Goal: Information Seeking & Learning: Learn about a topic

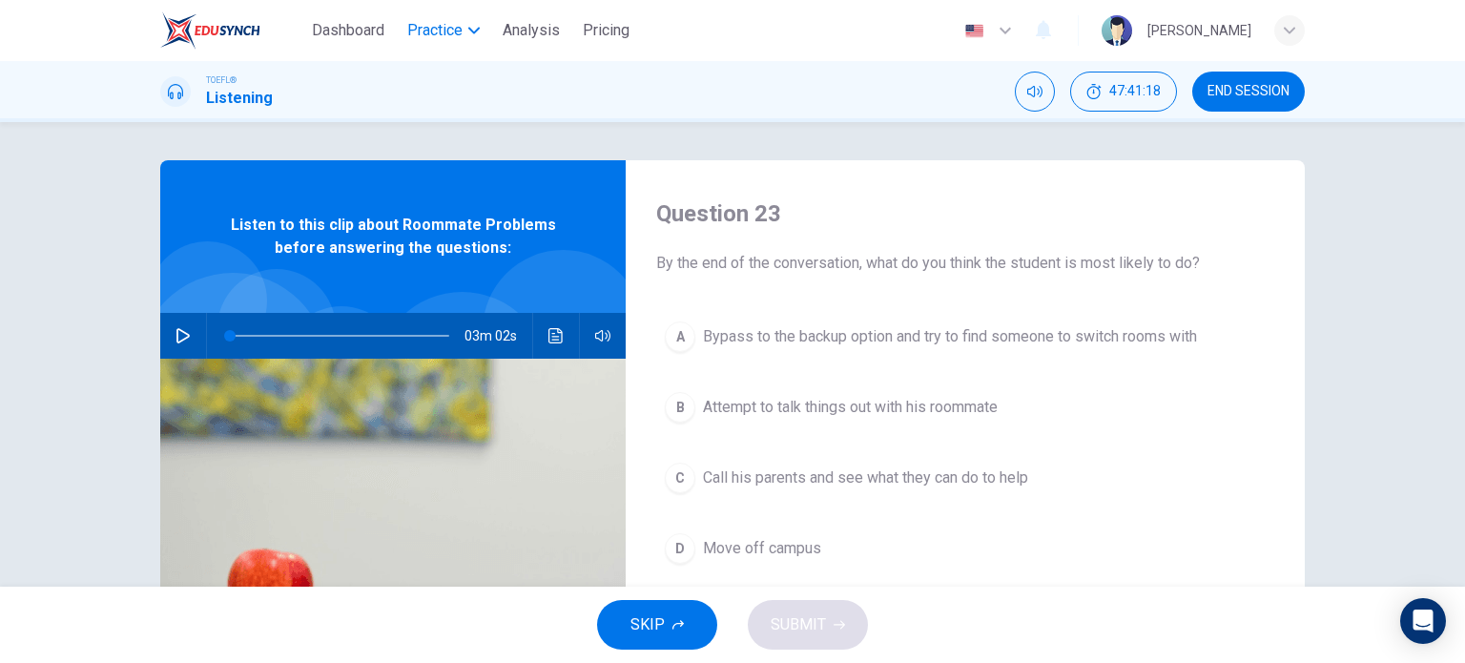
click at [447, 13] on button "Practice" at bounding box center [444, 30] width 88 height 34
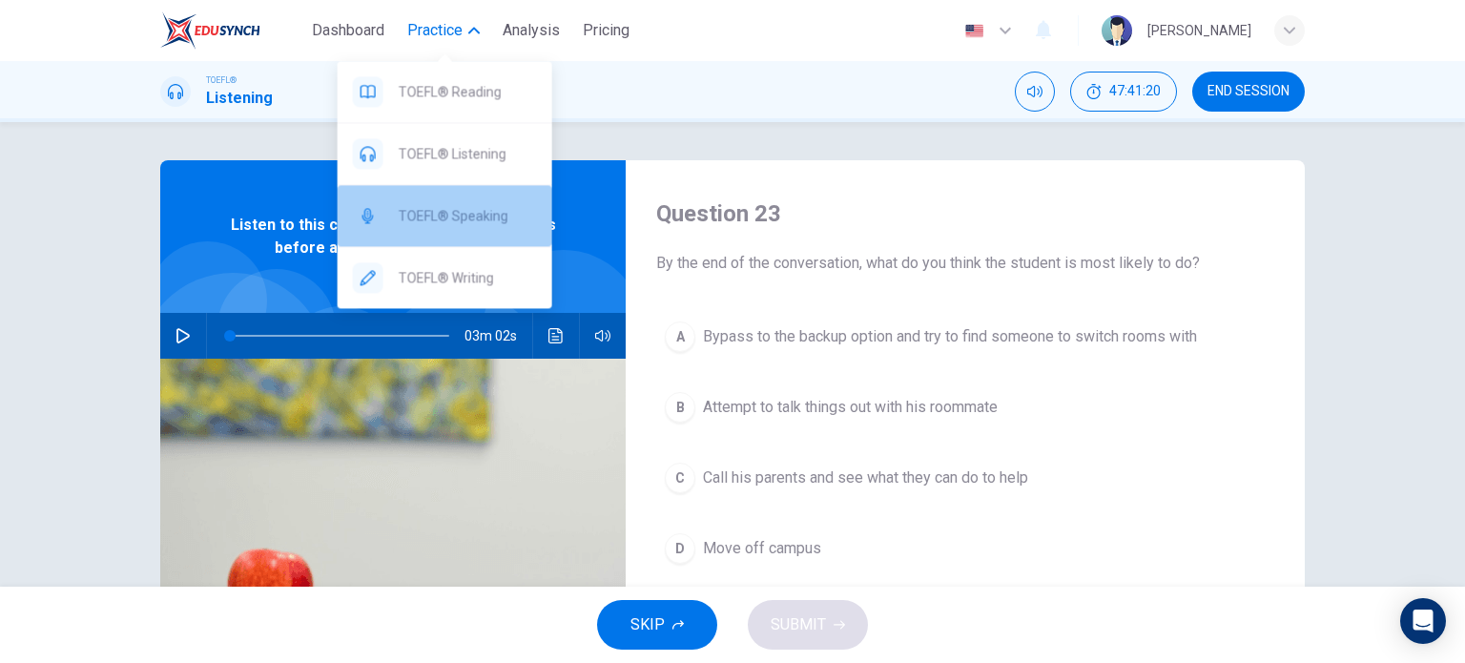
click at [455, 222] on span "TOEFL® Speaking" at bounding box center [468, 215] width 138 height 23
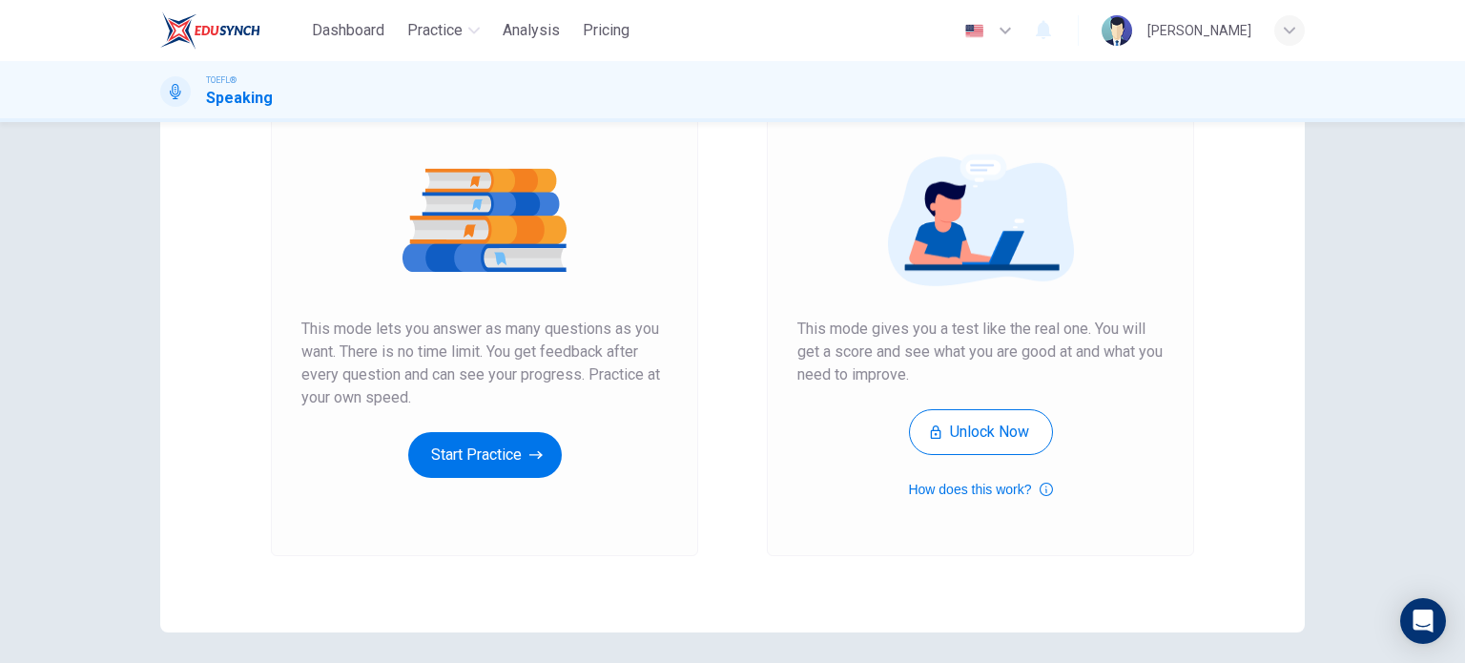
scroll to position [194, 0]
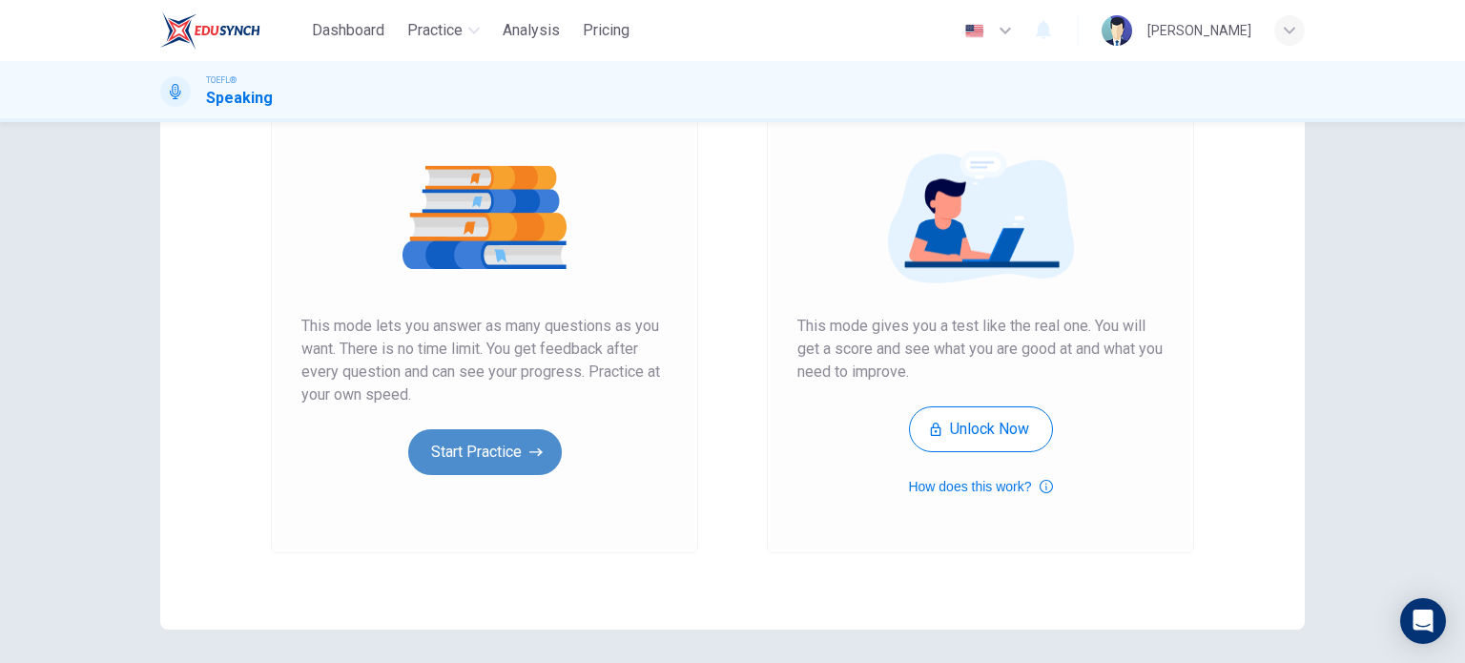
click at [510, 440] on button "Start Practice" at bounding box center [485, 452] width 154 height 46
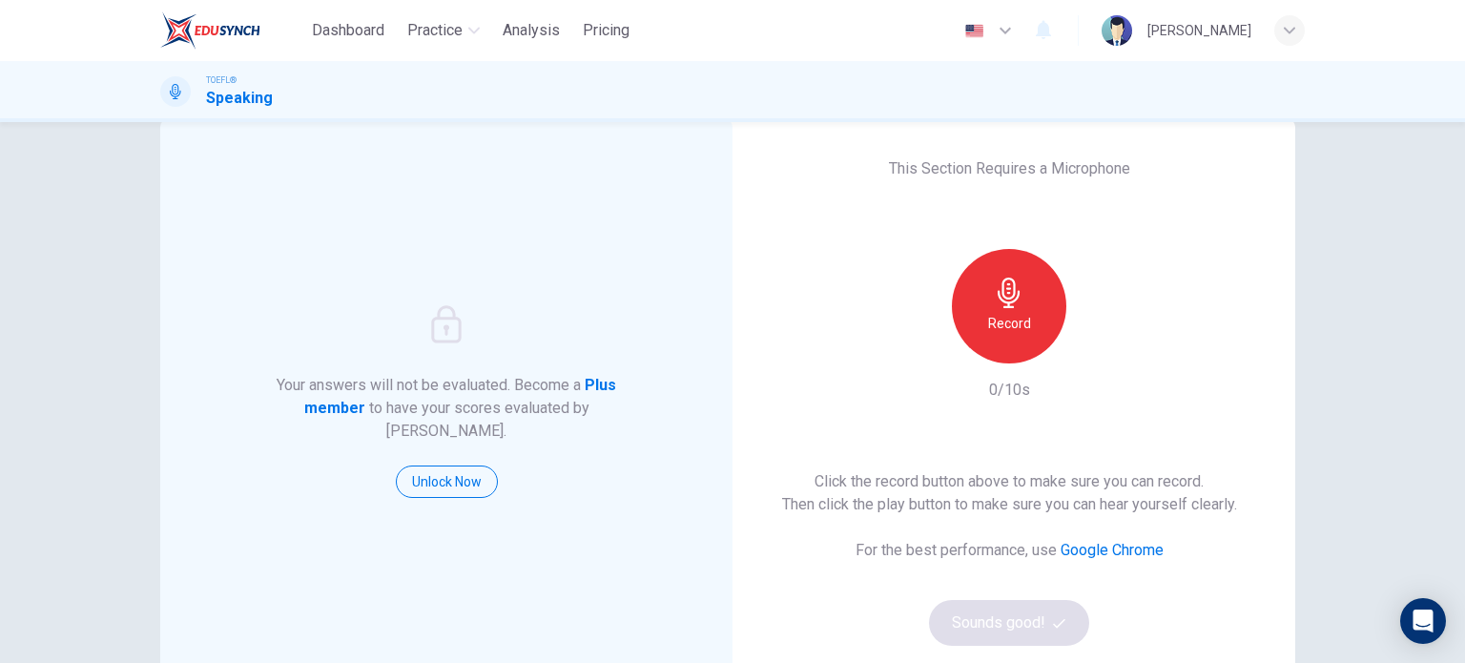
scroll to position [42, 0]
click at [994, 297] on icon "button" at bounding box center [1009, 292] width 31 height 31
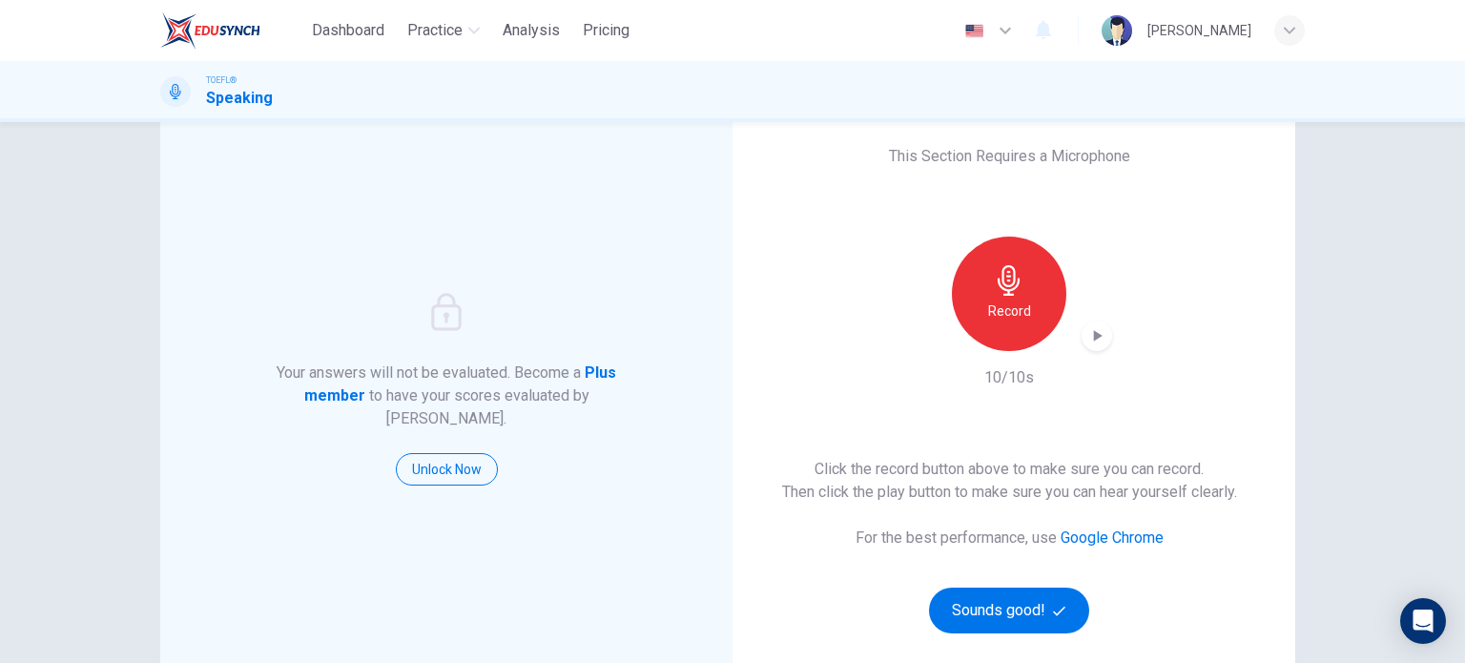
scroll to position [52, 0]
click at [1094, 339] on icon "button" at bounding box center [1098, 336] width 9 height 11
click at [1011, 602] on button "Sounds good!" at bounding box center [1009, 611] width 160 height 46
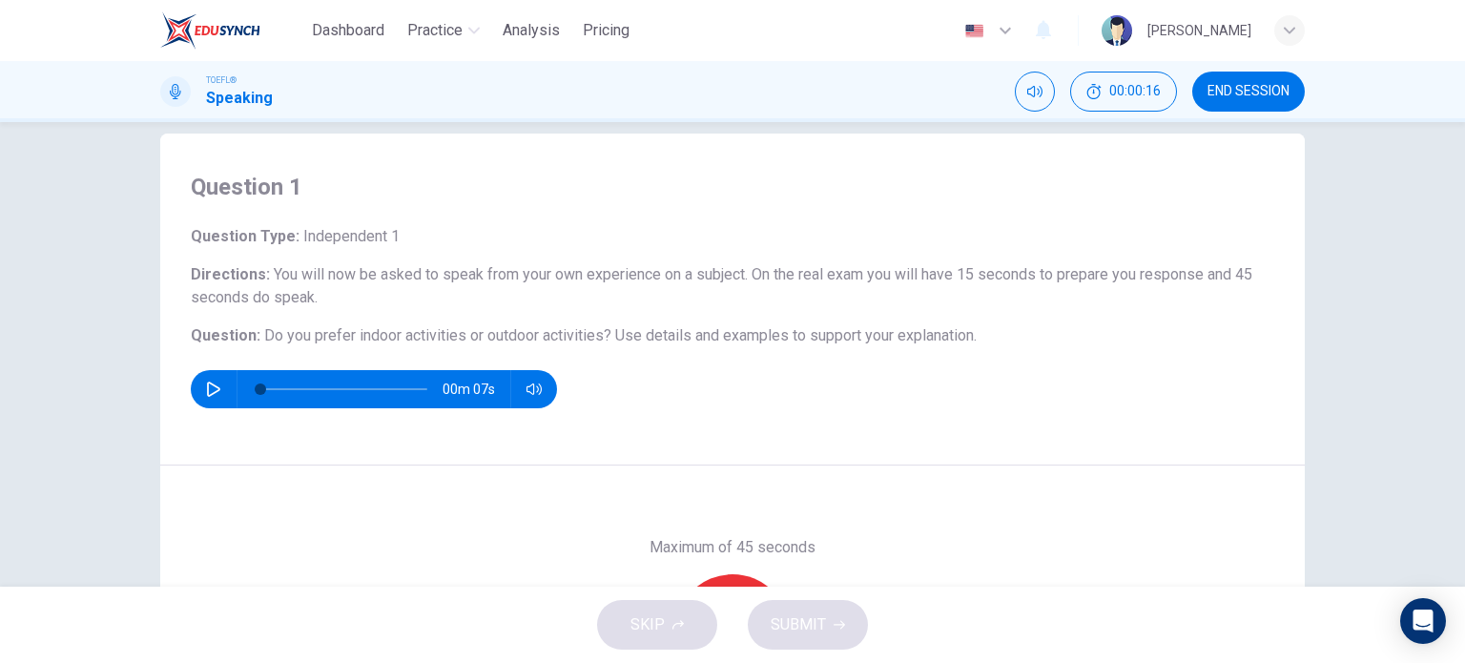
scroll to position [29, 0]
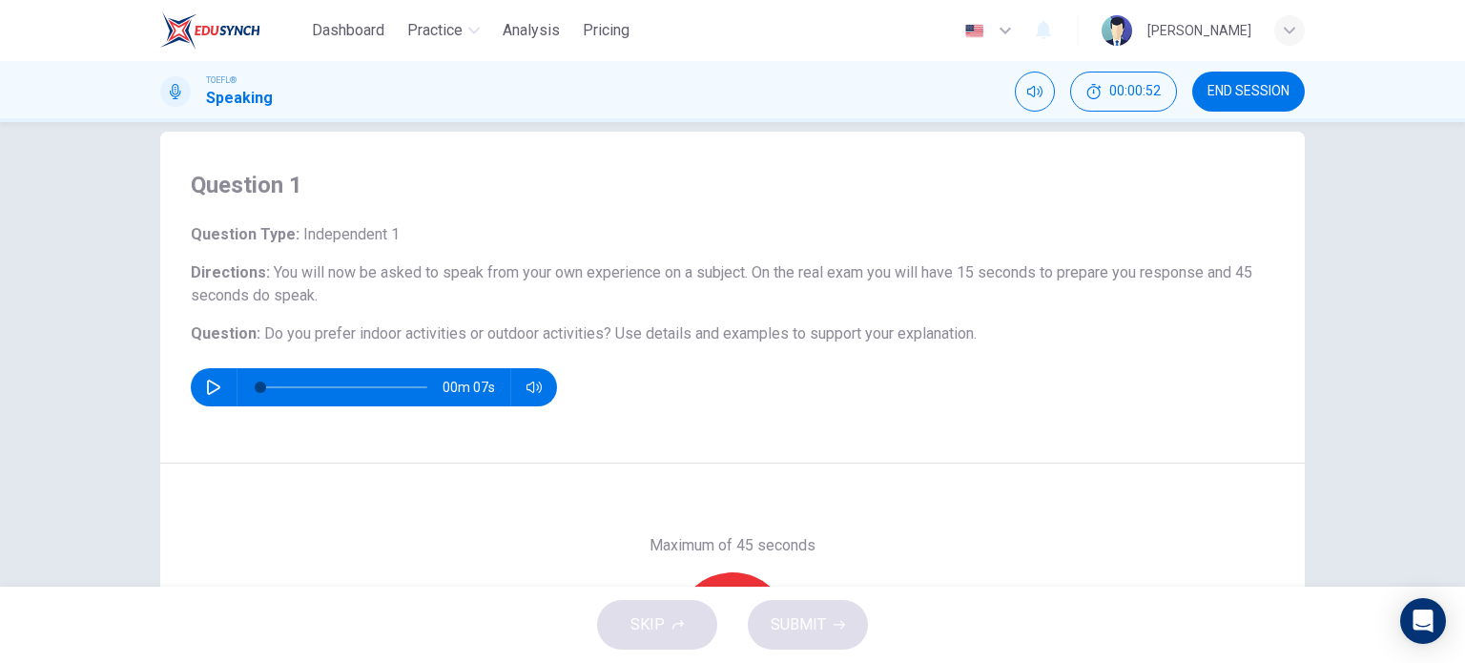
drag, startPoint x: 985, startPoint y: 328, endPoint x: 185, endPoint y: 236, distance: 805.3
click at [191, 236] on div "Question Type : Independent 1 Directions : You will now be asked to speak from …" at bounding box center [732, 314] width 1083 height 183
drag, startPoint x: 185, startPoint y: 236, endPoint x: 965, endPoint y: 343, distance: 787.3
click at [965, 343] on div "Question Type : Independent 1 Directions : You will now be asked to speak from …" at bounding box center [732, 314] width 1083 height 183
drag, startPoint x: 971, startPoint y: 334, endPoint x: 227, endPoint y: 229, distance: 751.1
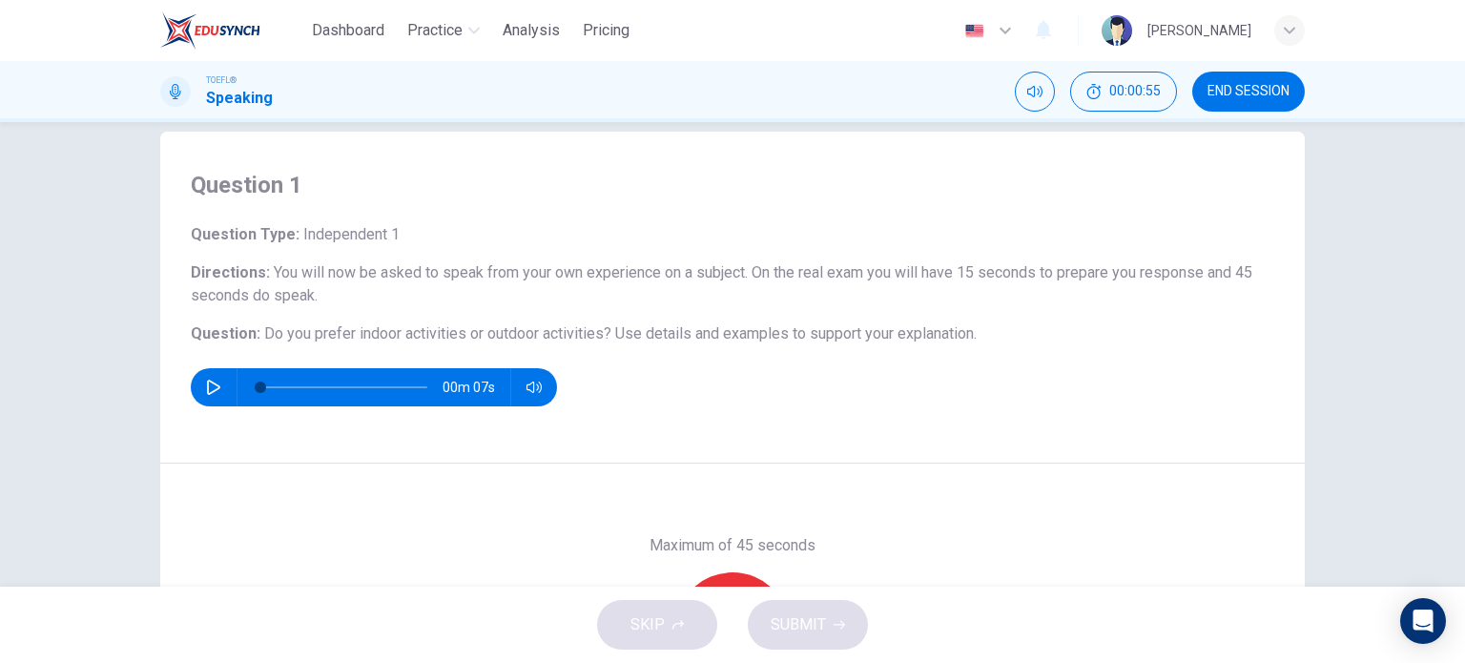
click at [227, 229] on div "Question Type : Independent 1 Directions : You will now be asked to speak from …" at bounding box center [732, 314] width 1083 height 183
drag, startPoint x: 182, startPoint y: 238, endPoint x: 648, endPoint y: 367, distance: 483.7
click at [648, 367] on div "Question 1 Question Type : Independent 1 Directions : You will now be asked to …" at bounding box center [732, 298] width 1144 height 332
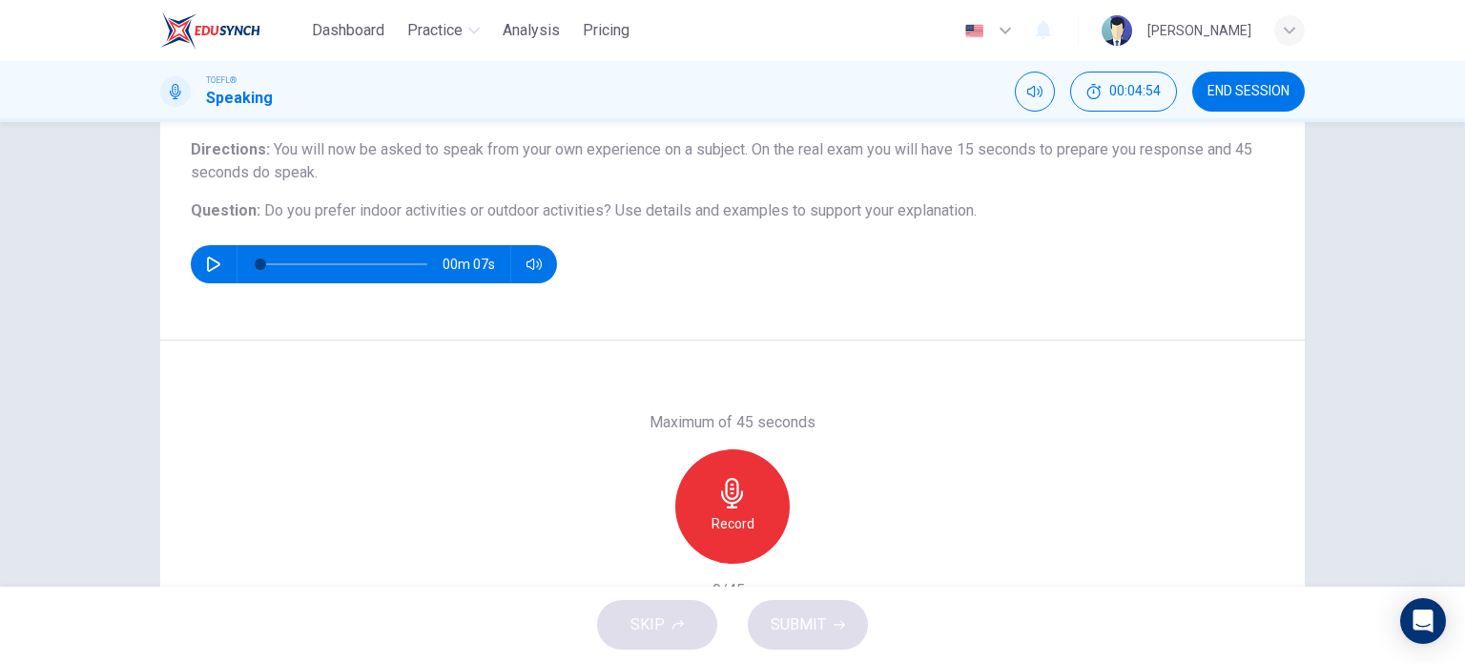
scroll to position [144, 0]
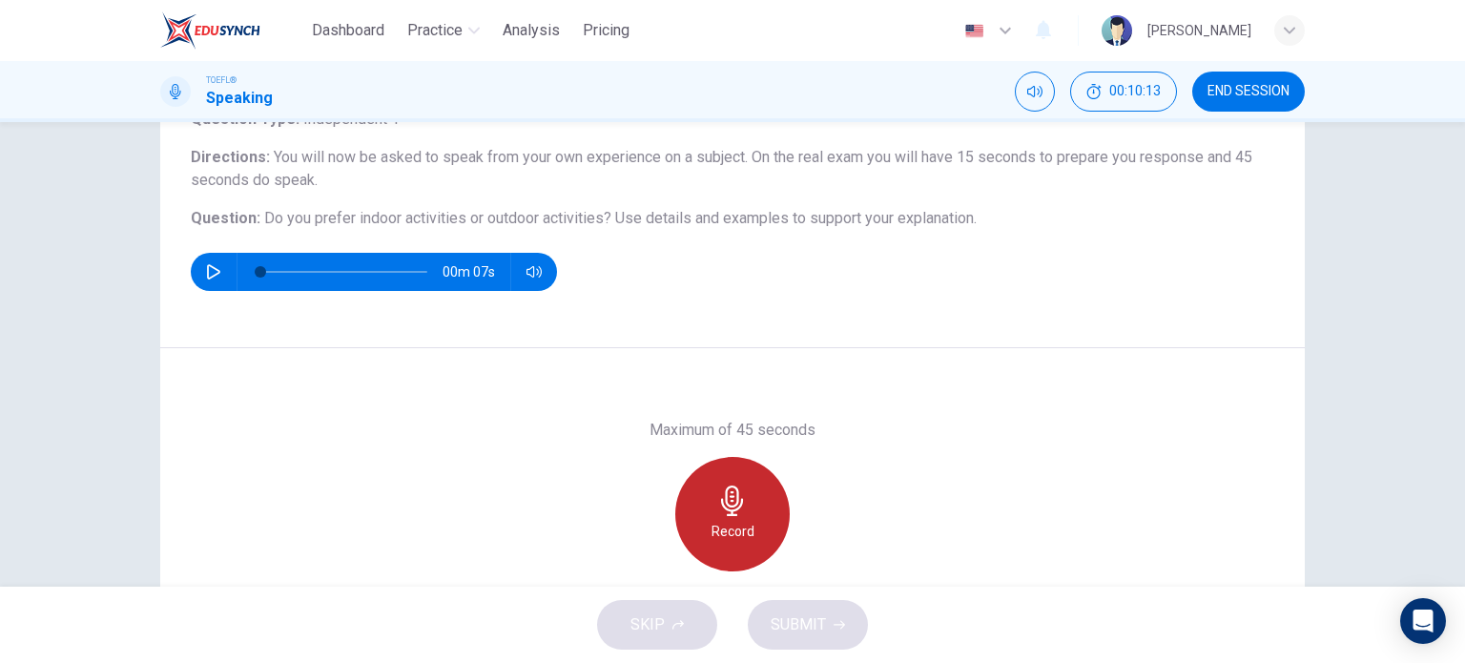
click at [727, 502] on icon "button" at bounding box center [732, 500] width 31 height 31
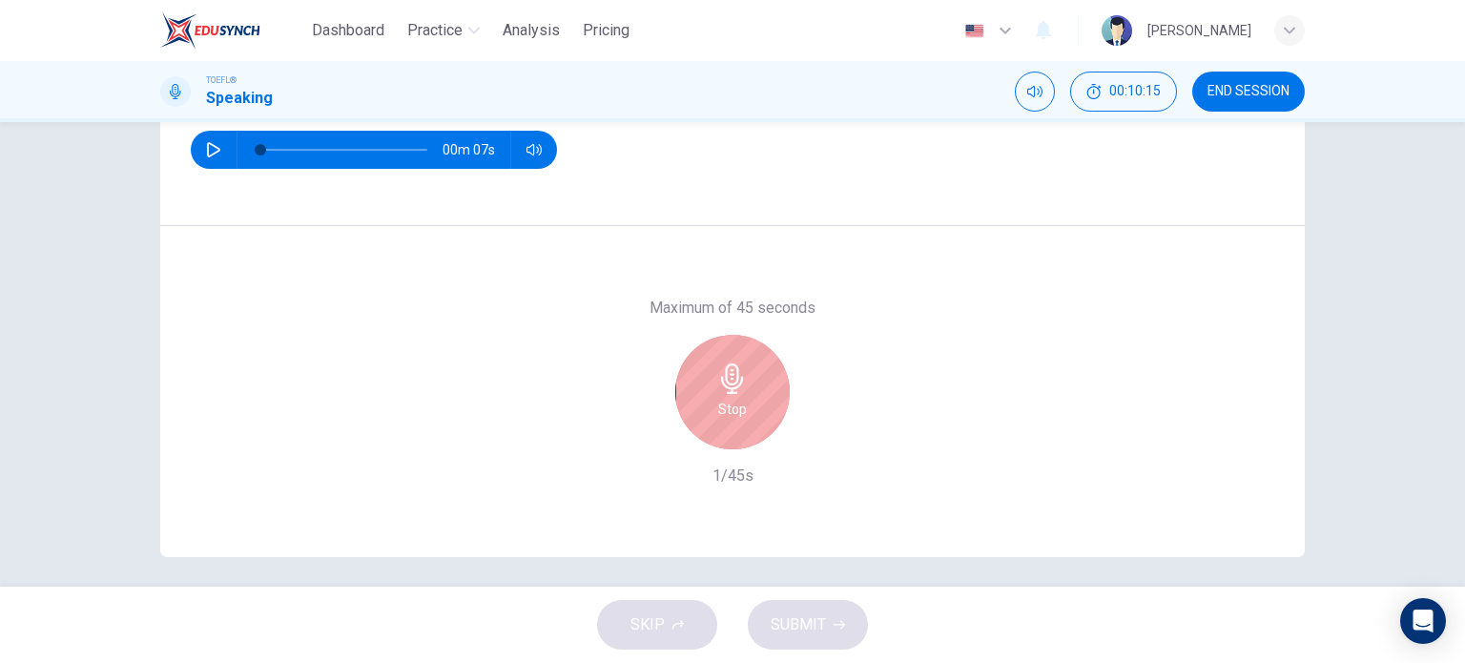
scroll to position [275, 0]
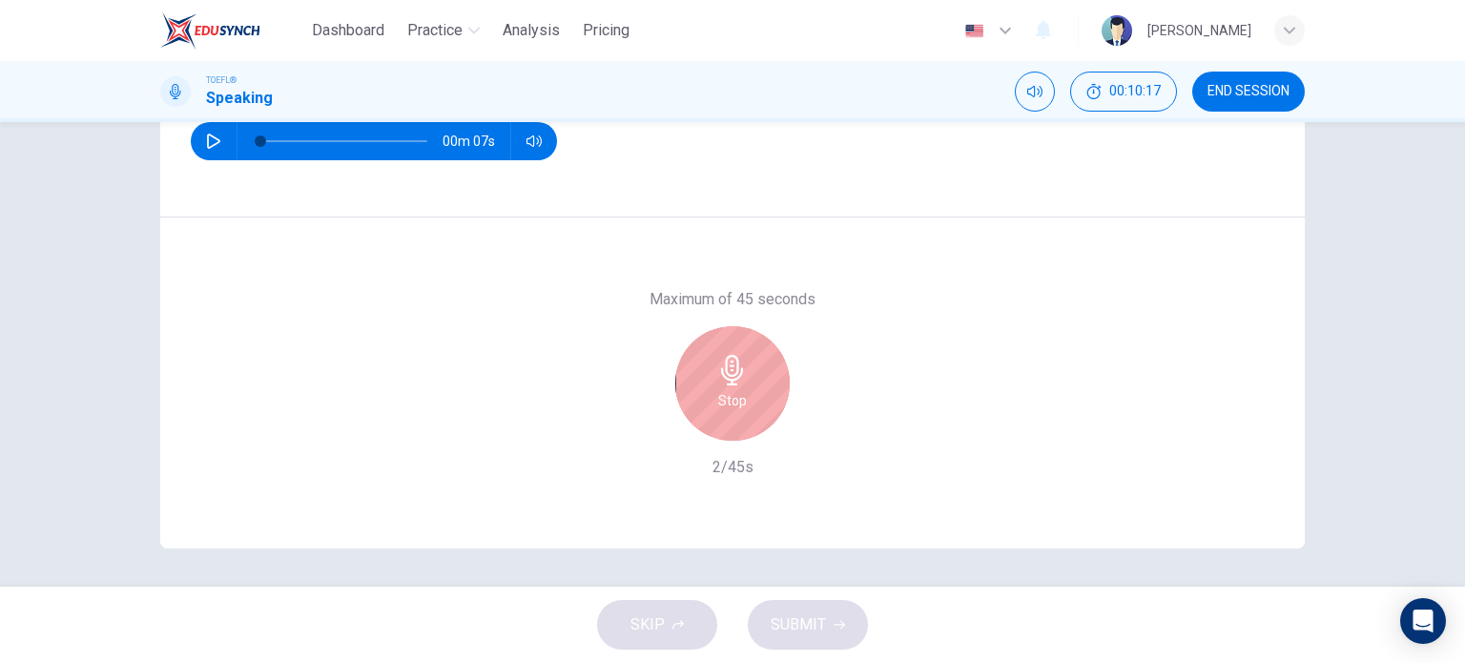
click at [732, 375] on icon "button" at bounding box center [732, 370] width 31 height 31
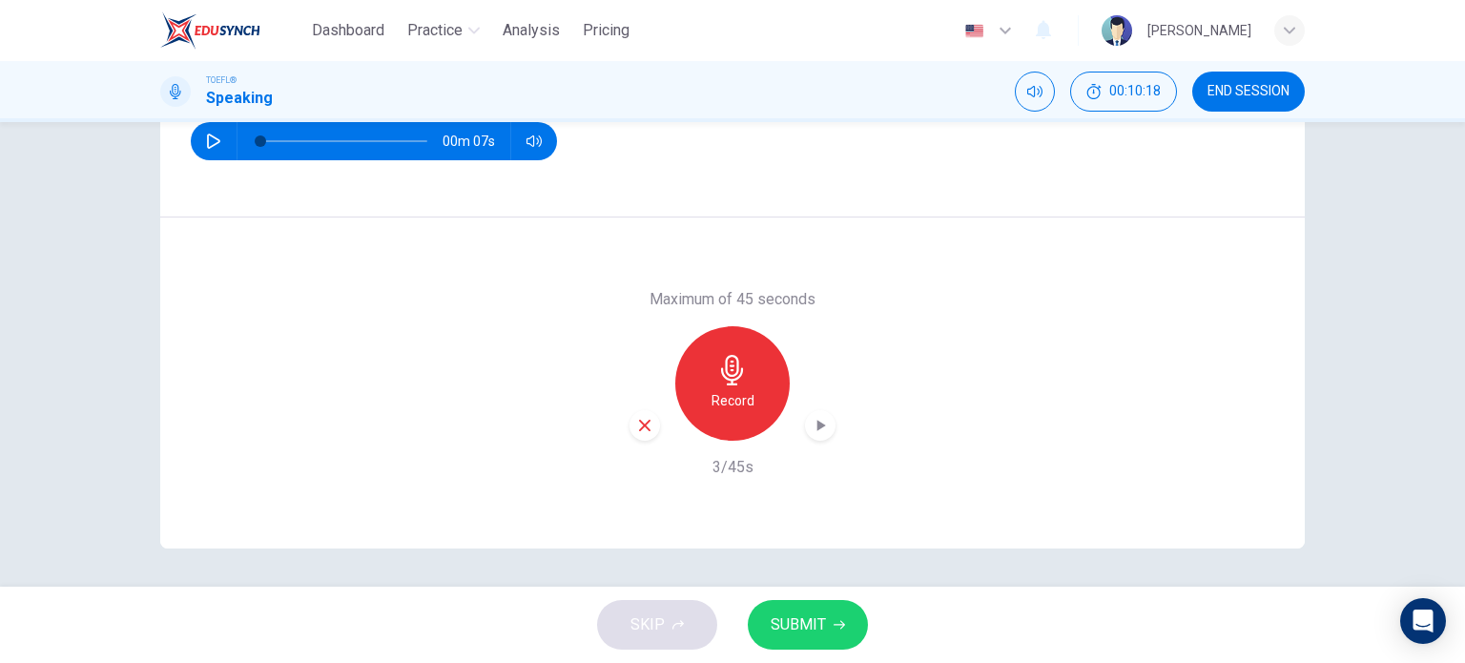
click at [812, 632] on span "SUBMIT" at bounding box center [797, 624] width 55 height 27
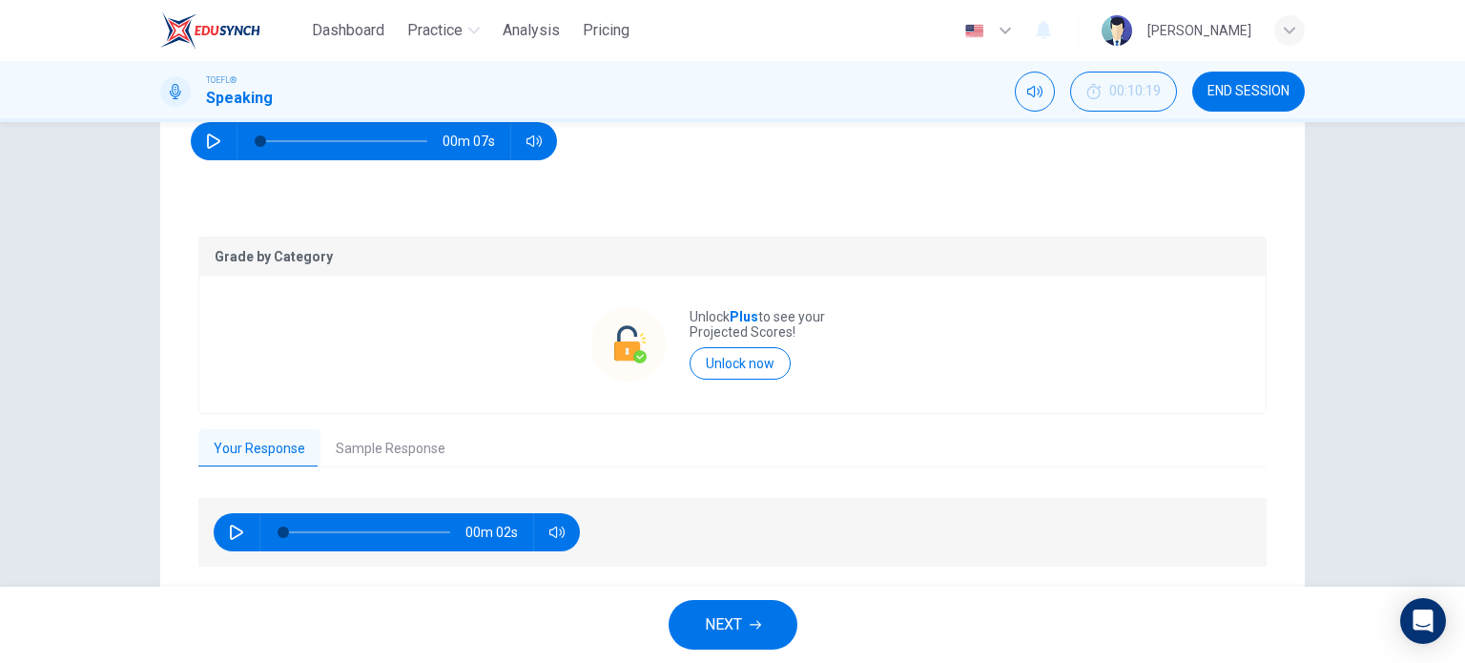
scroll to position [332, 0]
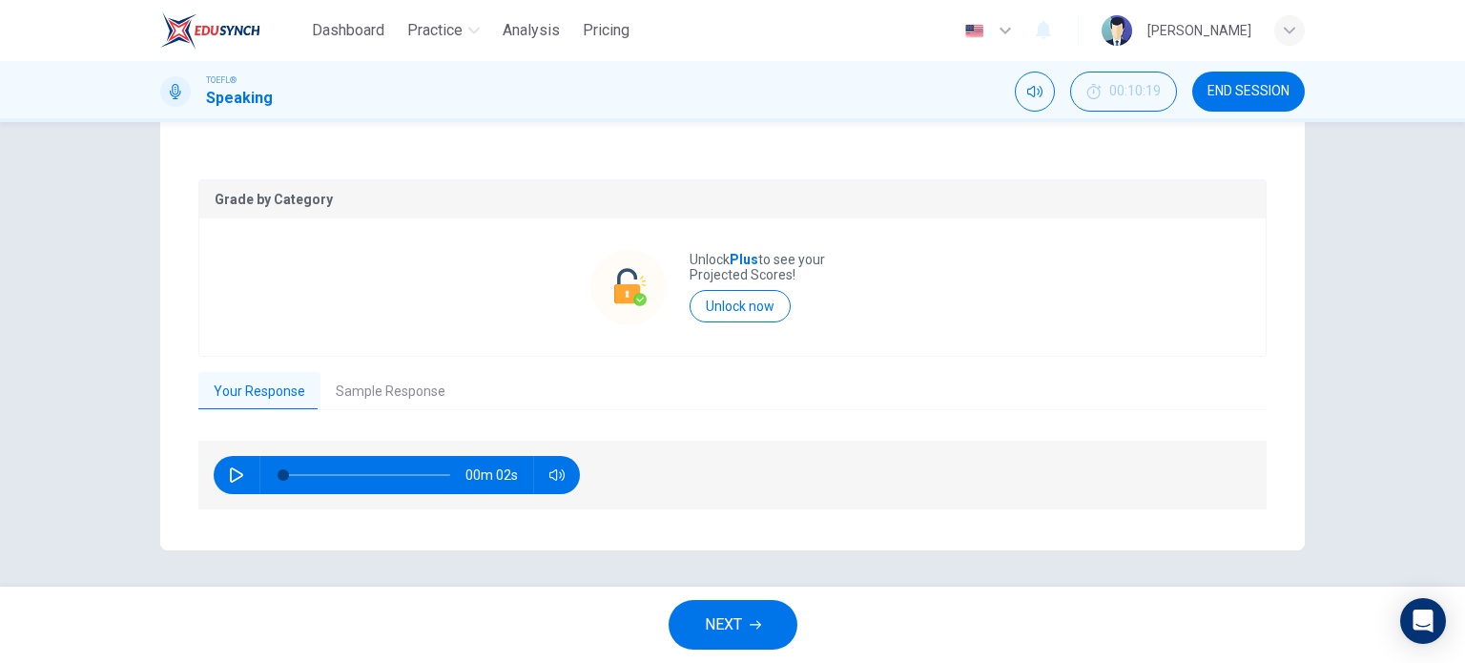
click at [391, 382] on button "Sample Response" at bounding box center [390, 392] width 140 height 40
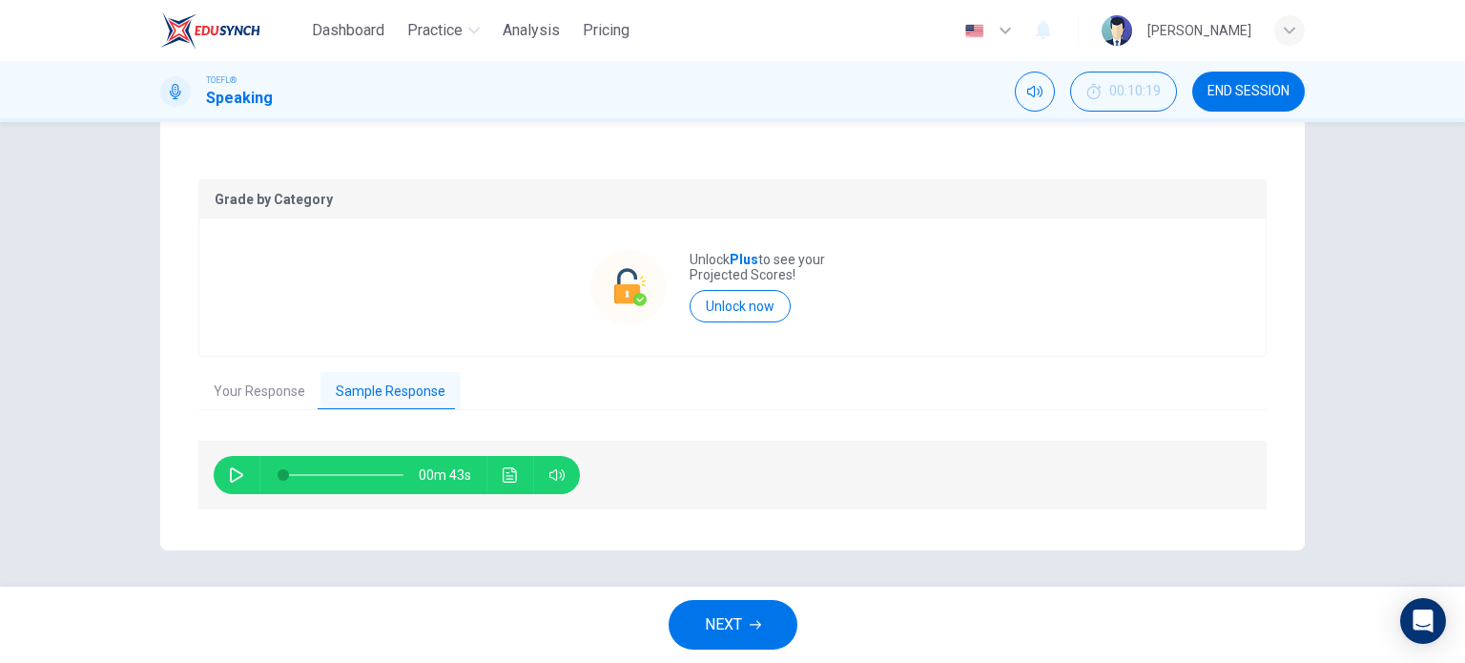
click at [221, 472] on button "button" at bounding box center [236, 475] width 31 height 38
type input "0"
click at [729, 617] on span "NEXT" at bounding box center [723, 624] width 37 height 27
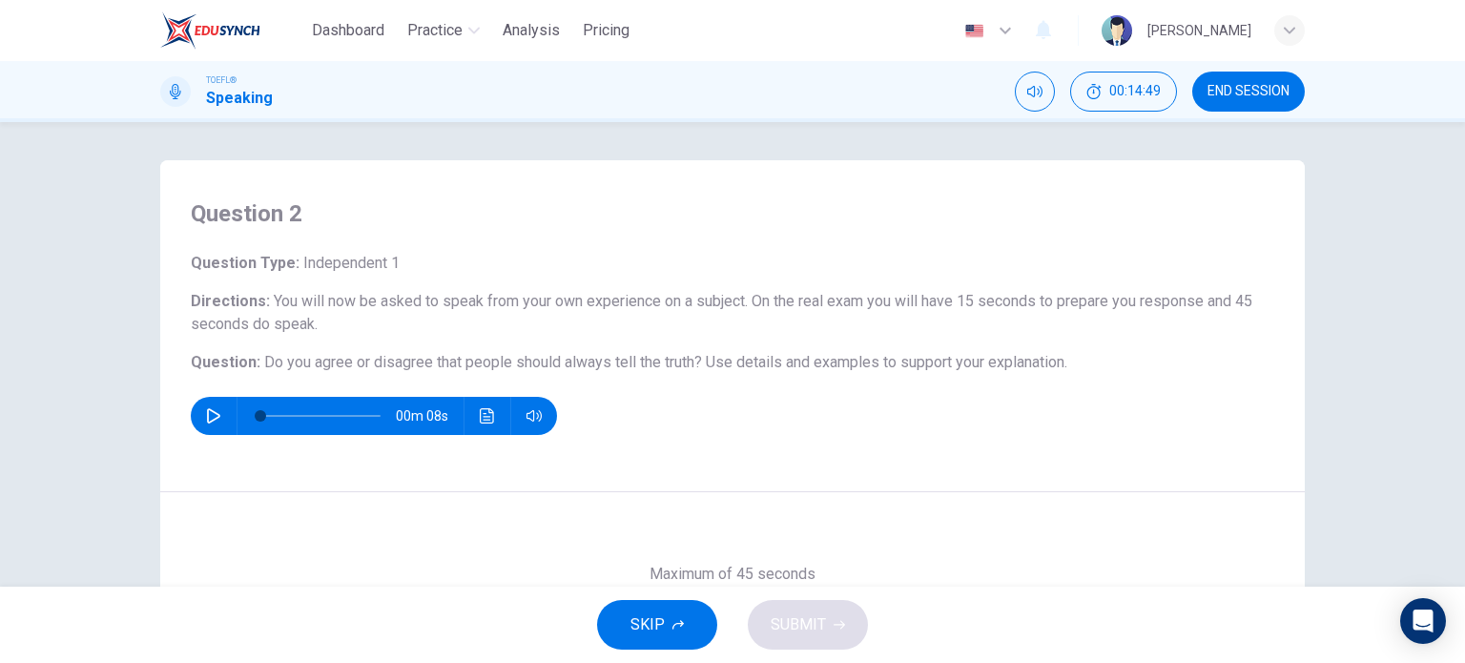
scroll to position [174, 0]
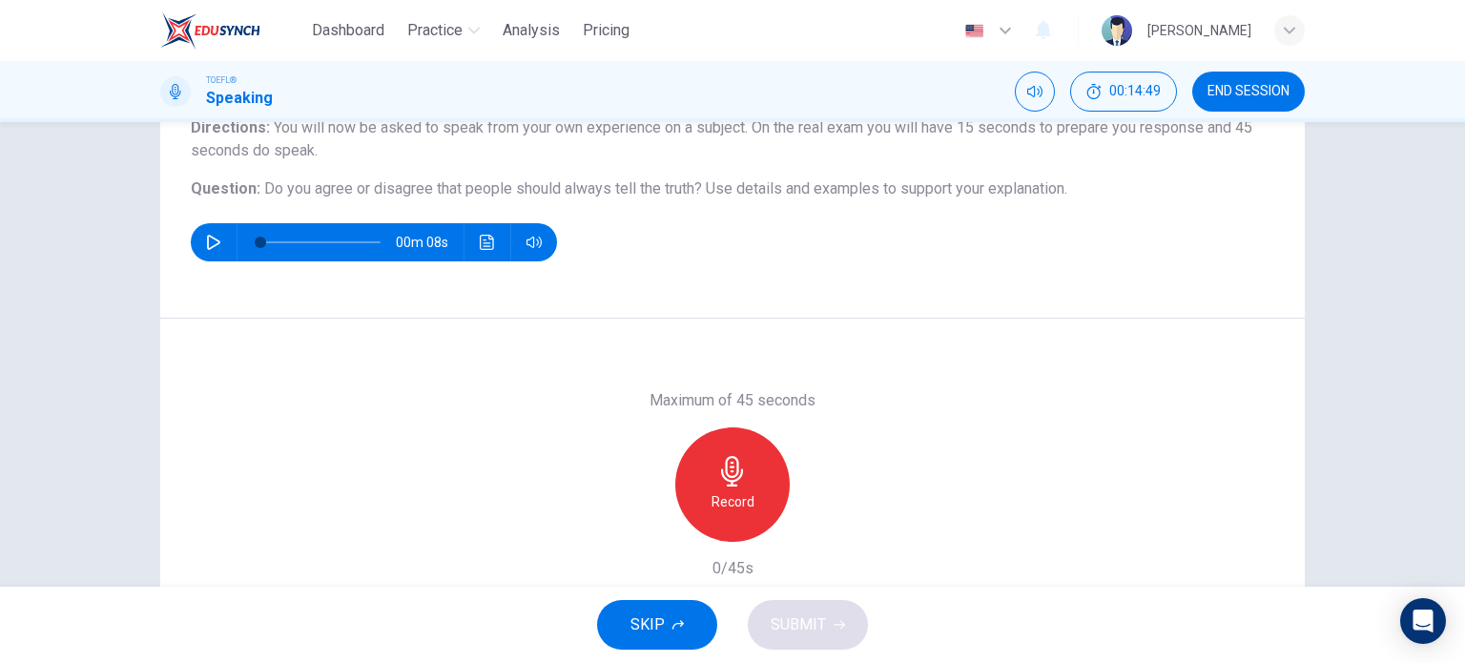
click at [724, 464] on icon "button" at bounding box center [732, 471] width 31 height 31
click at [706, 471] on div "Stop" at bounding box center [732, 484] width 114 height 114
click at [806, 625] on span "SUBMIT" at bounding box center [797, 624] width 55 height 27
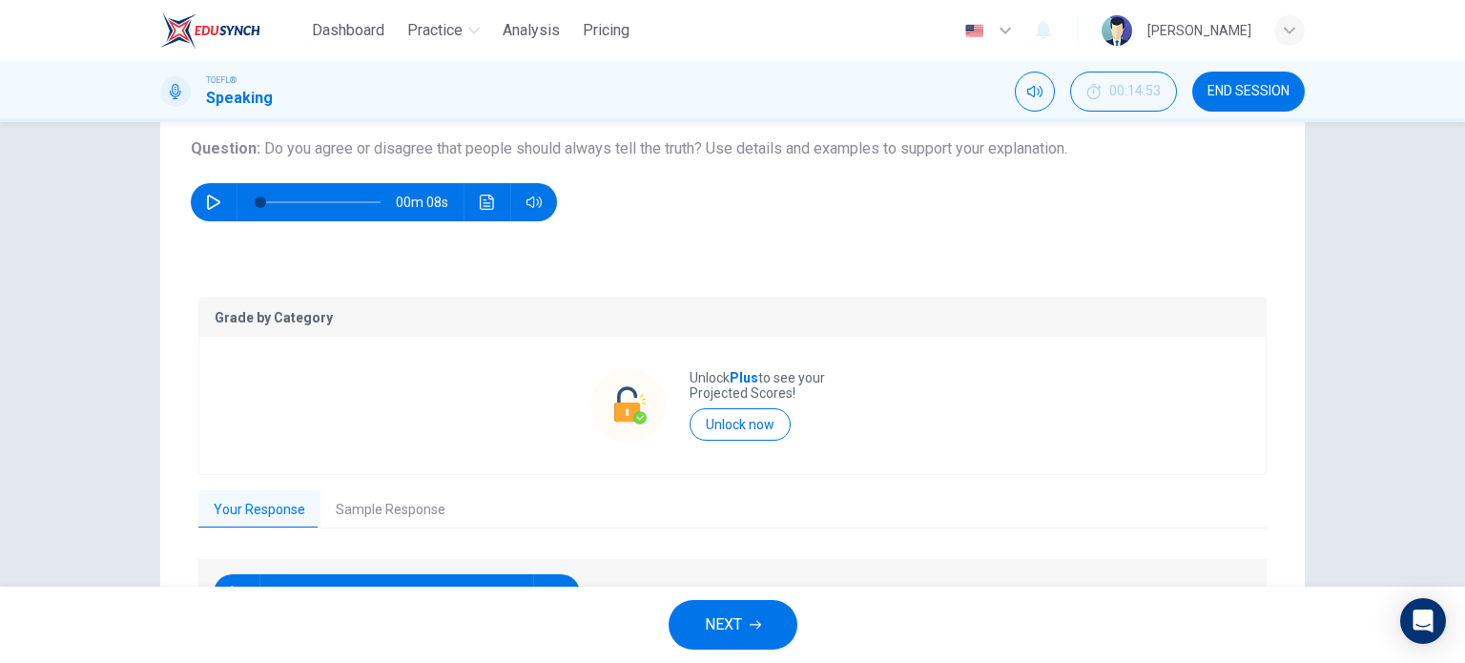
scroll to position [332, 0]
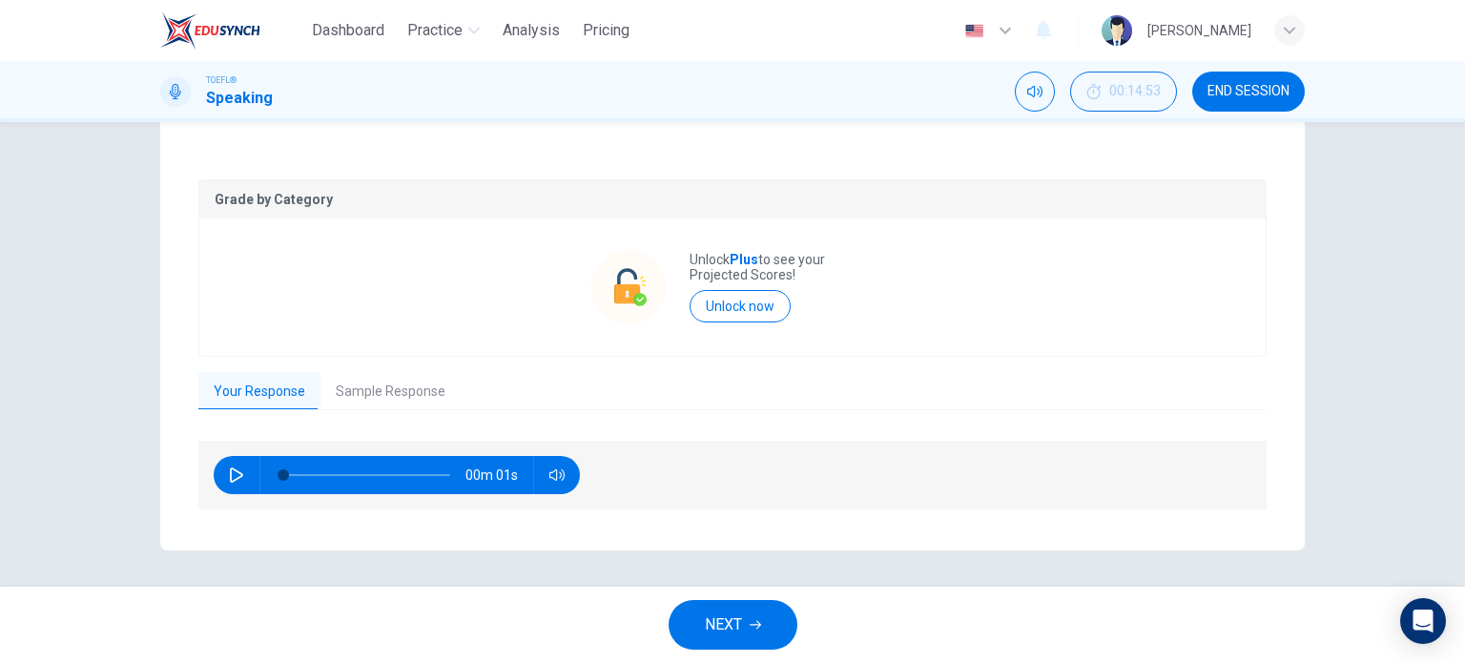
click at [378, 383] on button "Sample Response" at bounding box center [390, 392] width 140 height 40
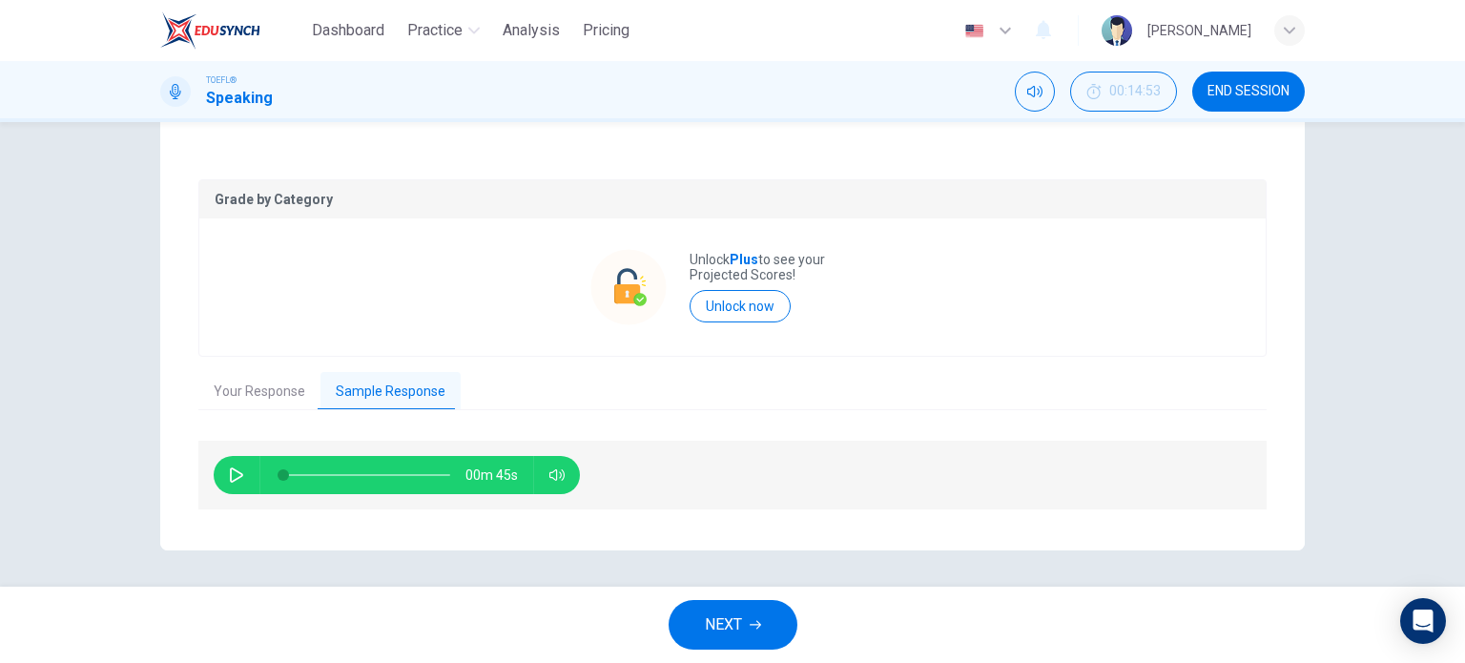
click at [229, 467] on icon "button" at bounding box center [236, 474] width 15 height 15
type input "0"
click at [230, 469] on icon "button" at bounding box center [236, 474] width 13 height 15
type input "0"
click at [732, 621] on span "NEXT" at bounding box center [723, 624] width 37 height 27
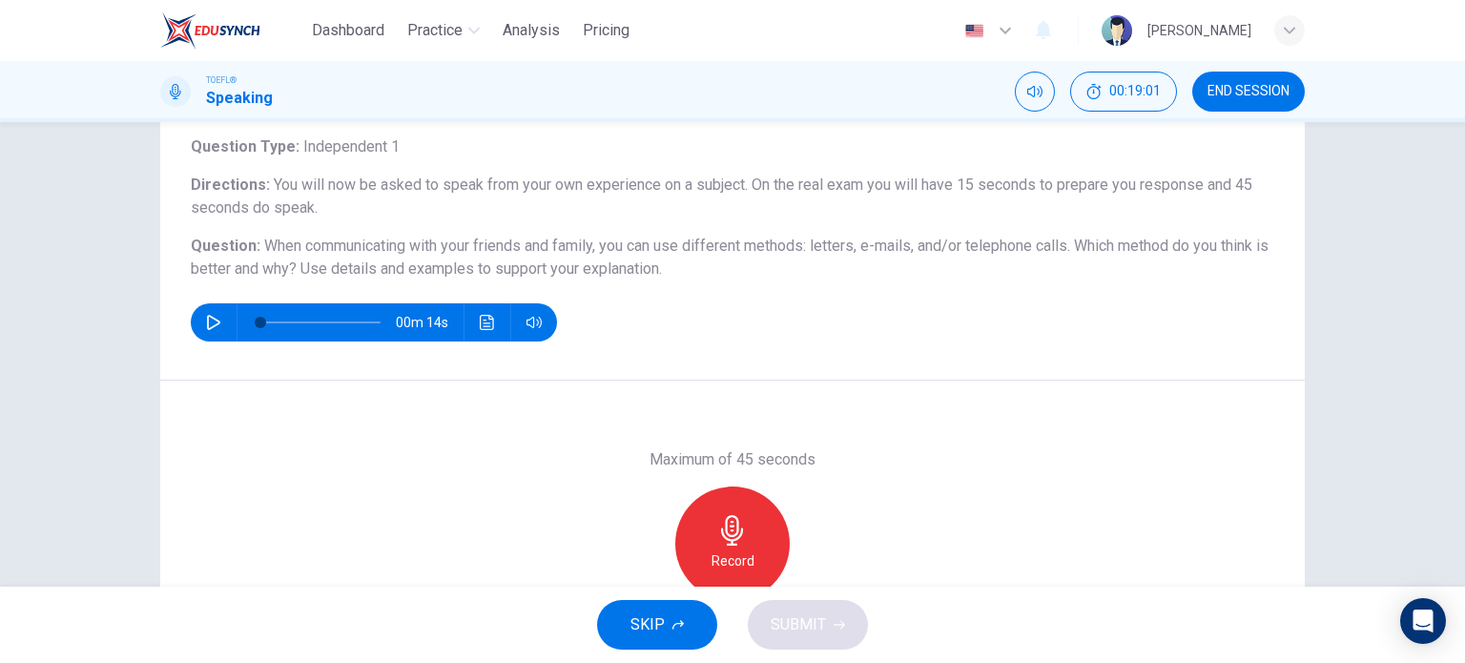
scroll to position [214, 0]
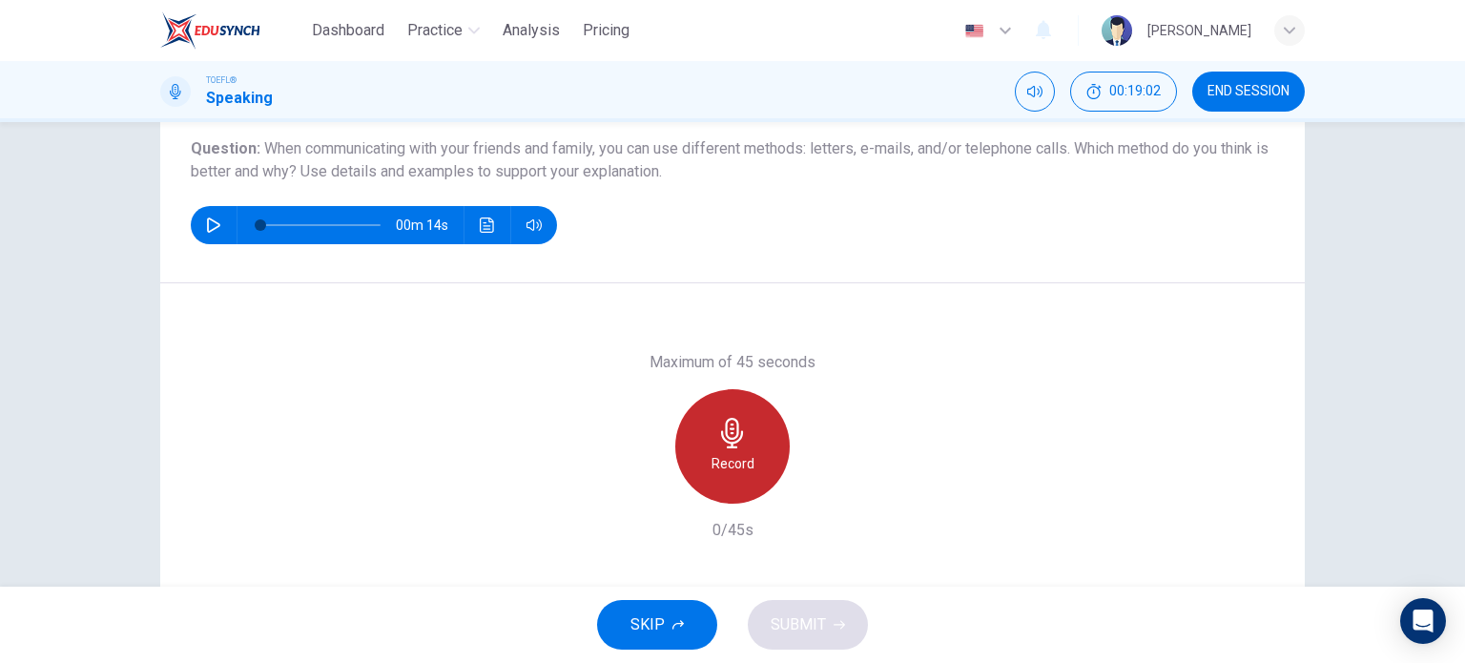
click at [728, 428] on icon "button" at bounding box center [732, 433] width 22 height 31
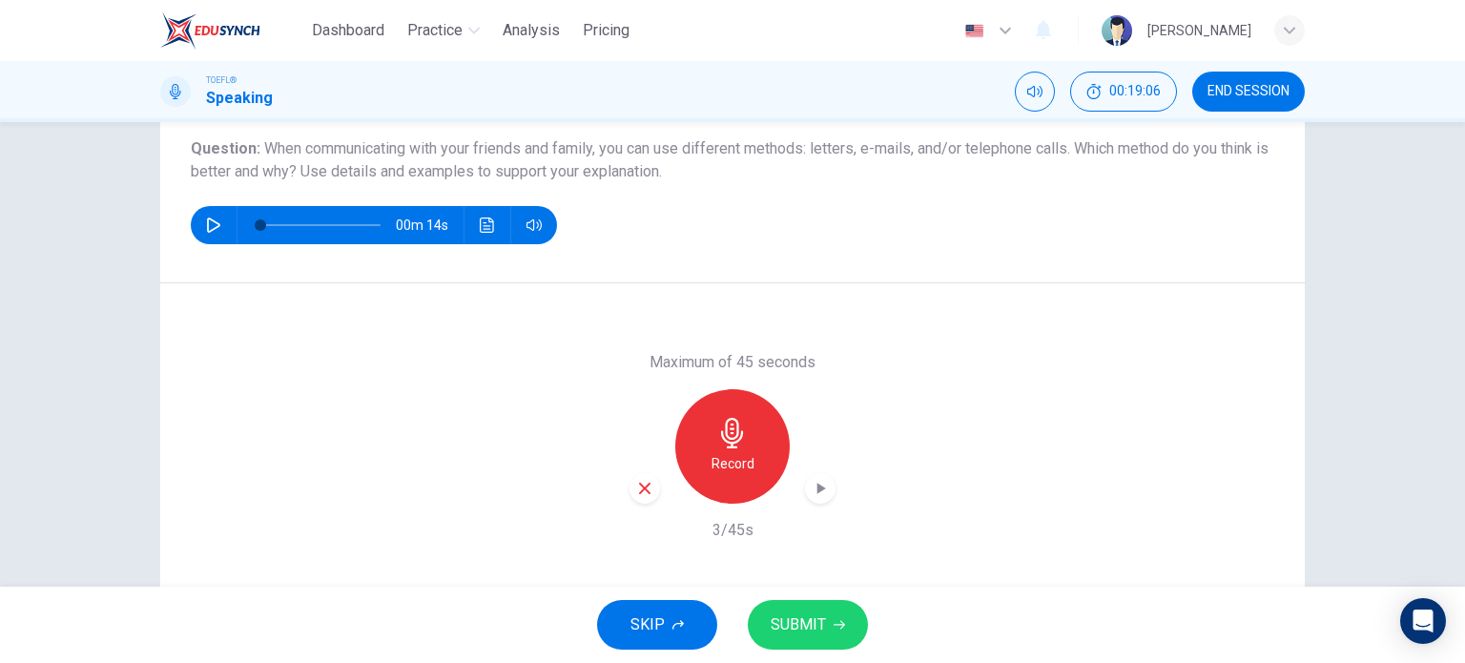
click at [795, 627] on span "SUBMIT" at bounding box center [797, 624] width 55 height 27
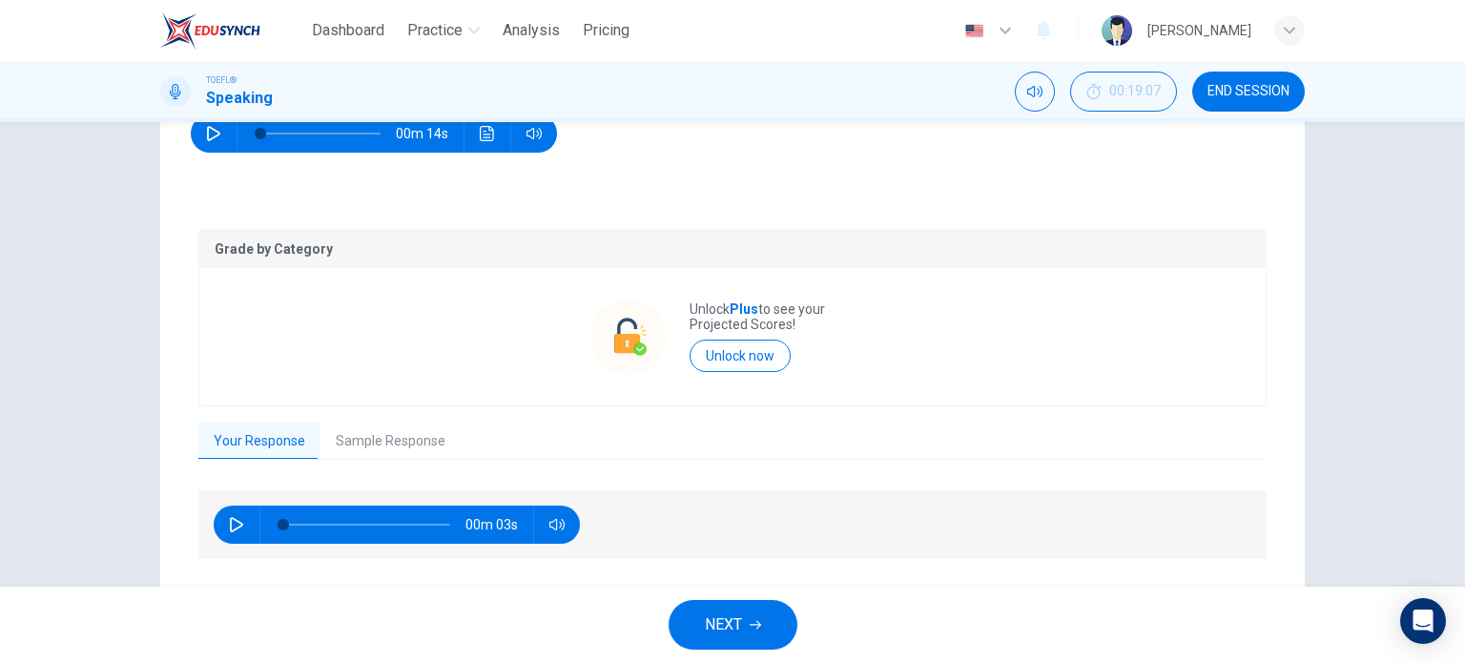
scroll to position [309, 0]
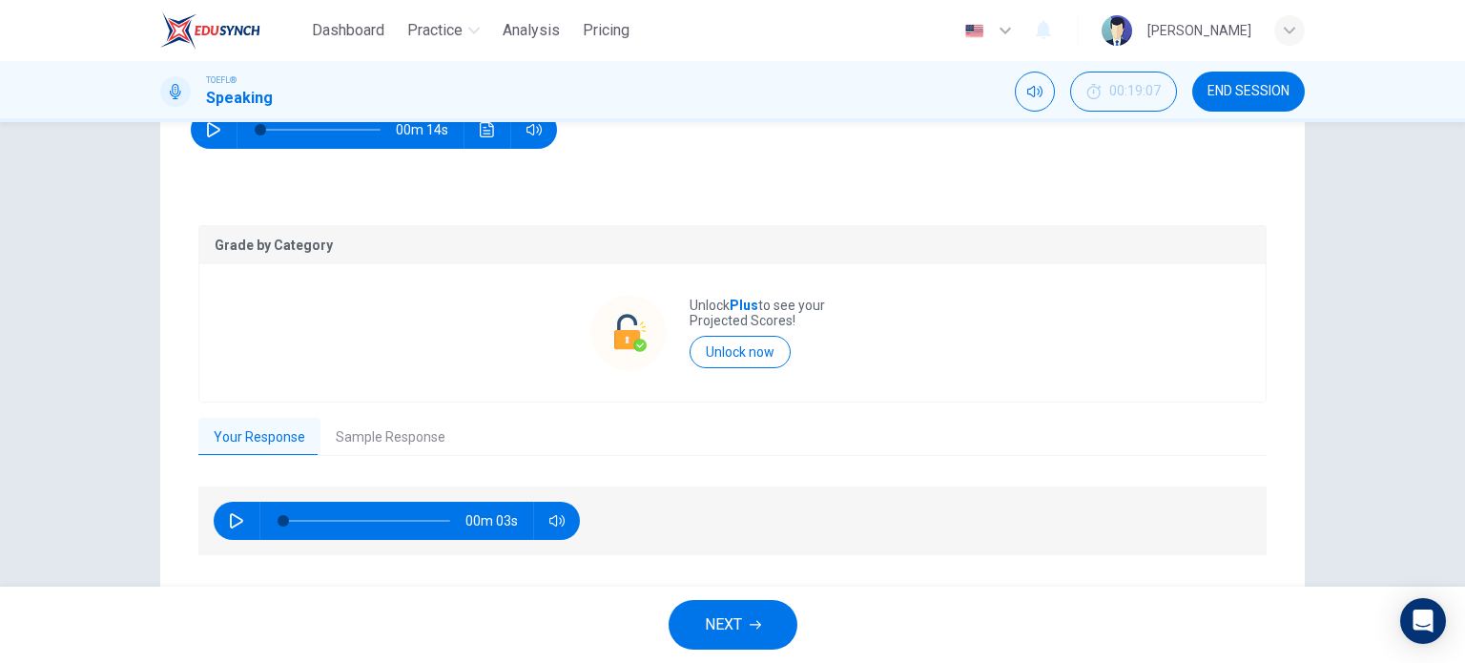
click at [371, 434] on button "Sample Response" at bounding box center [390, 438] width 140 height 40
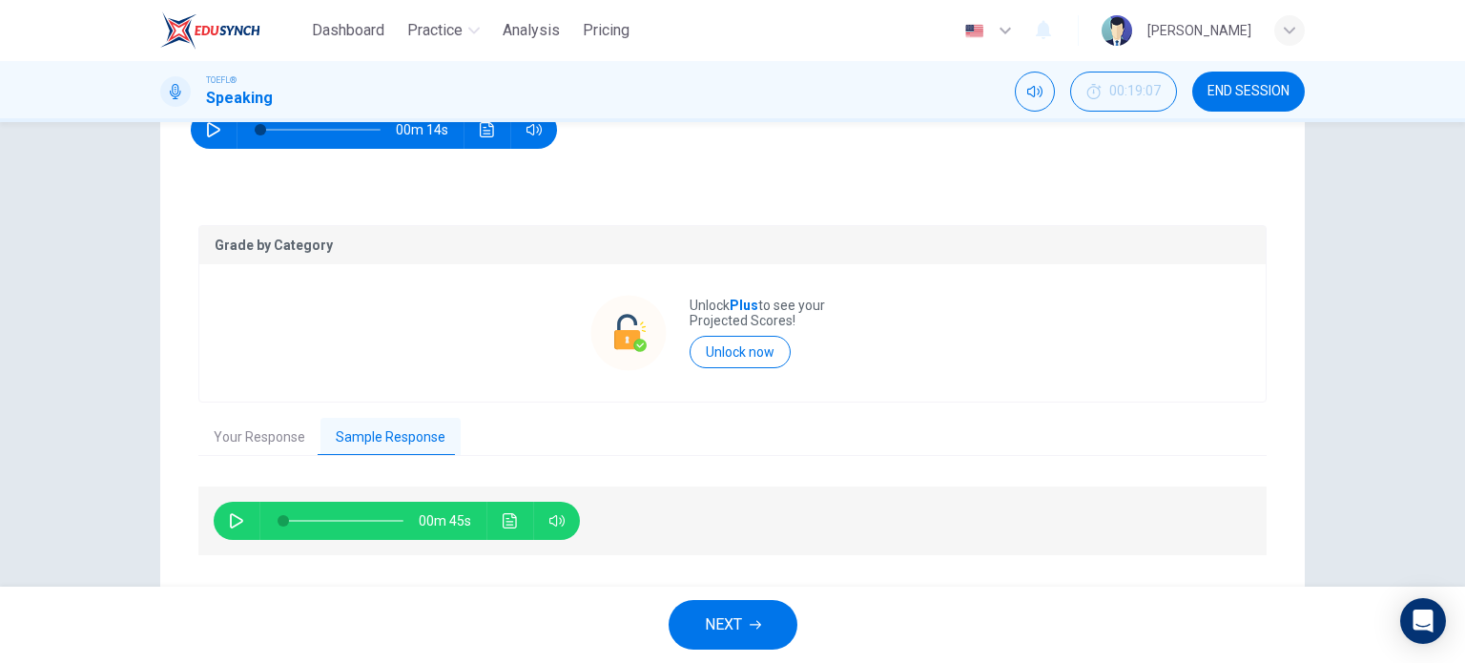
scroll to position [355, 0]
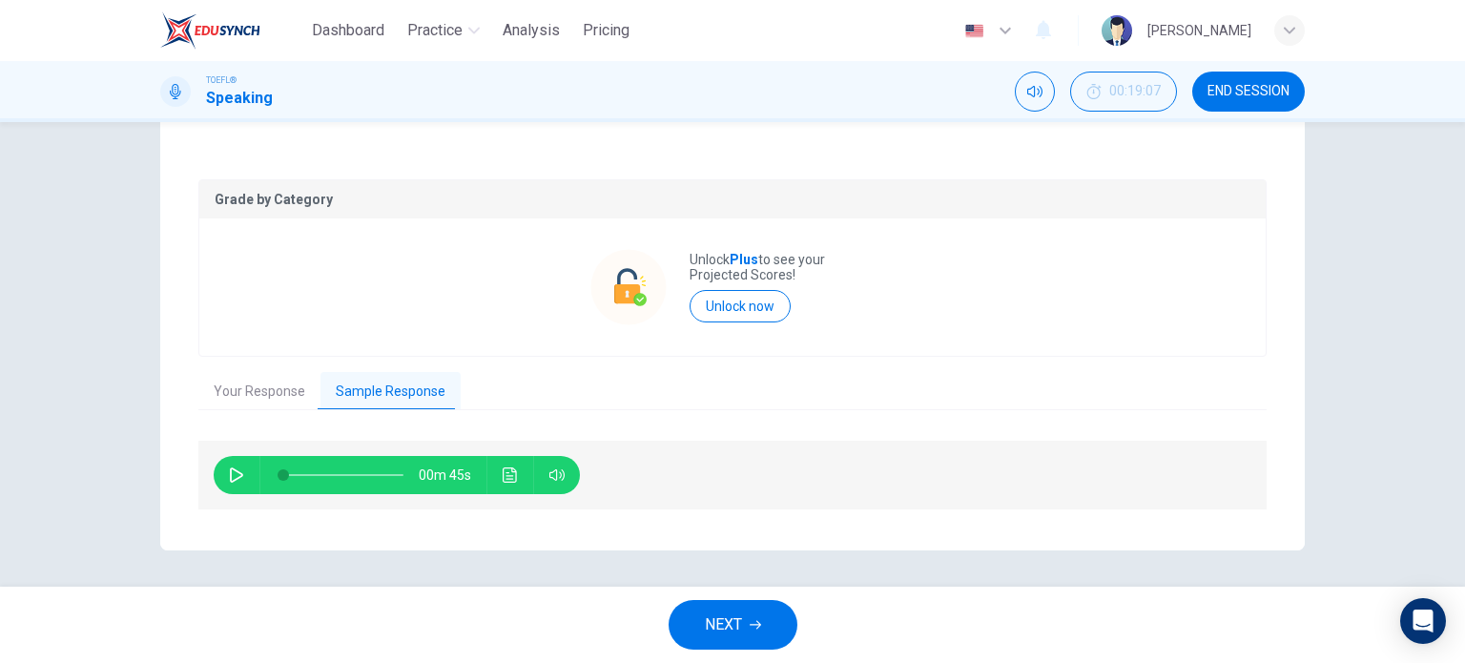
click at [229, 473] on icon "button" at bounding box center [236, 474] width 15 height 15
type input "0"
click at [740, 626] on span "NEXT" at bounding box center [723, 624] width 37 height 27
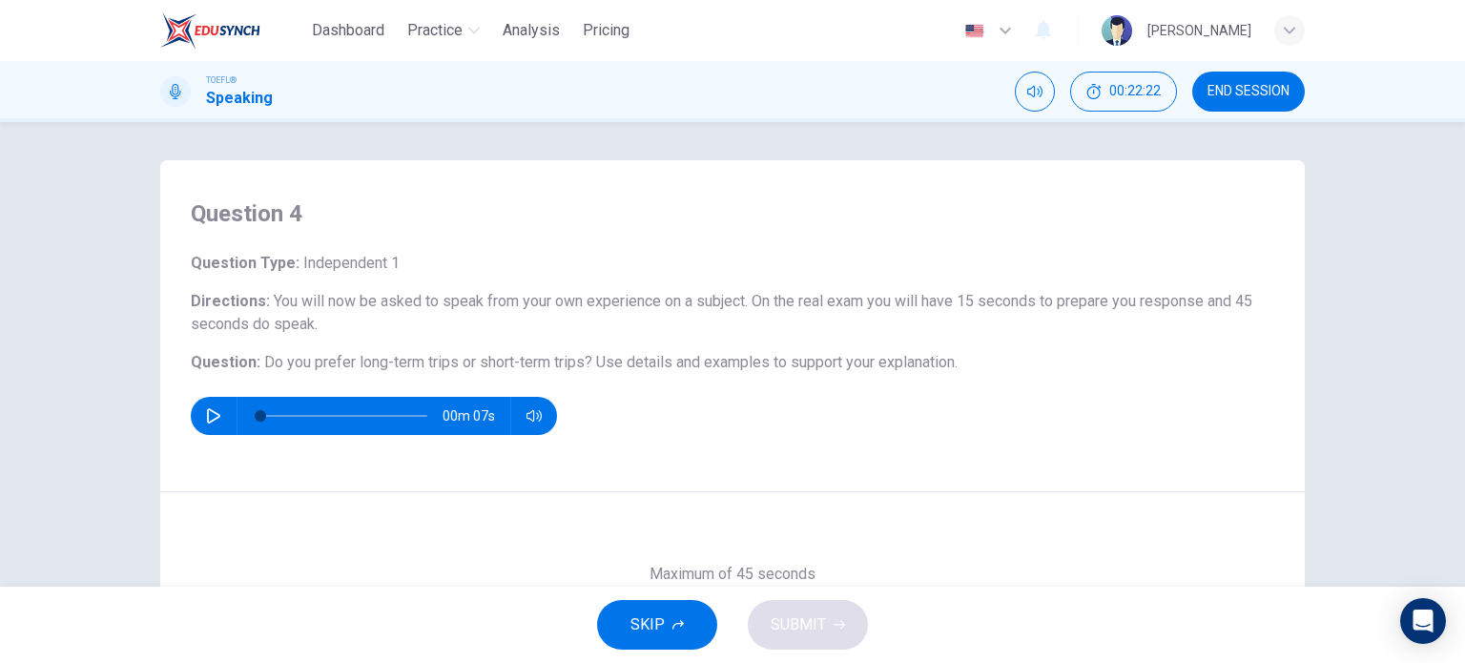
scroll to position [275, 0]
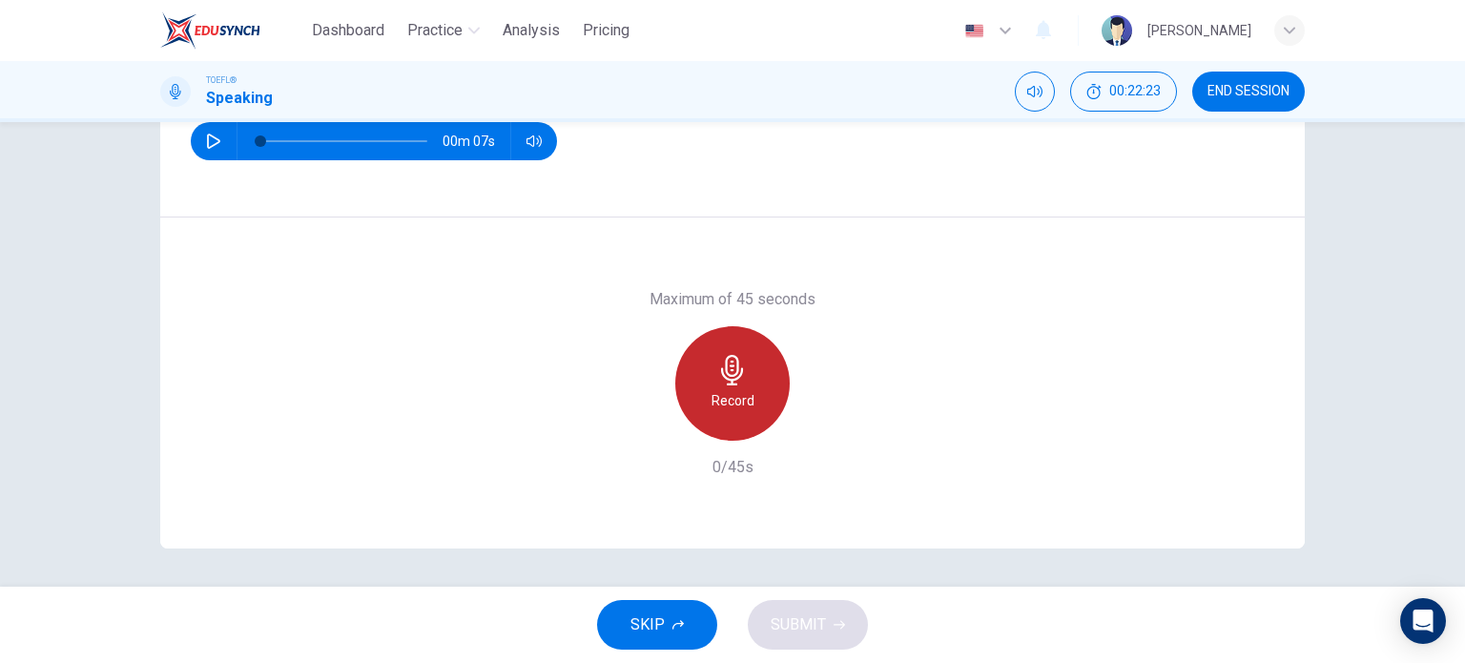
click at [727, 389] on h6 "Record" at bounding box center [732, 400] width 43 height 23
click at [727, 389] on h6 "Stop" at bounding box center [732, 400] width 29 height 23
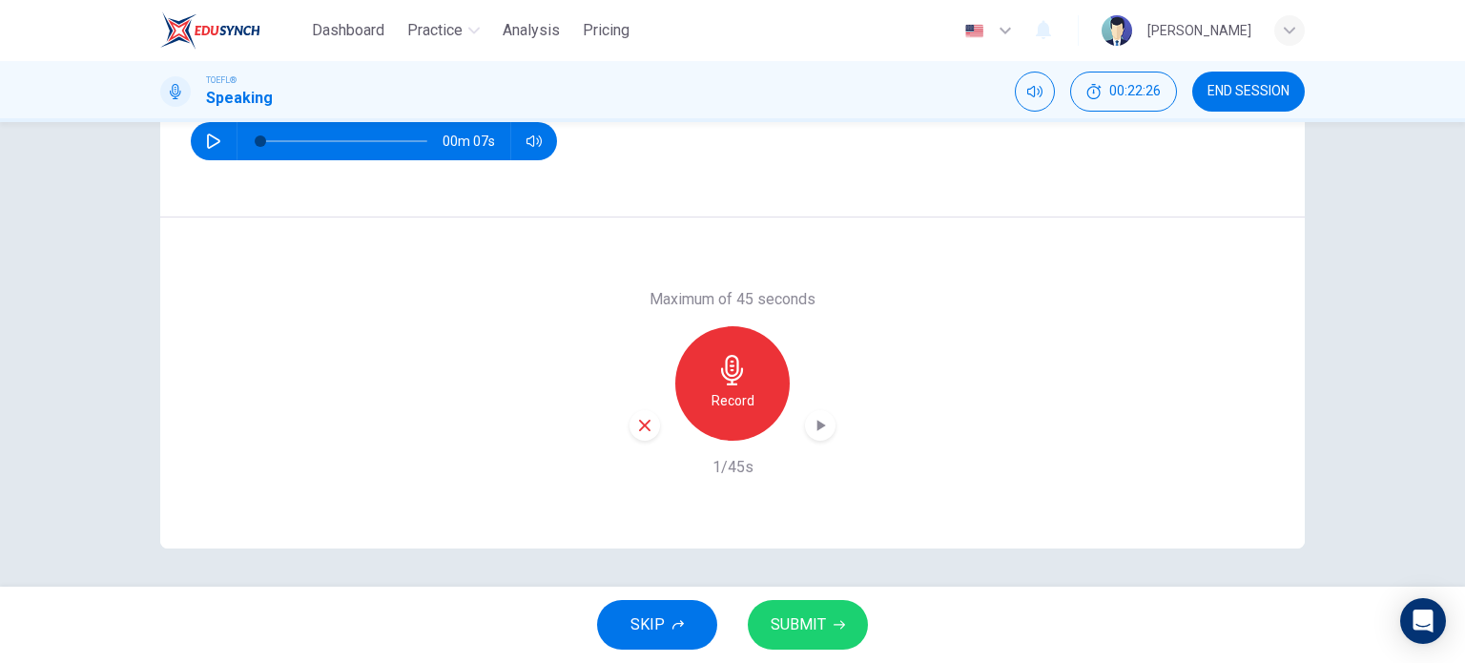
click at [811, 623] on span "SUBMIT" at bounding box center [797, 624] width 55 height 27
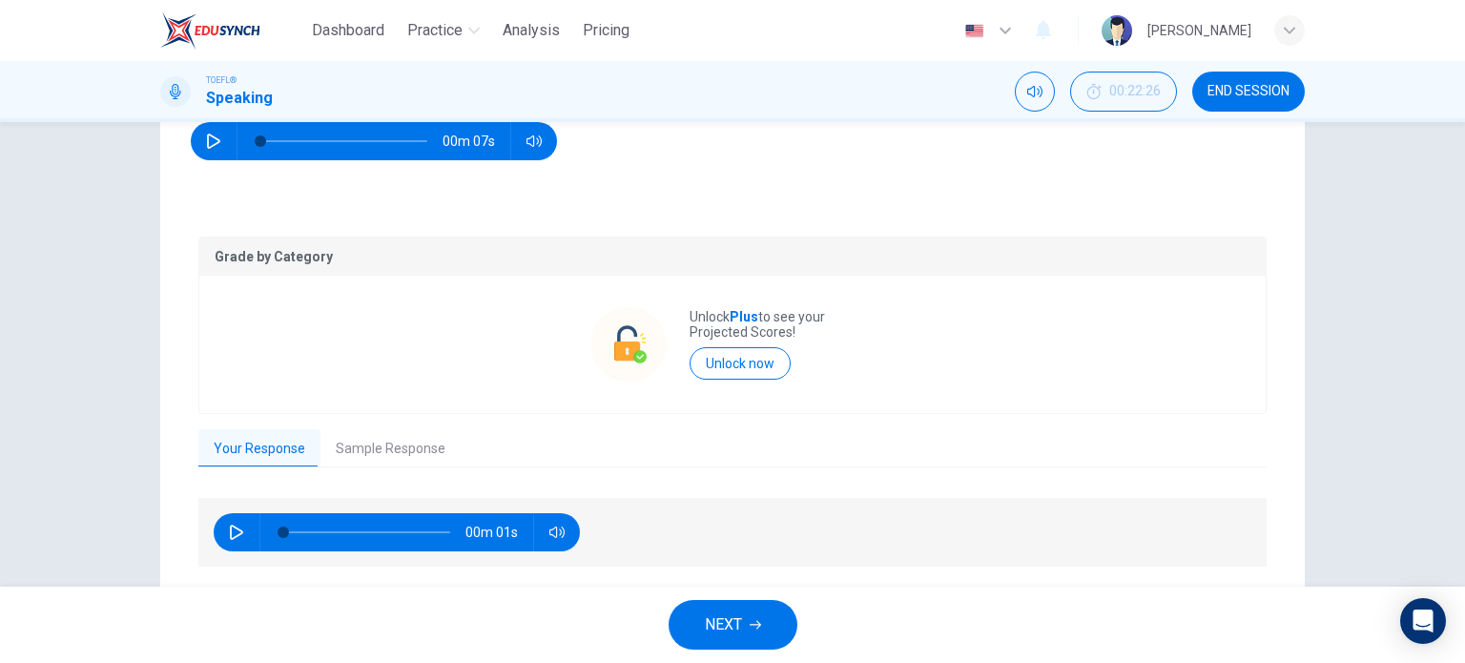
click at [362, 452] on button "Sample Response" at bounding box center [390, 449] width 140 height 40
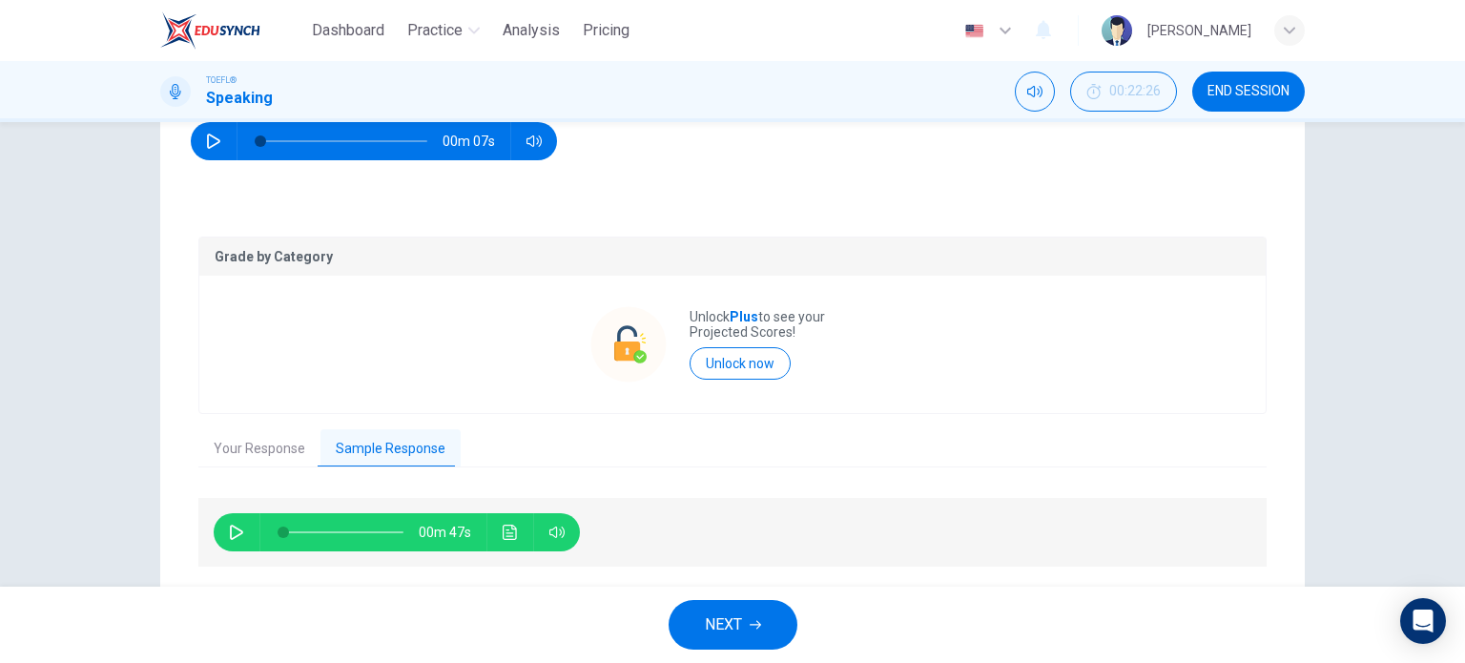
click at [229, 533] on icon "button" at bounding box center [236, 531] width 15 height 15
type input "0"
click at [707, 619] on span "NEXT" at bounding box center [723, 624] width 37 height 27
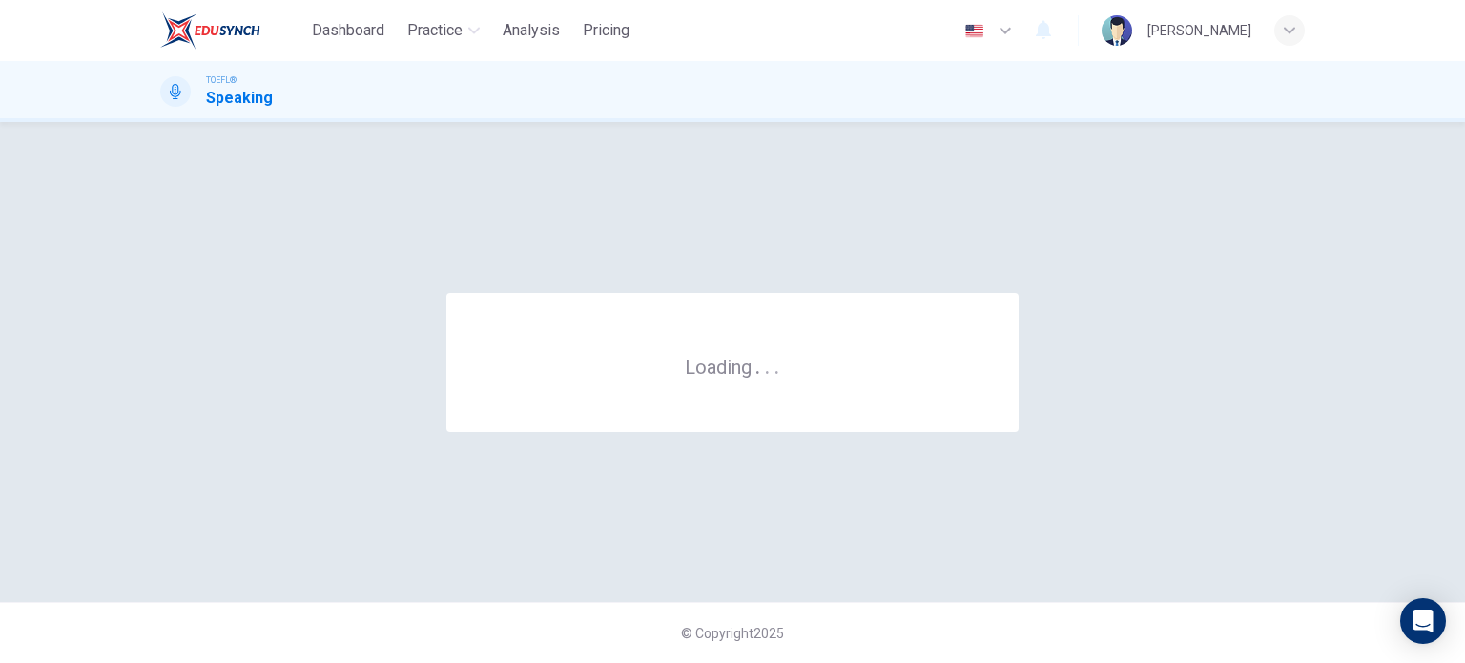
scroll to position [0, 0]
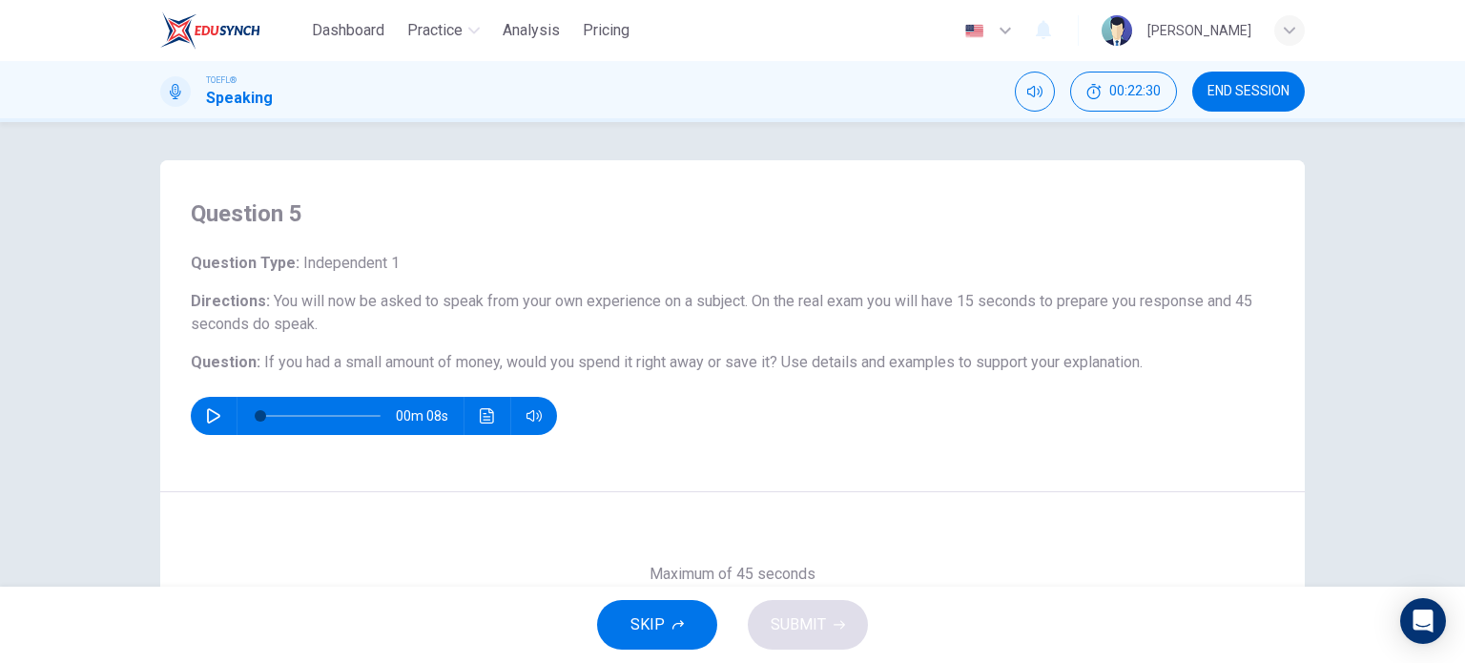
click at [654, 611] on span "SKIP" at bounding box center [647, 624] width 34 height 27
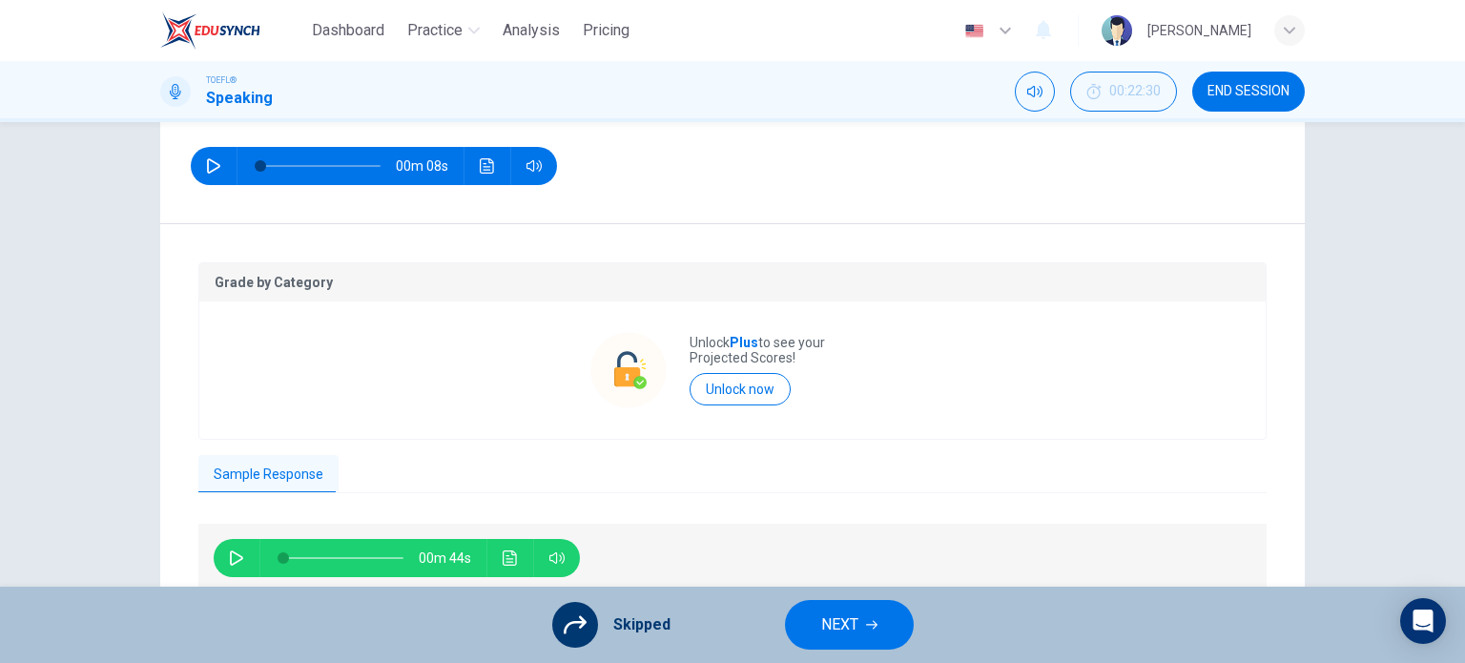
scroll to position [256, 0]
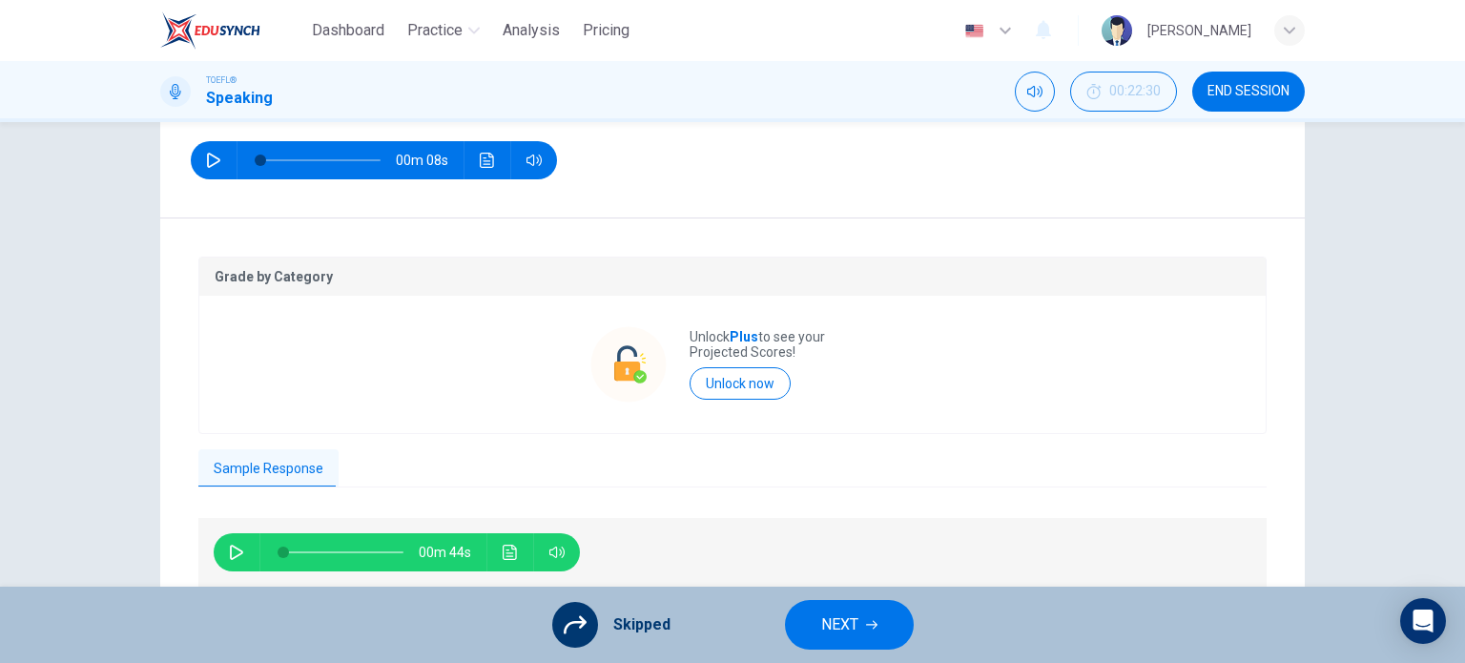
click at [866, 621] on icon "button" at bounding box center [871, 624] width 11 height 11
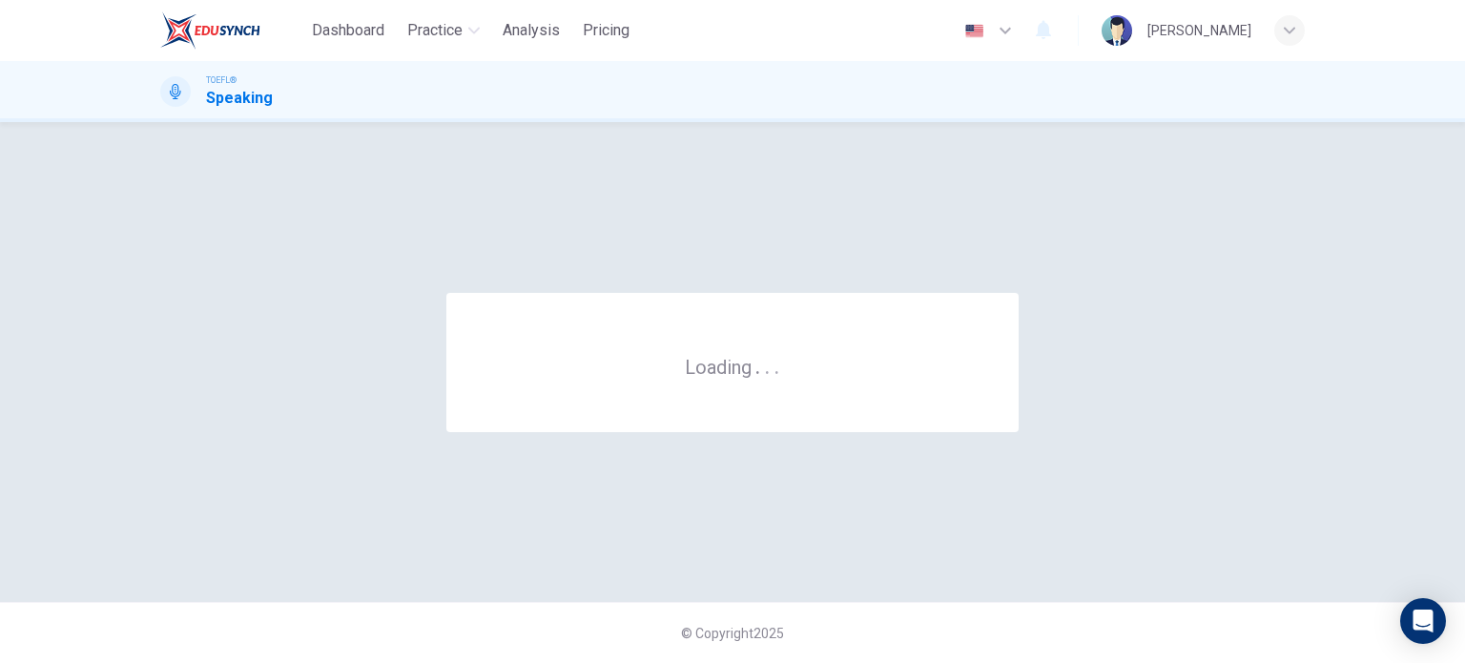
scroll to position [0, 0]
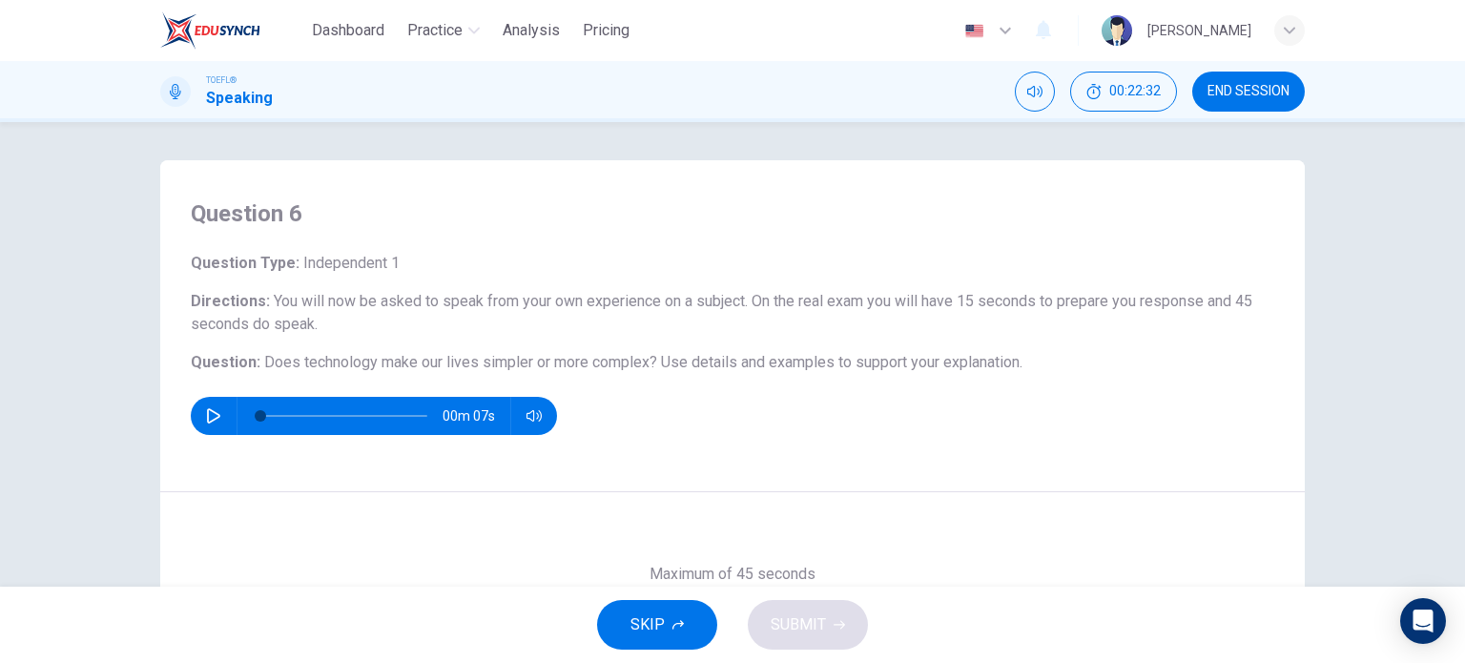
click at [664, 609] on button "SKIP" at bounding box center [657, 625] width 120 height 50
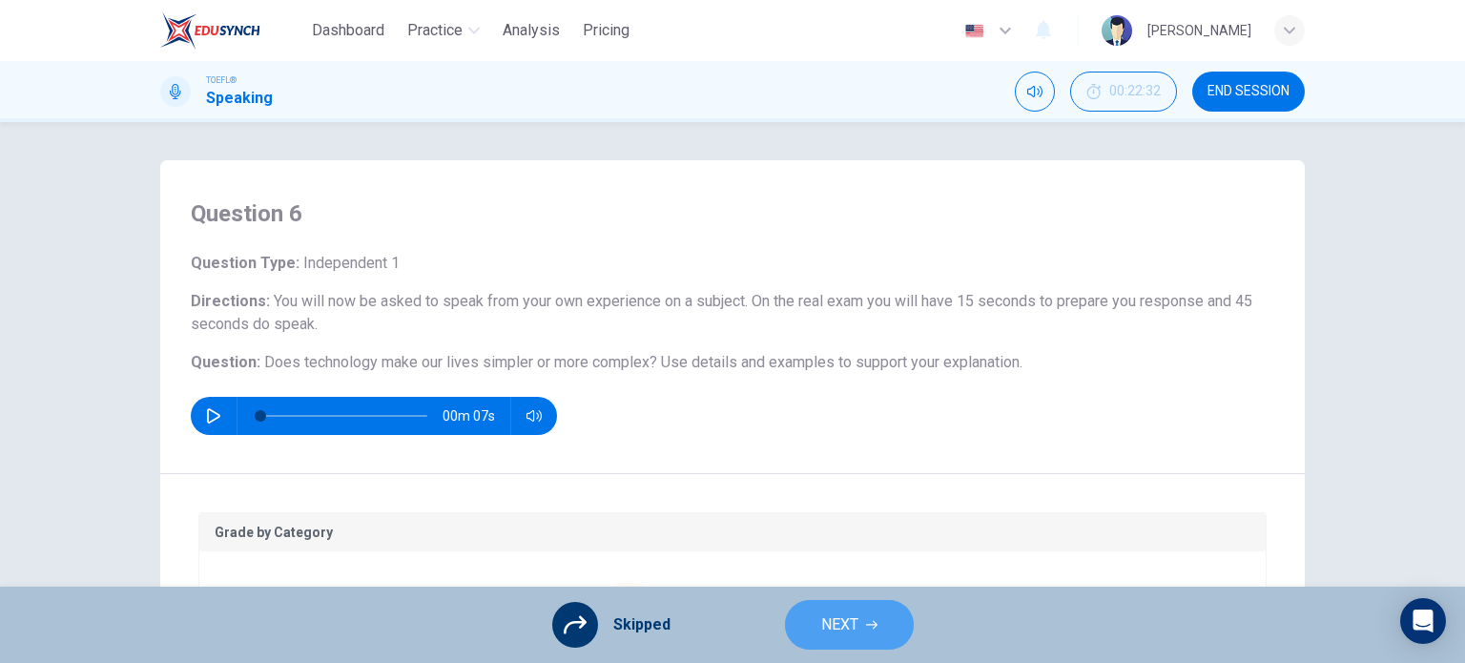
click at [837, 631] on span "NEXT" at bounding box center [839, 624] width 37 height 27
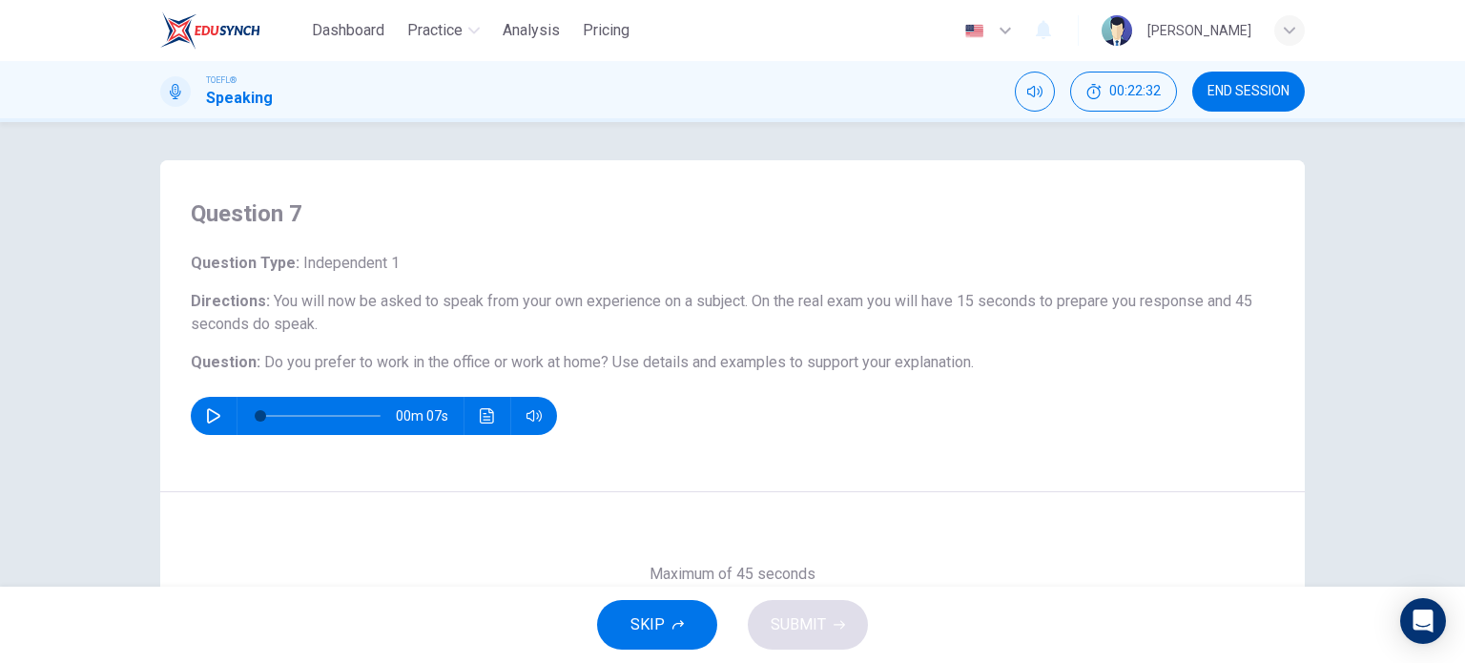
click at [679, 632] on button "SKIP" at bounding box center [657, 625] width 120 height 50
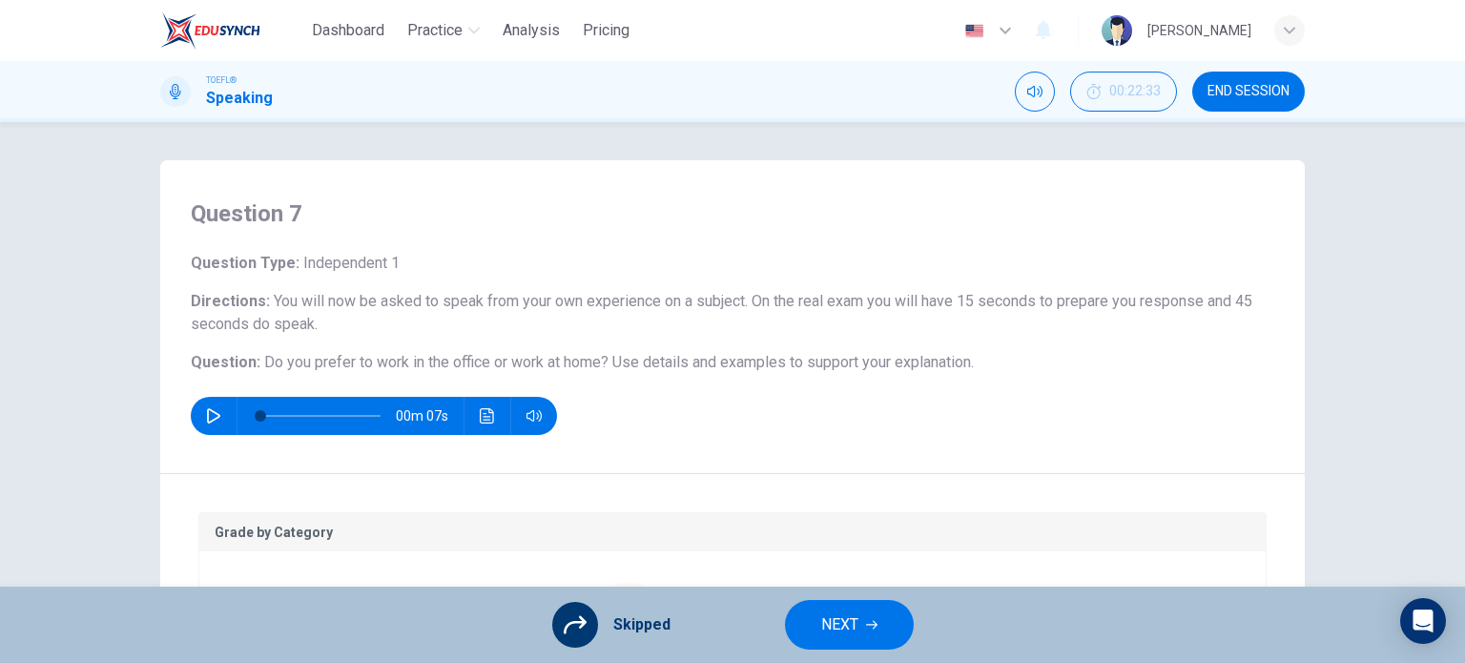
click at [847, 614] on span "NEXT" at bounding box center [839, 624] width 37 height 27
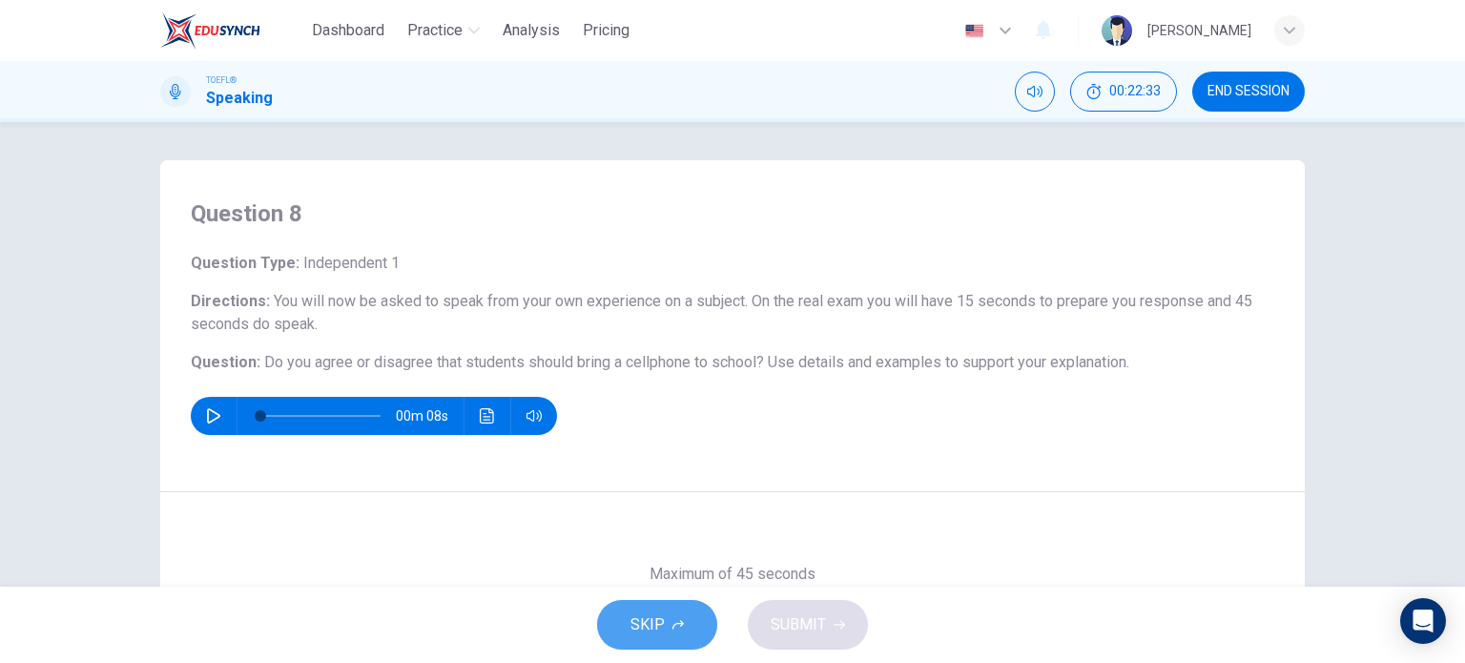
click at [692, 616] on button "SKIP" at bounding box center [657, 625] width 120 height 50
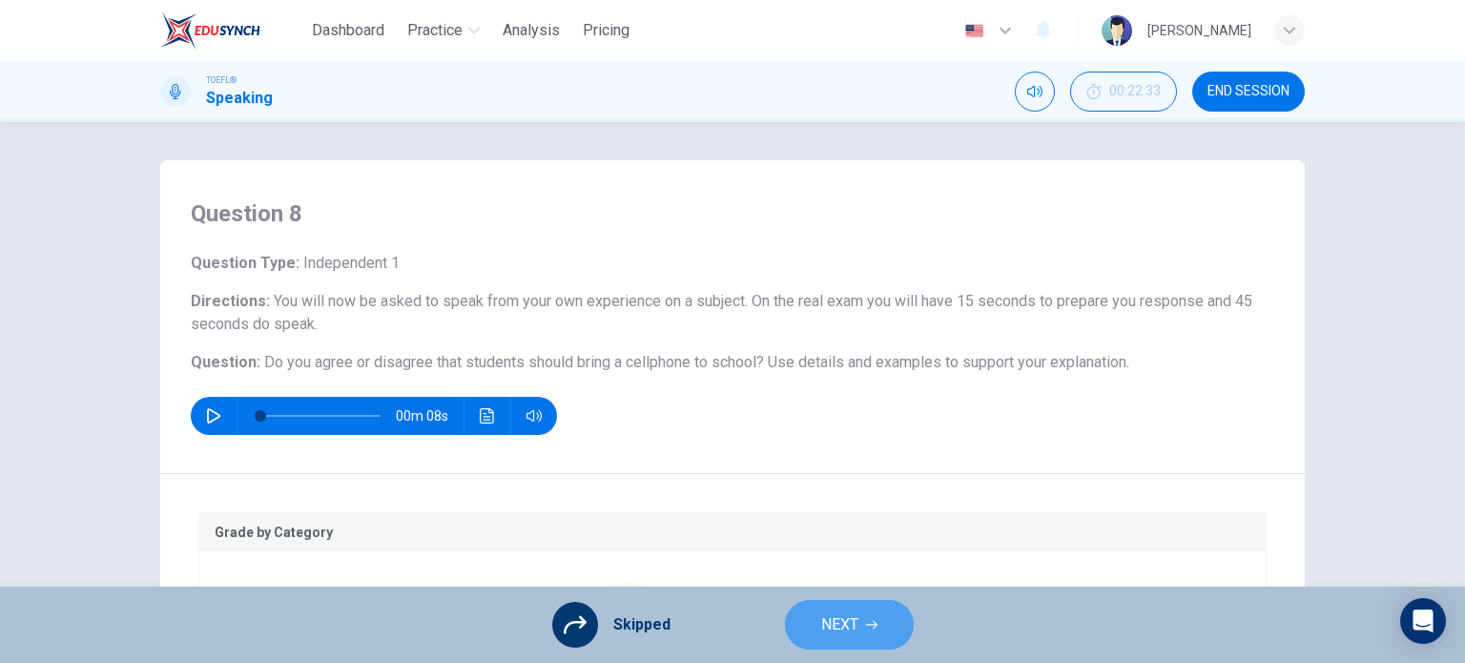
click at [859, 624] on button "NEXT" at bounding box center [849, 625] width 129 height 50
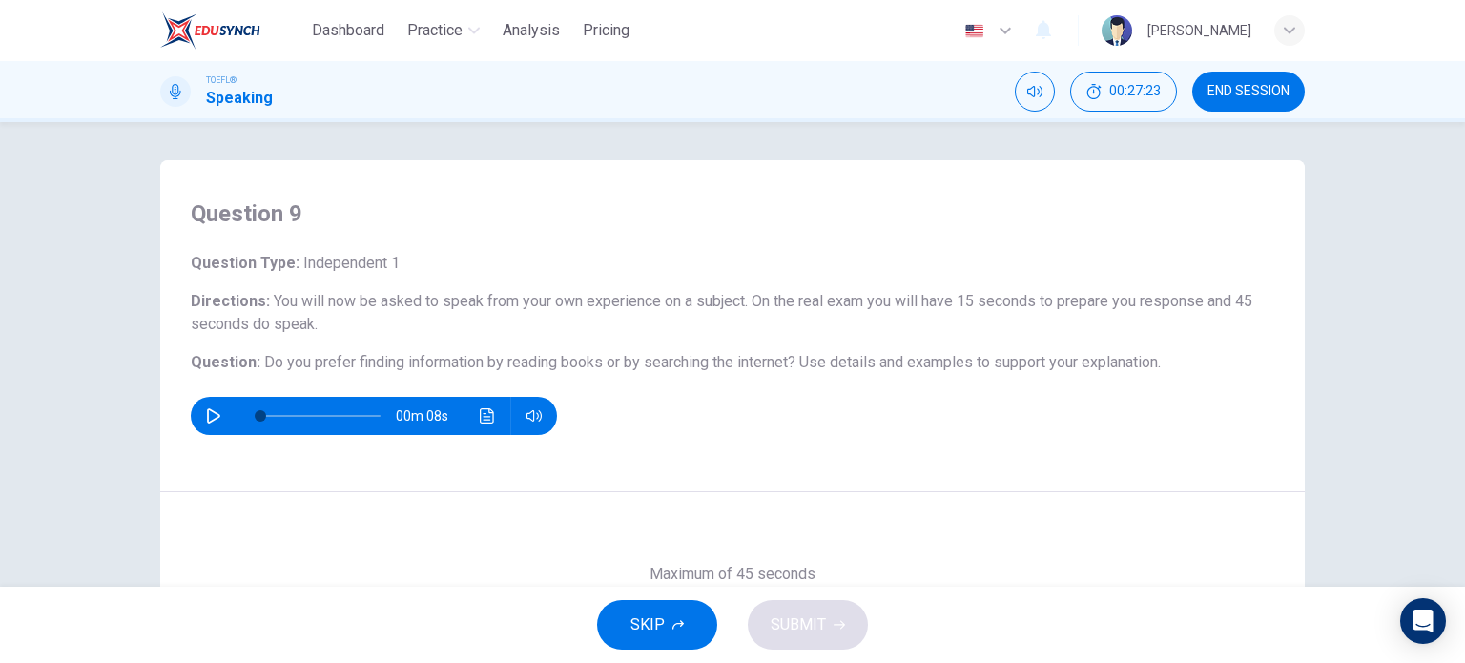
click at [669, 395] on div "Question Type : Independent 1 Directions : You will now be asked to speak from …" at bounding box center [732, 343] width 1083 height 183
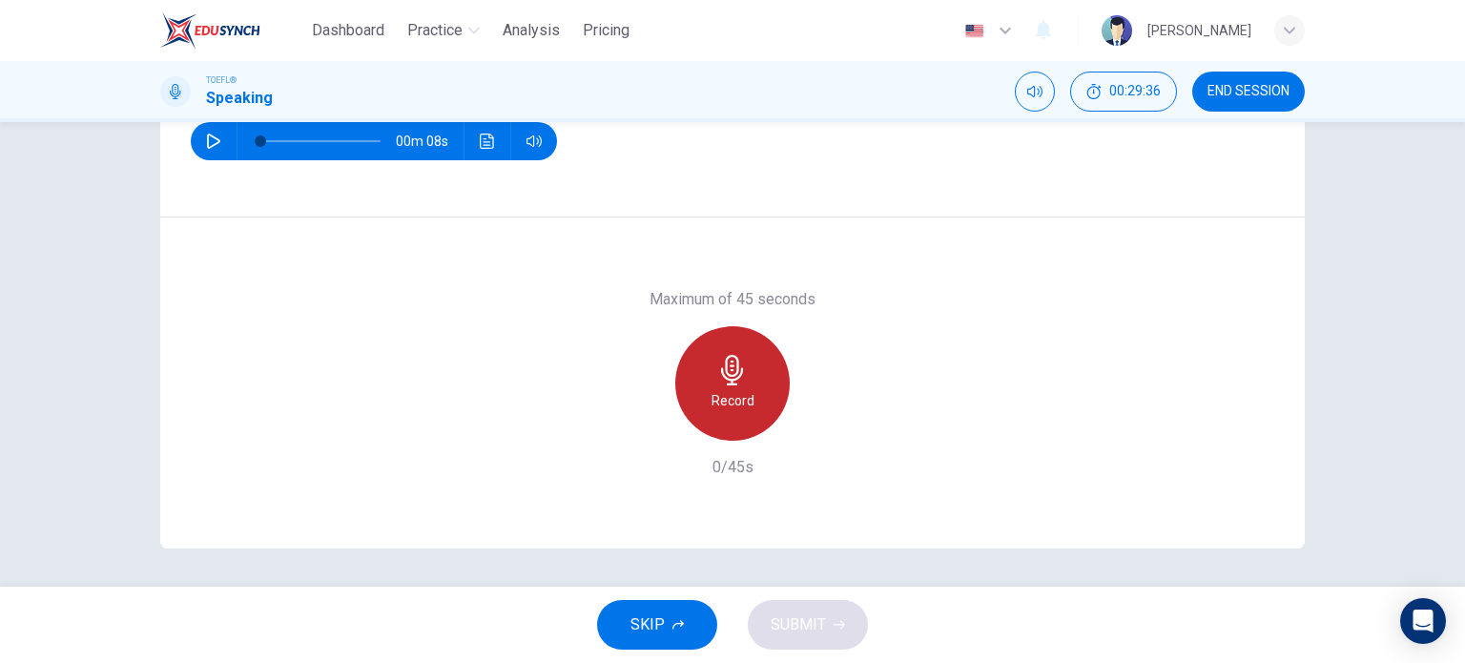
click at [722, 428] on div "Record" at bounding box center [732, 383] width 114 height 114
click at [725, 365] on icon "button" at bounding box center [732, 370] width 22 height 31
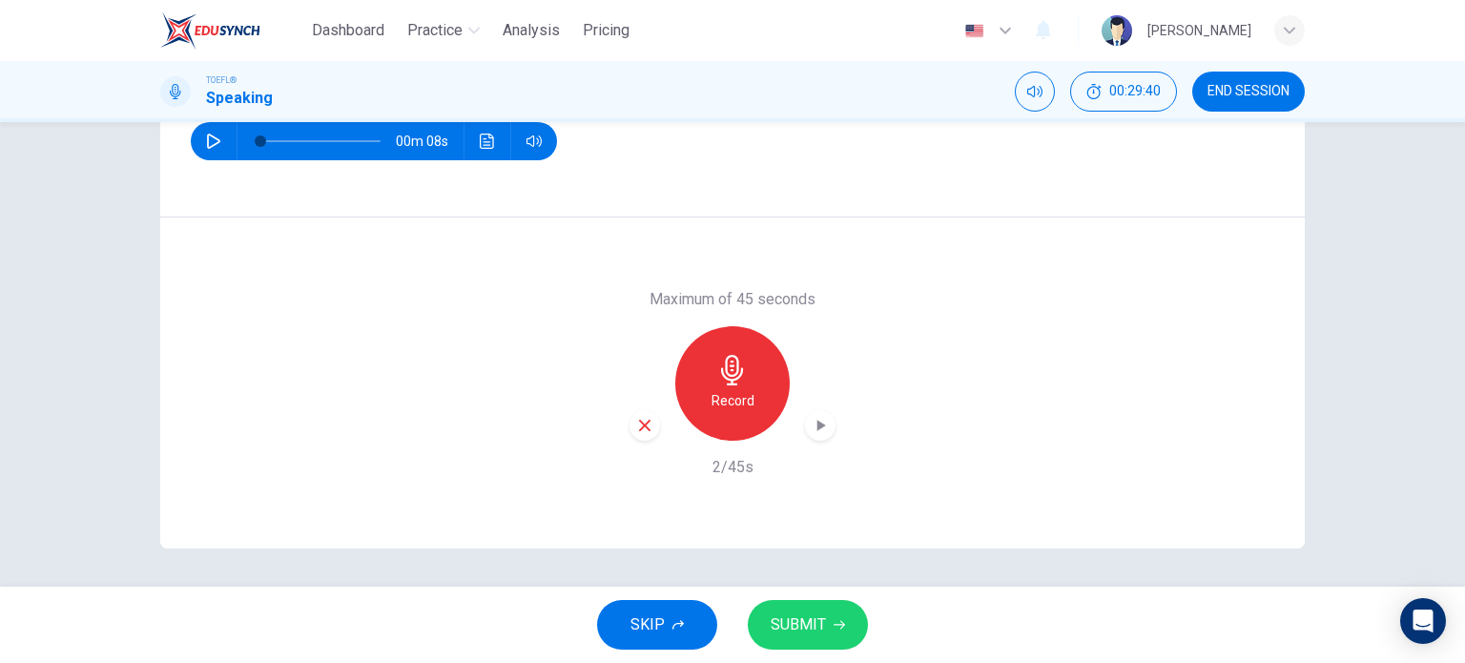
click at [802, 625] on span "SUBMIT" at bounding box center [797, 624] width 55 height 27
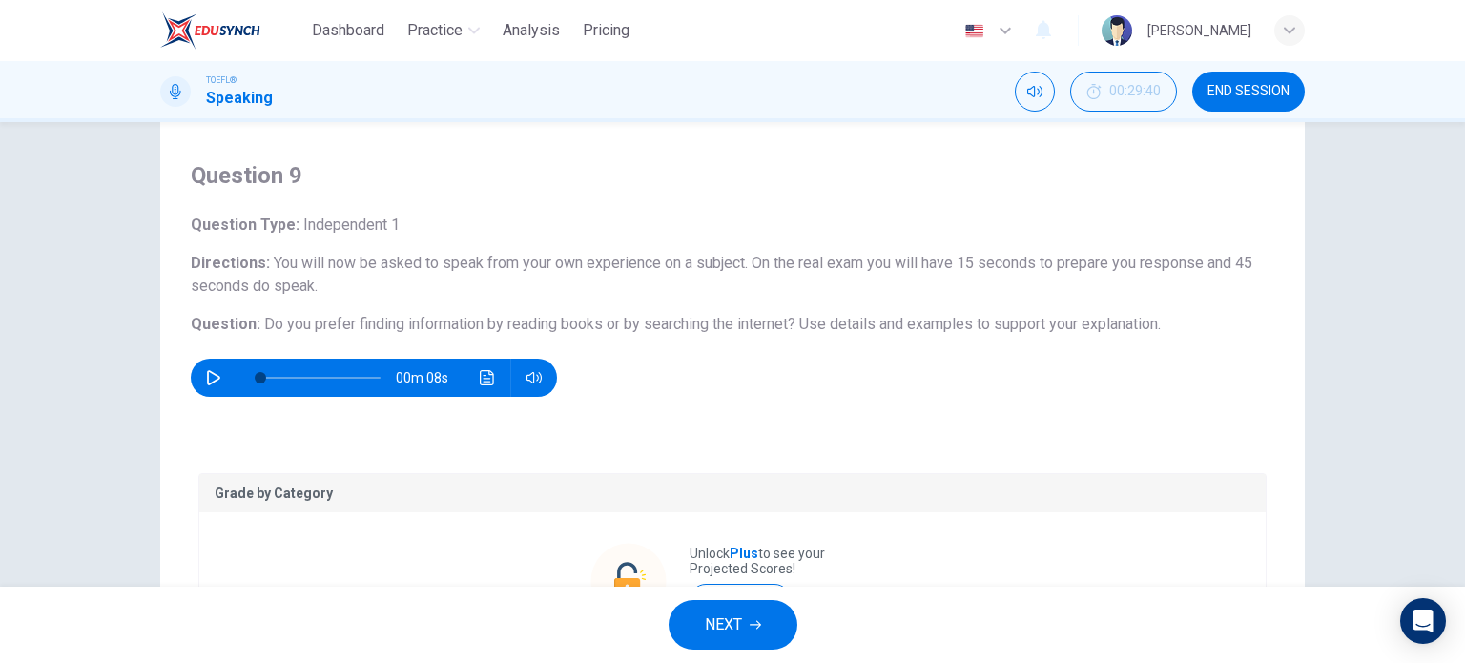
scroll to position [32, 0]
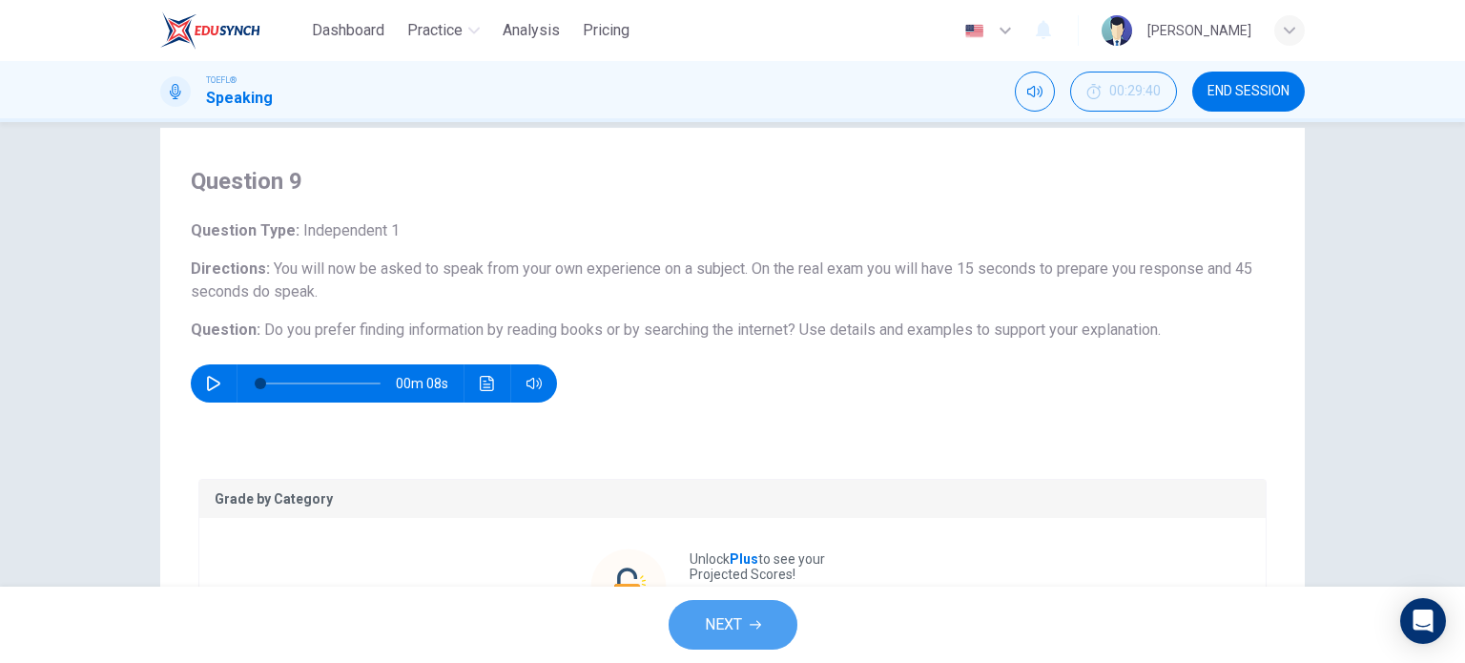
click at [733, 636] on span "NEXT" at bounding box center [723, 624] width 37 height 27
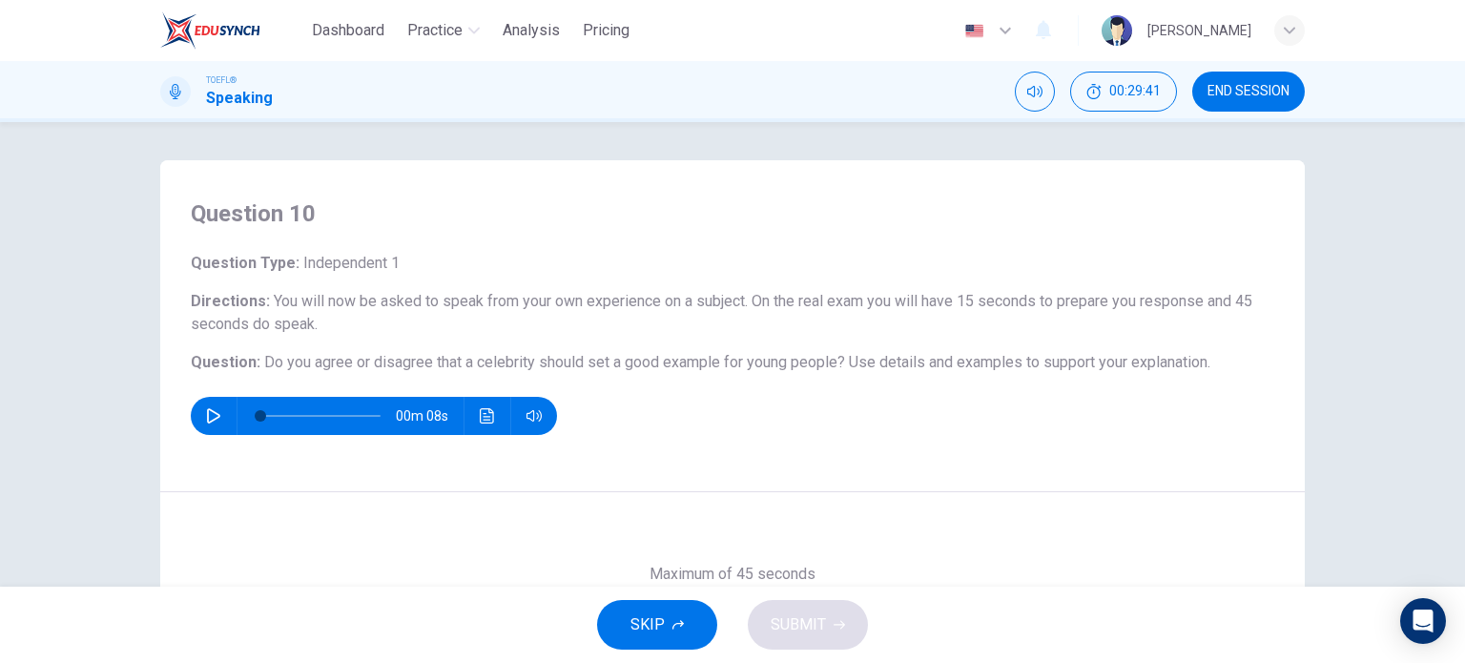
click at [686, 636] on button "SKIP" at bounding box center [657, 625] width 120 height 50
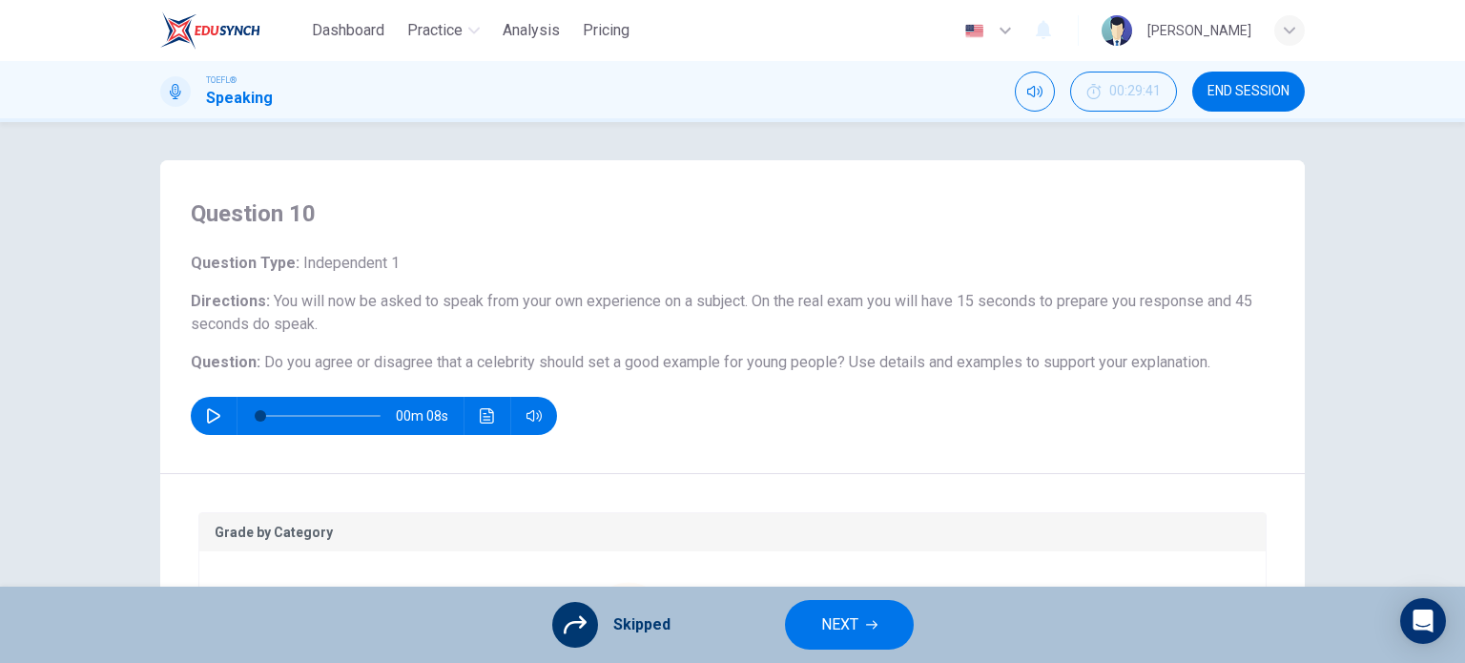
click at [830, 641] on button "NEXT" at bounding box center [849, 625] width 129 height 50
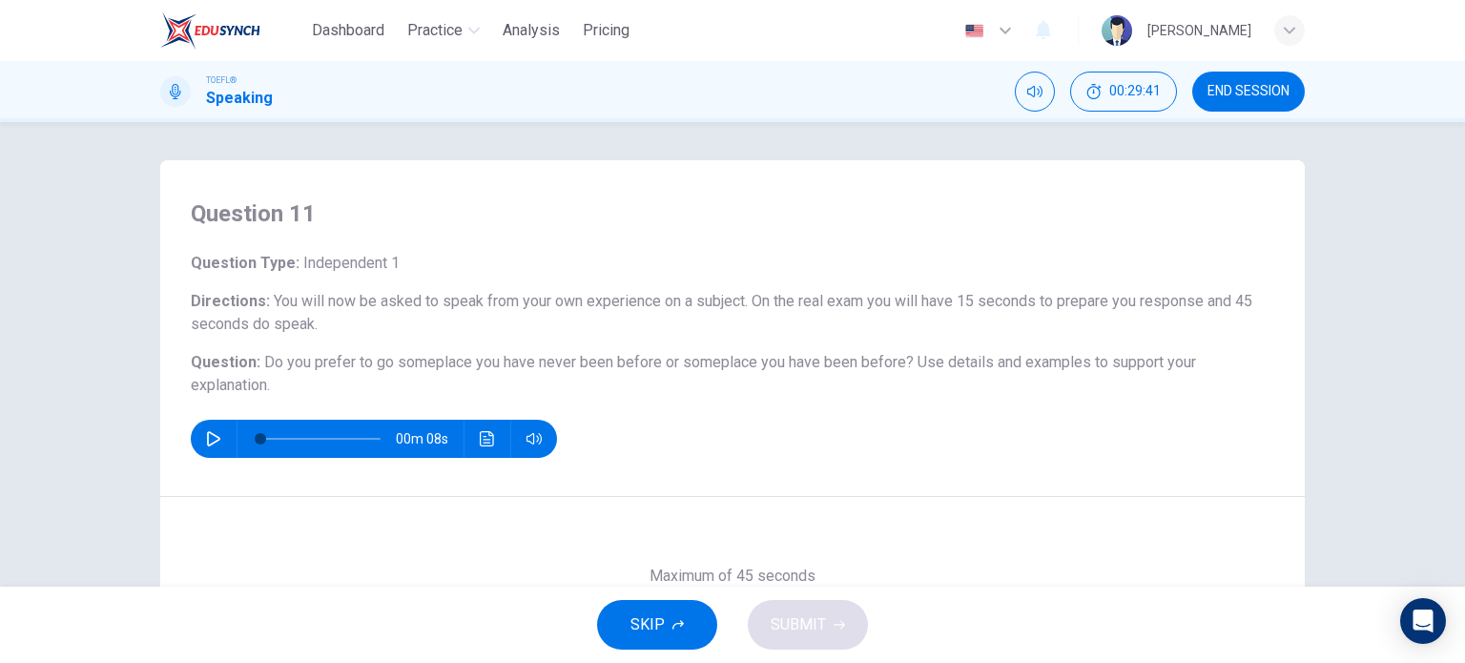
click at [694, 642] on button "SKIP" at bounding box center [657, 625] width 120 height 50
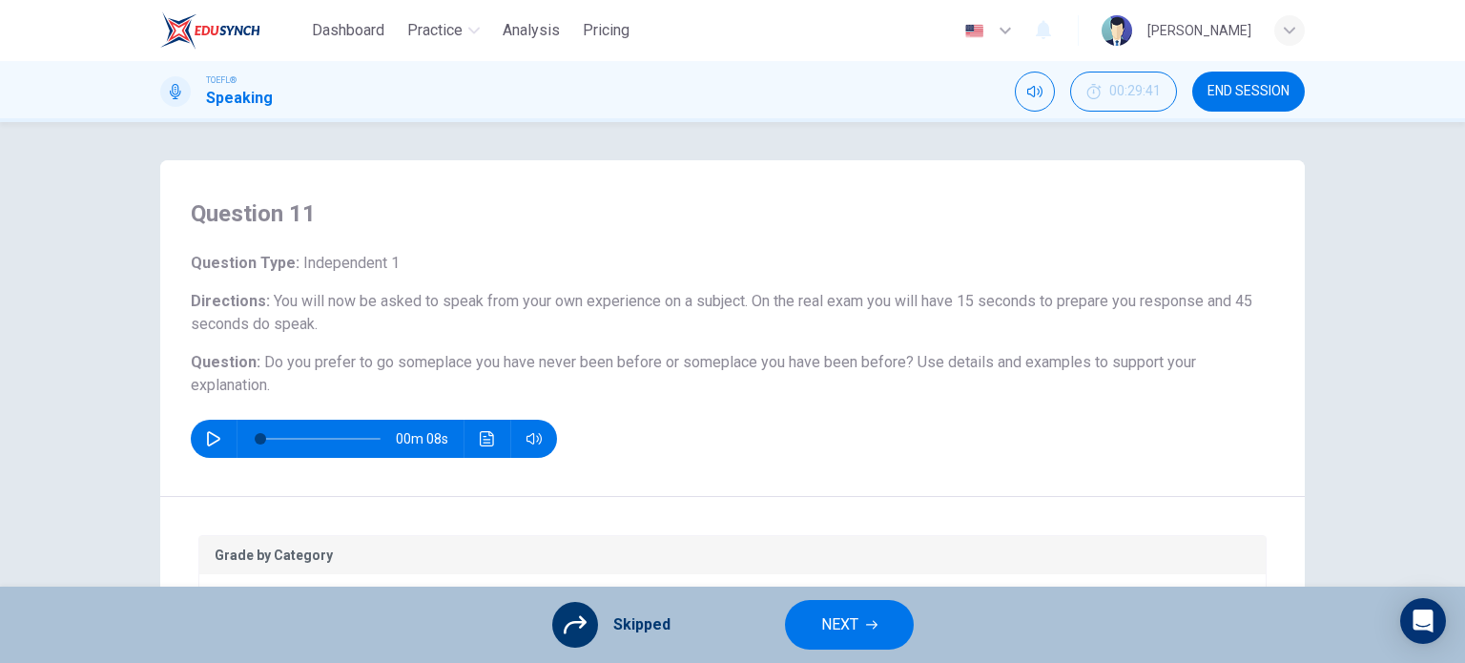
click at [839, 626] on span "NEXT" at bounding box center [839, 624] width 37 height 27
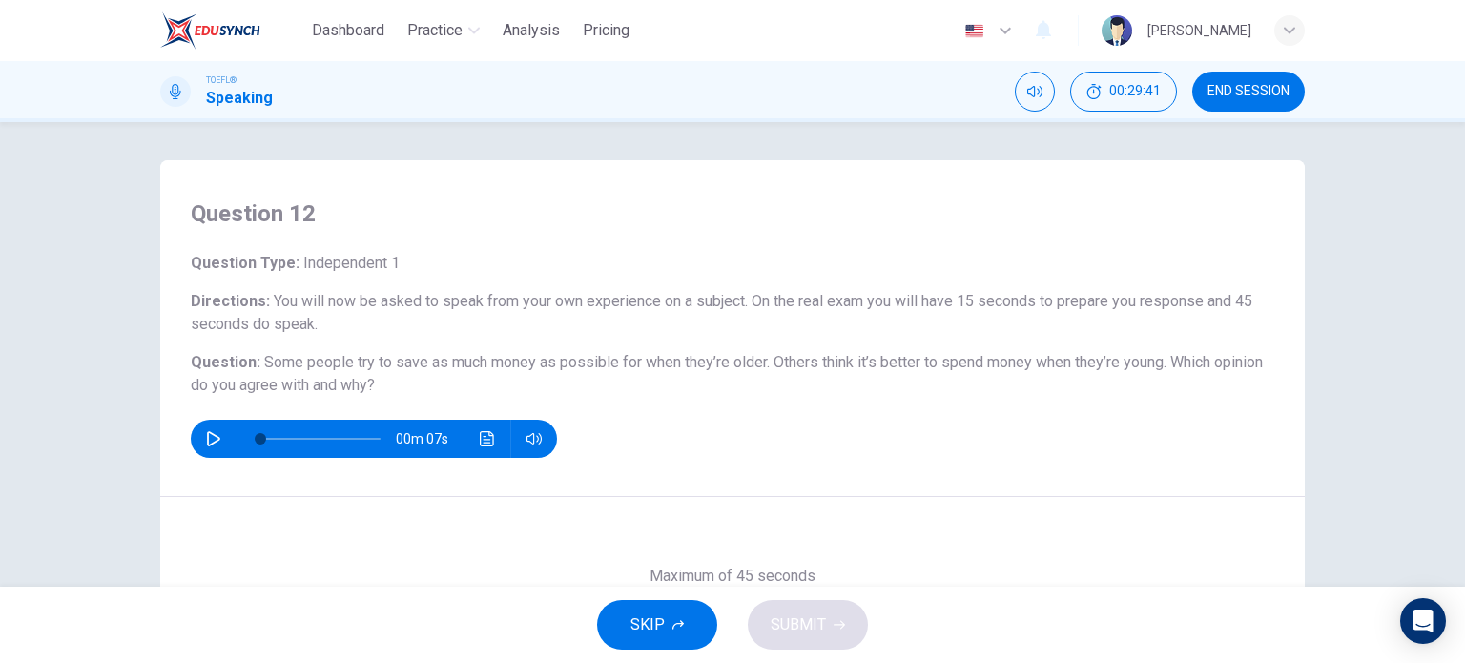
click at [650, 620] on span "SKIP" at bounding box center [647, 624] width 34 height 27
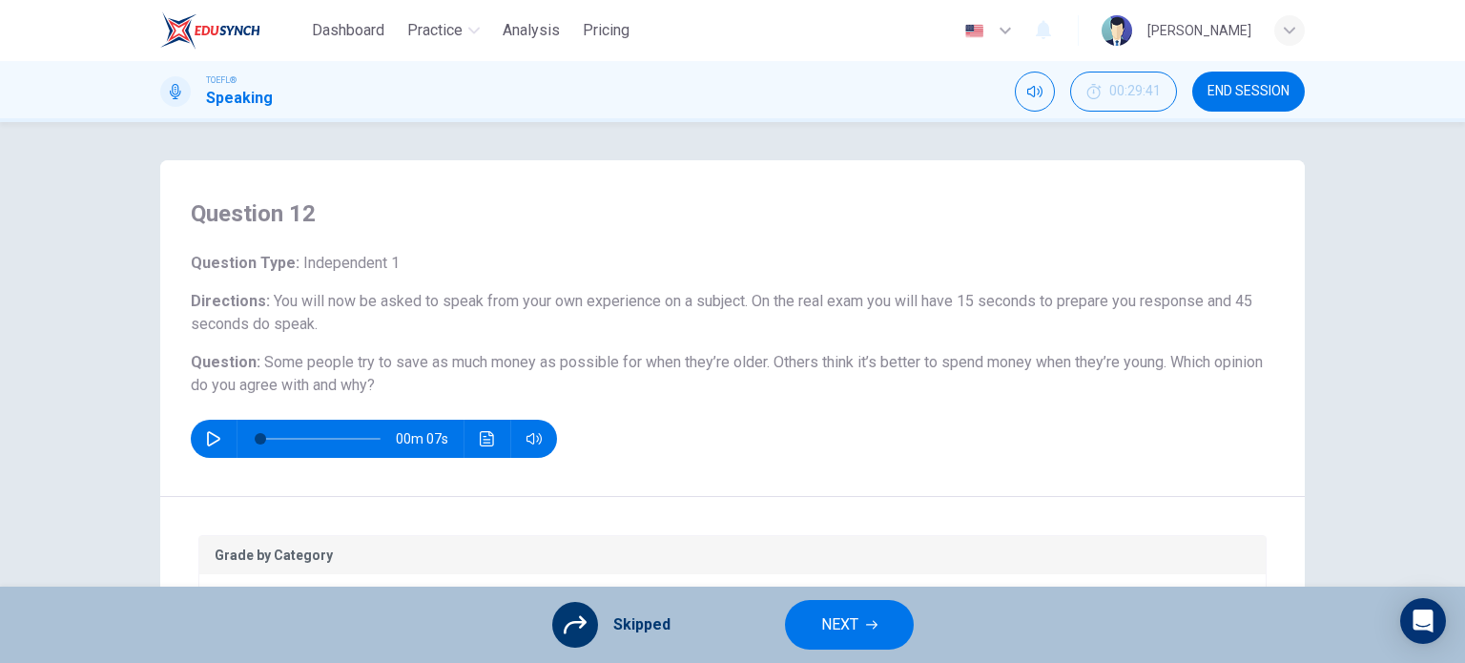
click at [862, 625] on button "NEXT" at bounding box center [849, 625] width 129 height 50
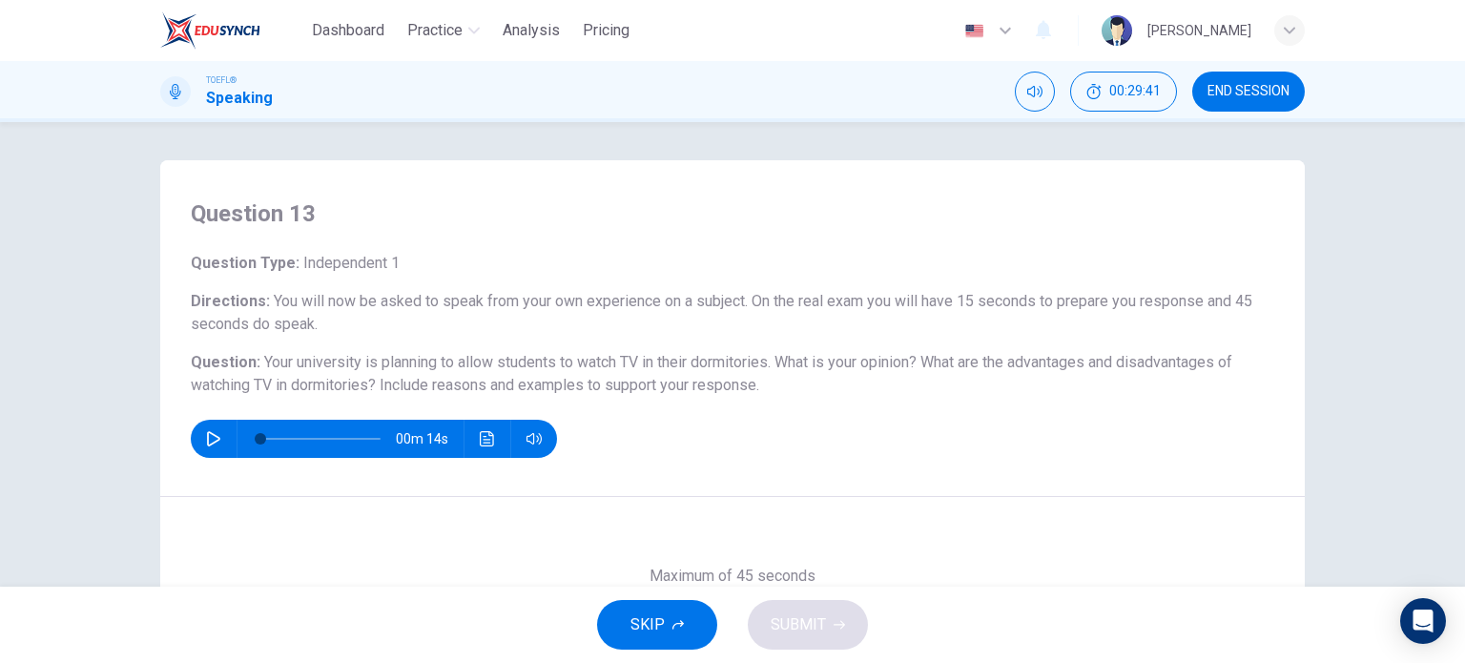
click at [660, 621] on span "SKIP" at bounding box center [647, 624] width 34 height 27
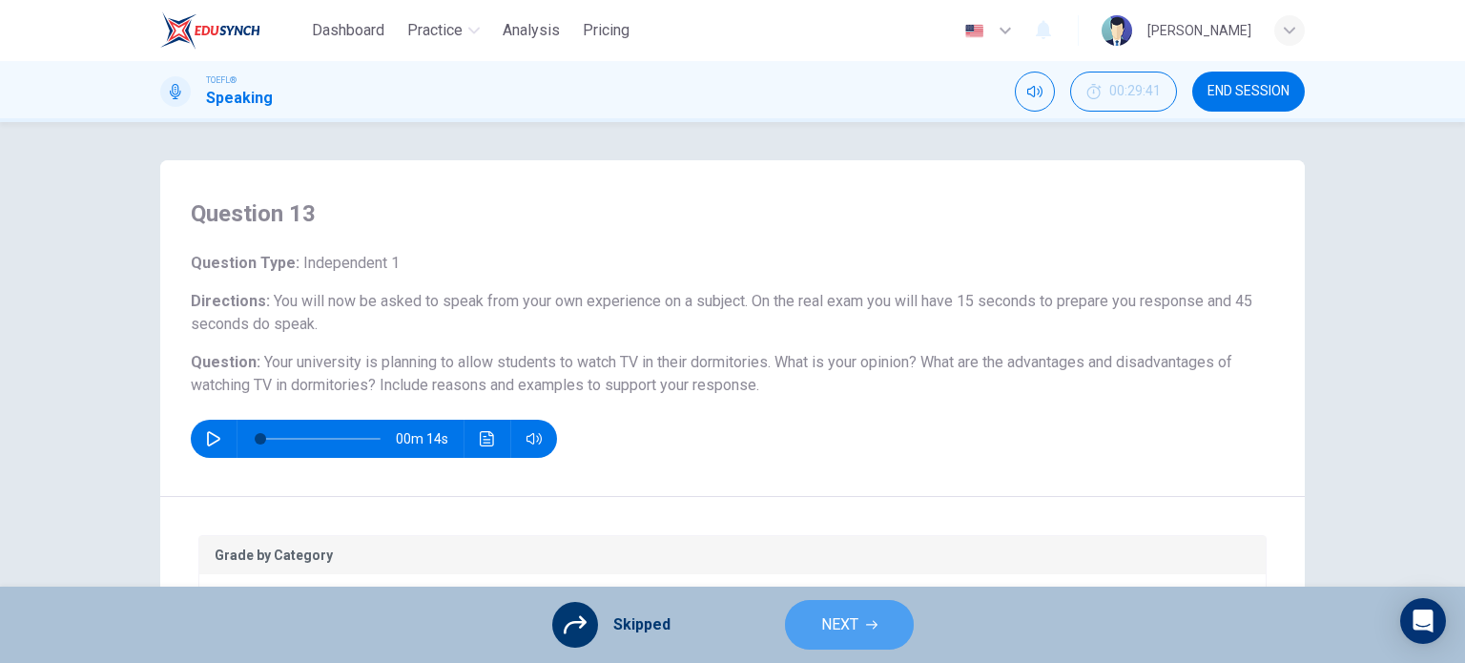
click at [866, 621] on icon "button" at bounding box center [871, 624] width 11 height 11
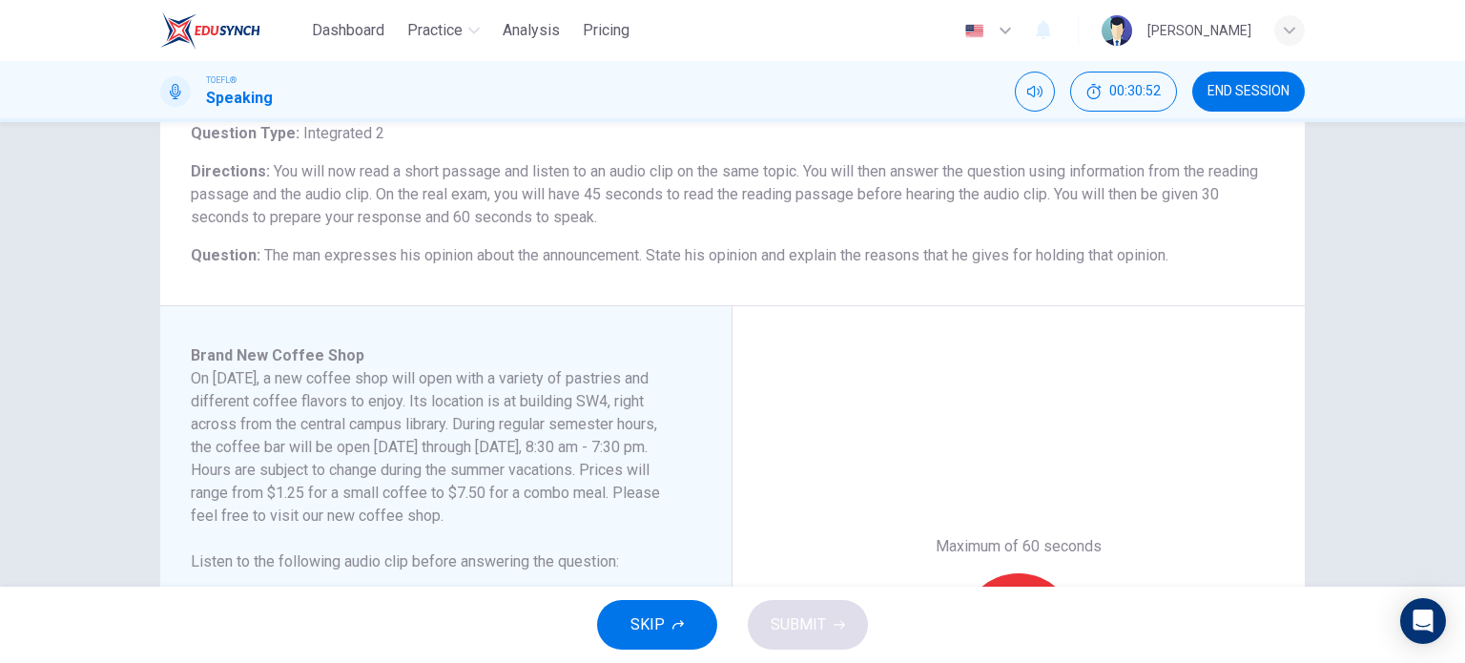
scroll to position [225, 0]
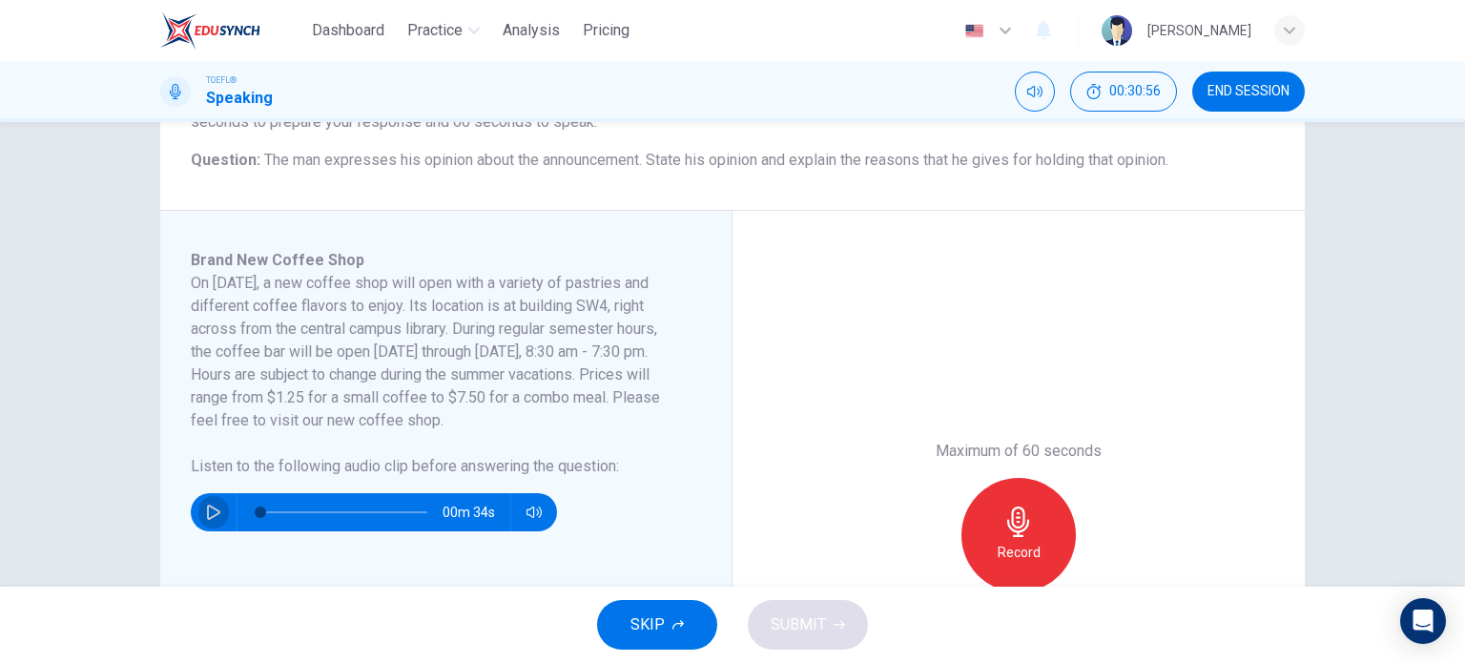
click at [207, 509] on icon "button" at bounding box center [213, 511] width 15 height 15
type input "0"
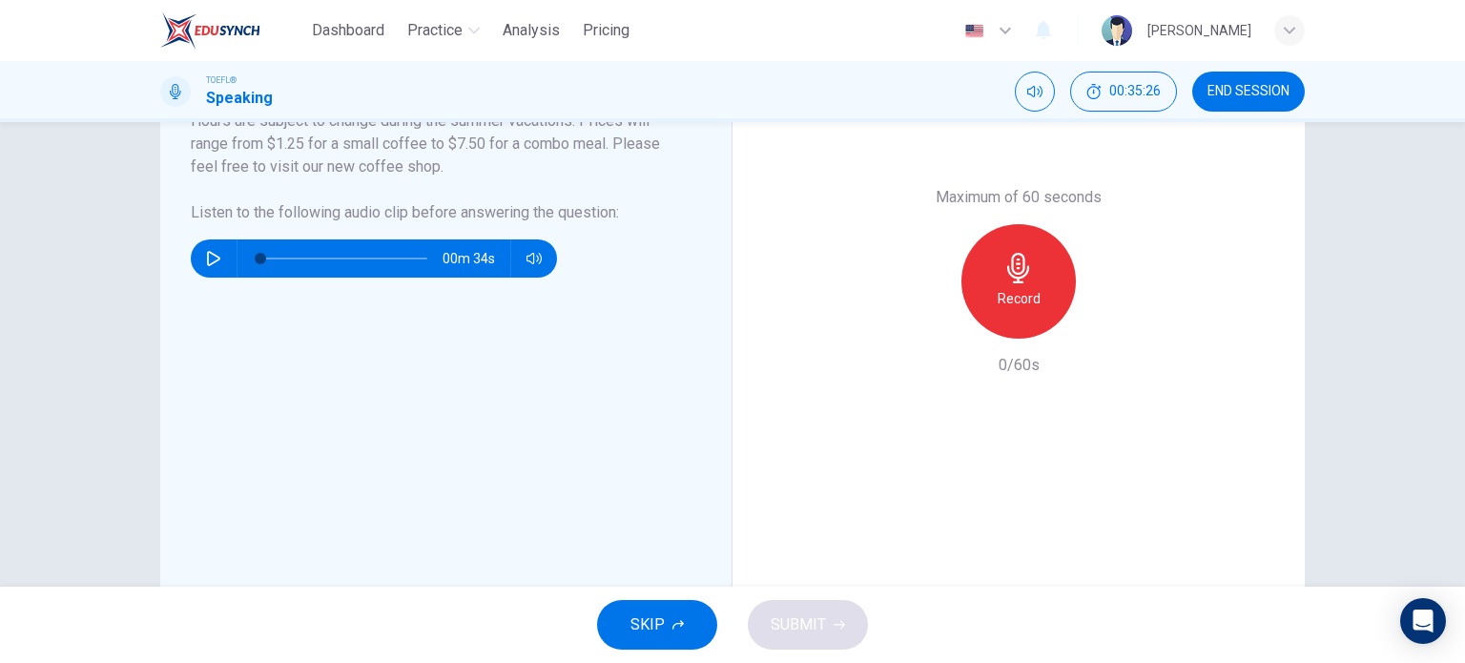
scroll to position [535, 0]
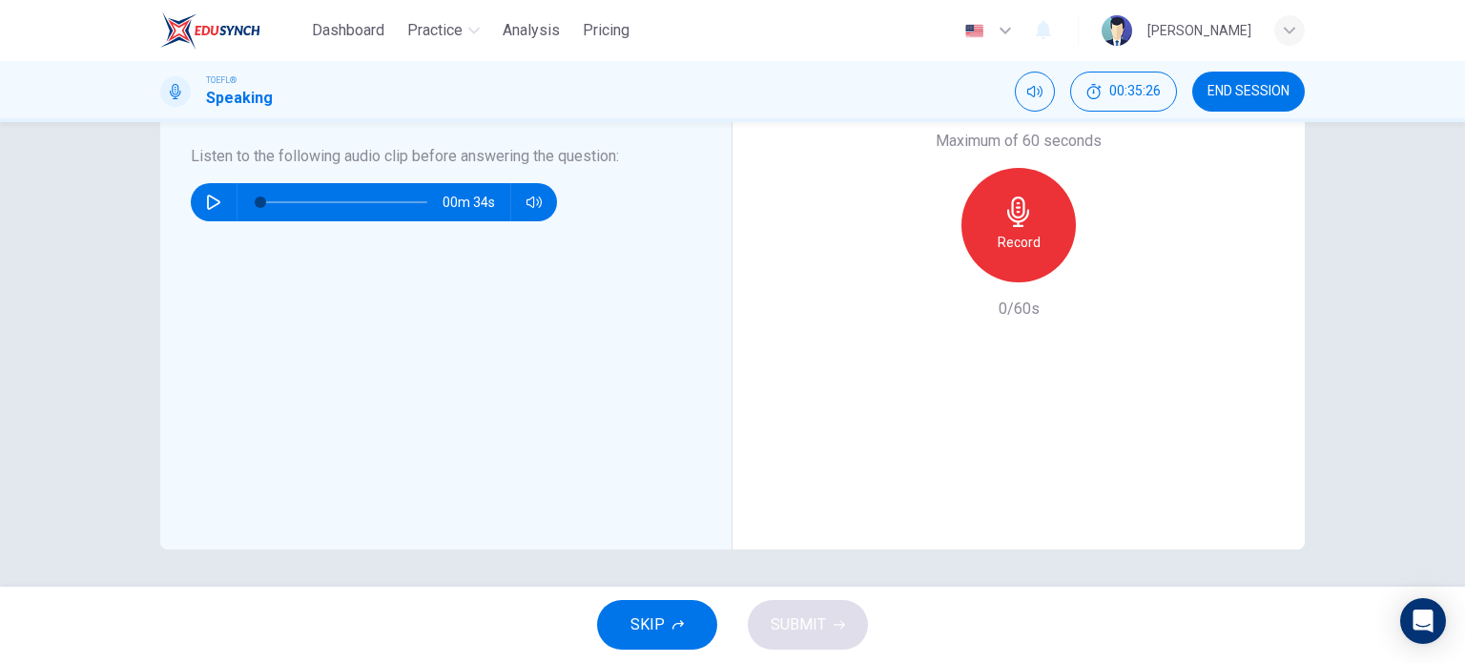
click at [657, 621] on span "SKIP" at bounding box center [647, 624] width 34 height 27
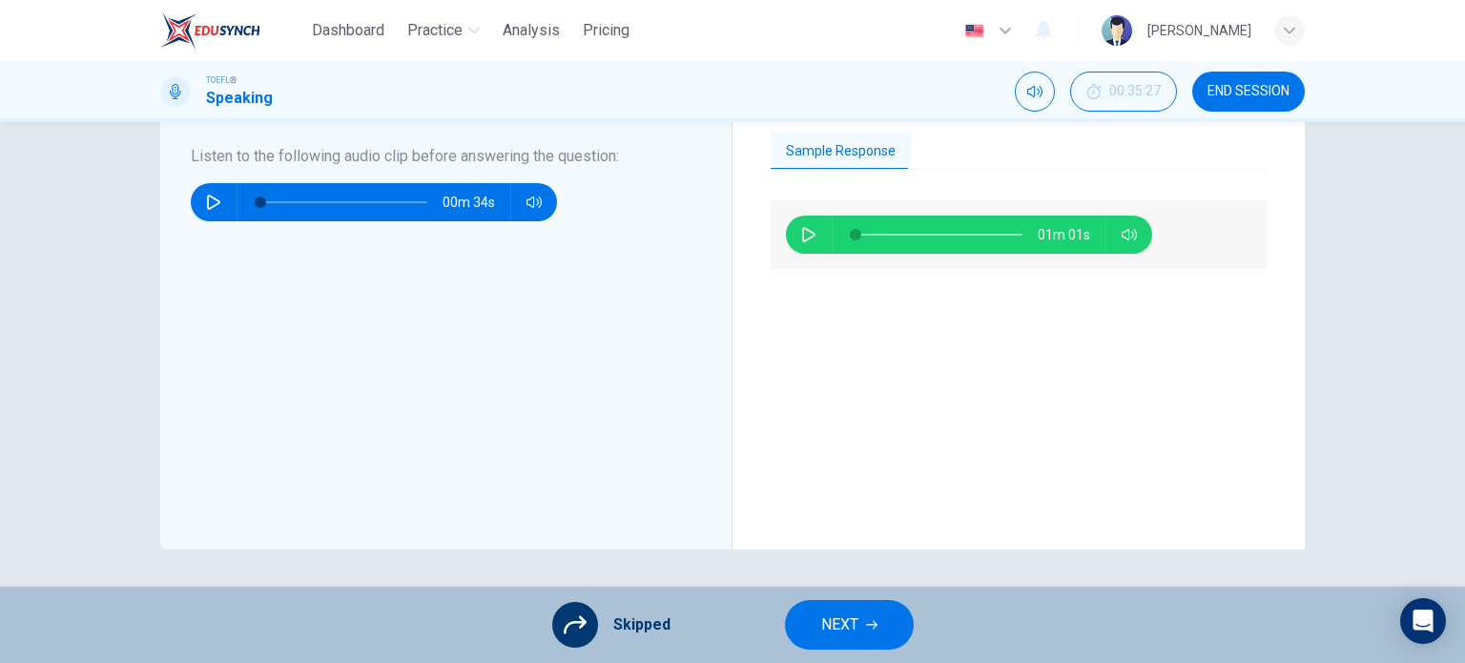
click at [804, 234] on icon "button" at bounding box center [808, 234] width 15 height 15
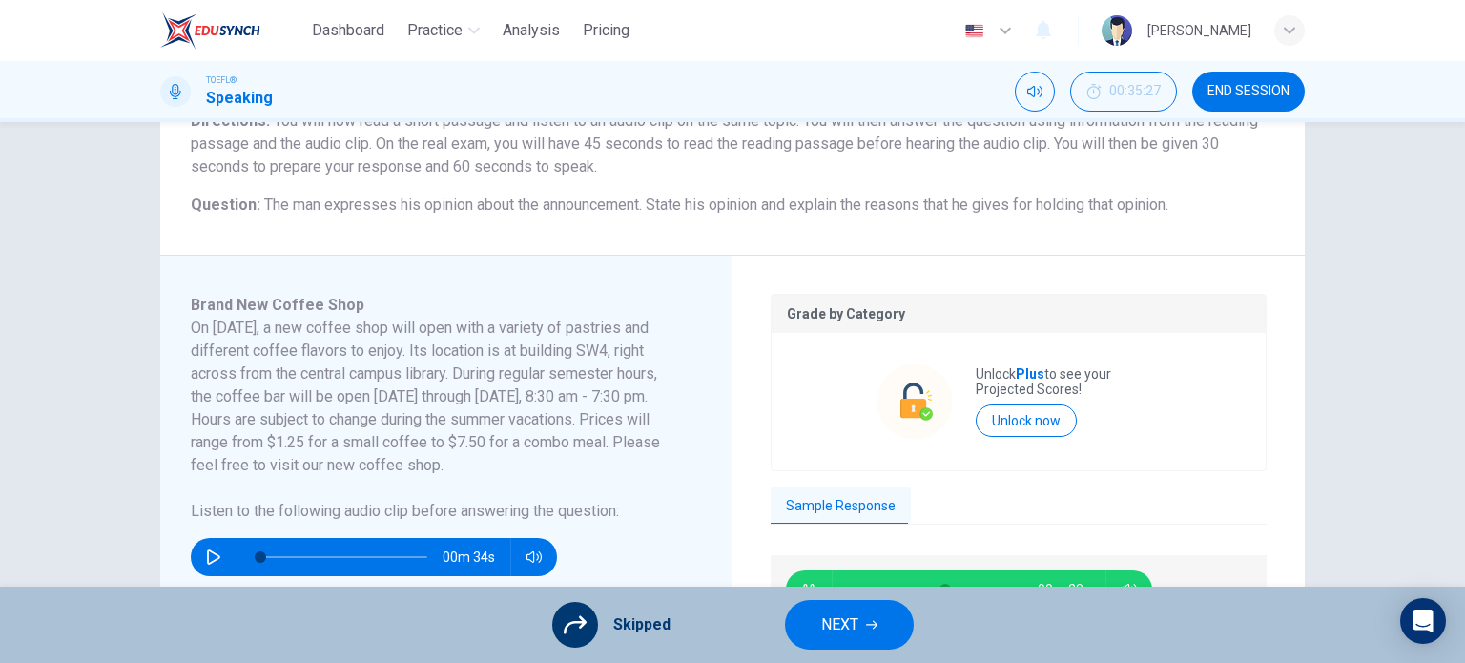
scroll to position [179, 0]
drag, startPoint x: 643, startPoint y: 202, endPoint x: 1106, endPoint y: 194, distance: 463.5
click at [1106, 195] on h6 "Question : The man expresses his opinion about the announcement. State his opin…" at bounding box center [732, 206] width 1083 height 23
drag, startPoint x: 1176, startPoint y: 206, endPoint x: 645, endPoint y: 202, distance: 531.1
click at [645, 202] on span "The man expresses his opinion about the announcement. State his opinion and exp…" at bounding box center [716, 205] width 904 height 18
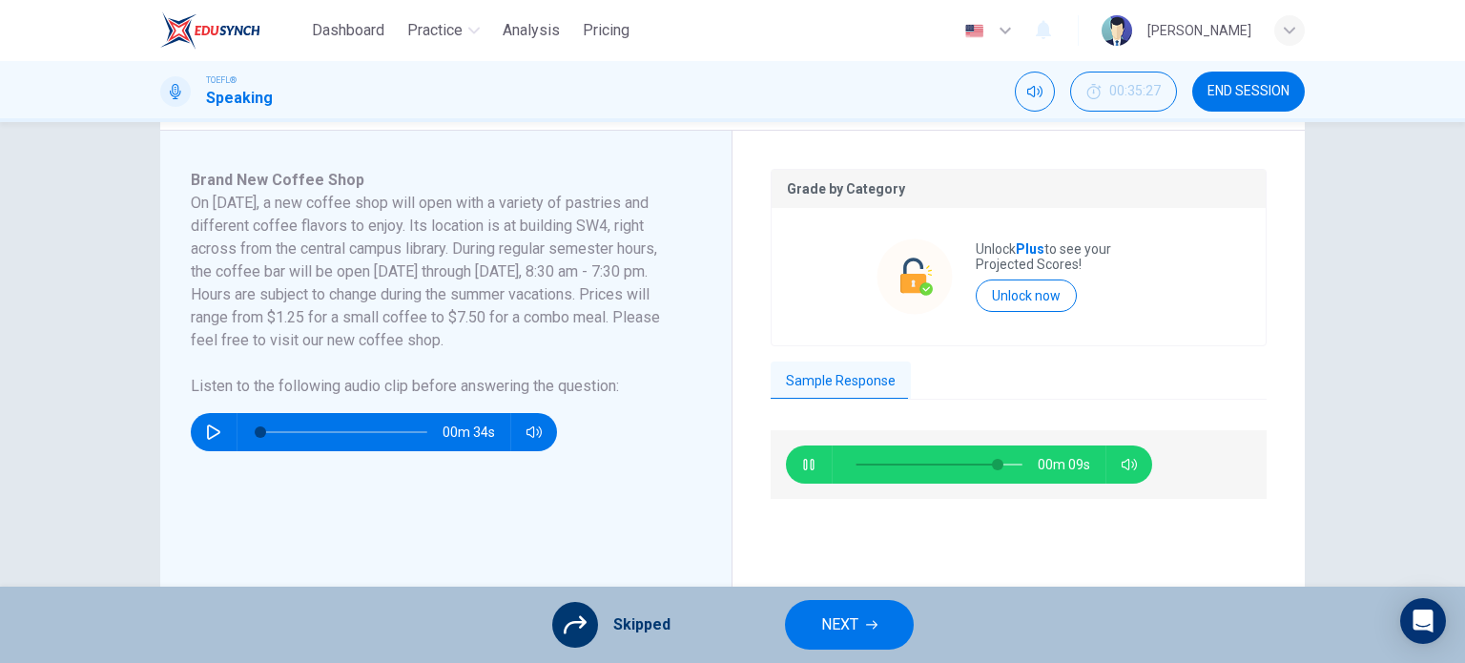
scroll to position [334, 0]
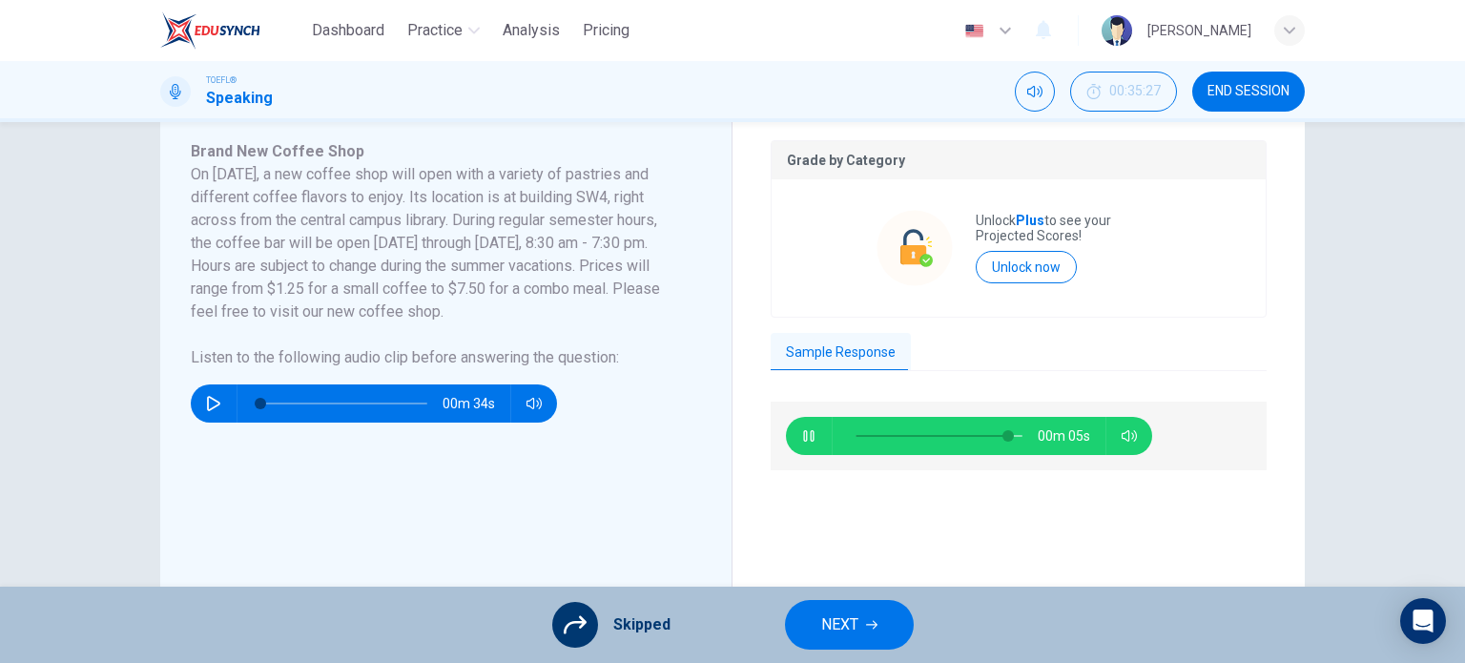
type input "93"
click at [860, 628] on button "NEXT" at bounding box center [849, 625] width 129 height 50
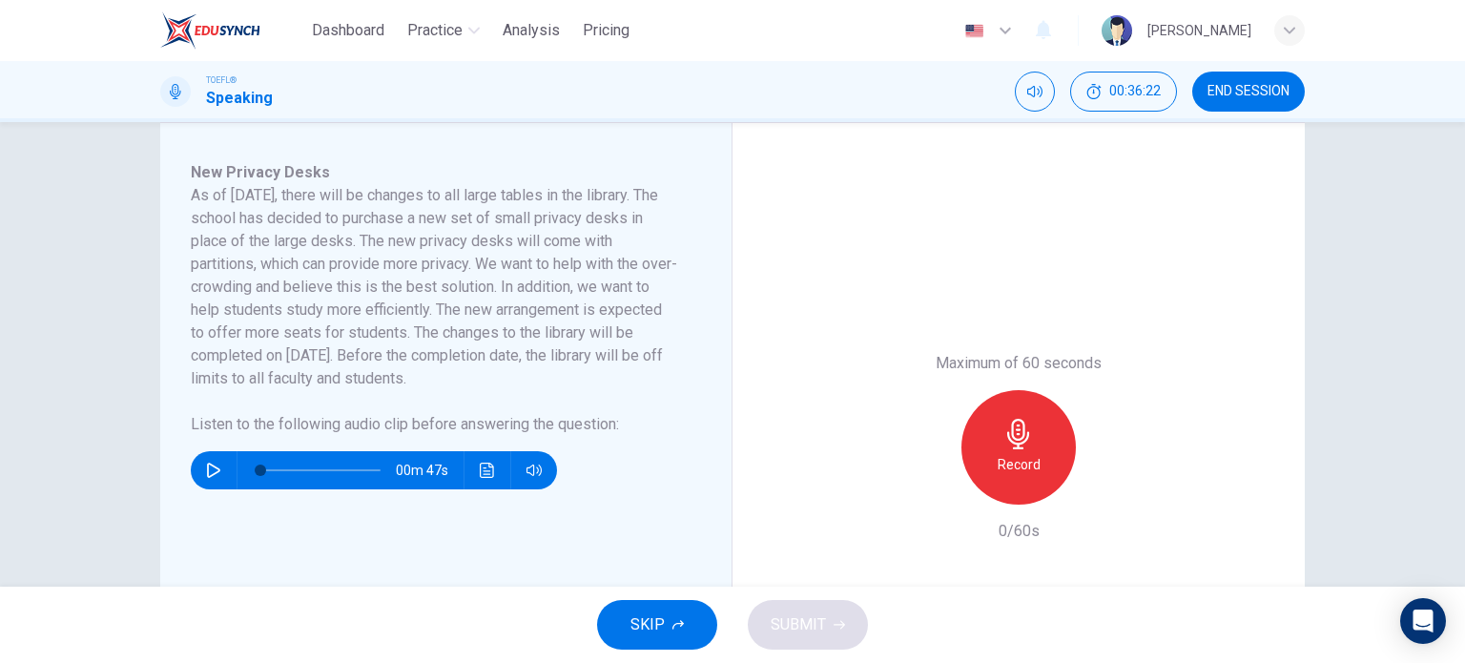
scroll to position [313, 0]
click at [211, 464] on icon "button" at bounding box center [213, 469] width 15 height 15
type input "0"
click at [669, 613] on button "SKIP" at bounding box center [657, 625] width 120 height 50
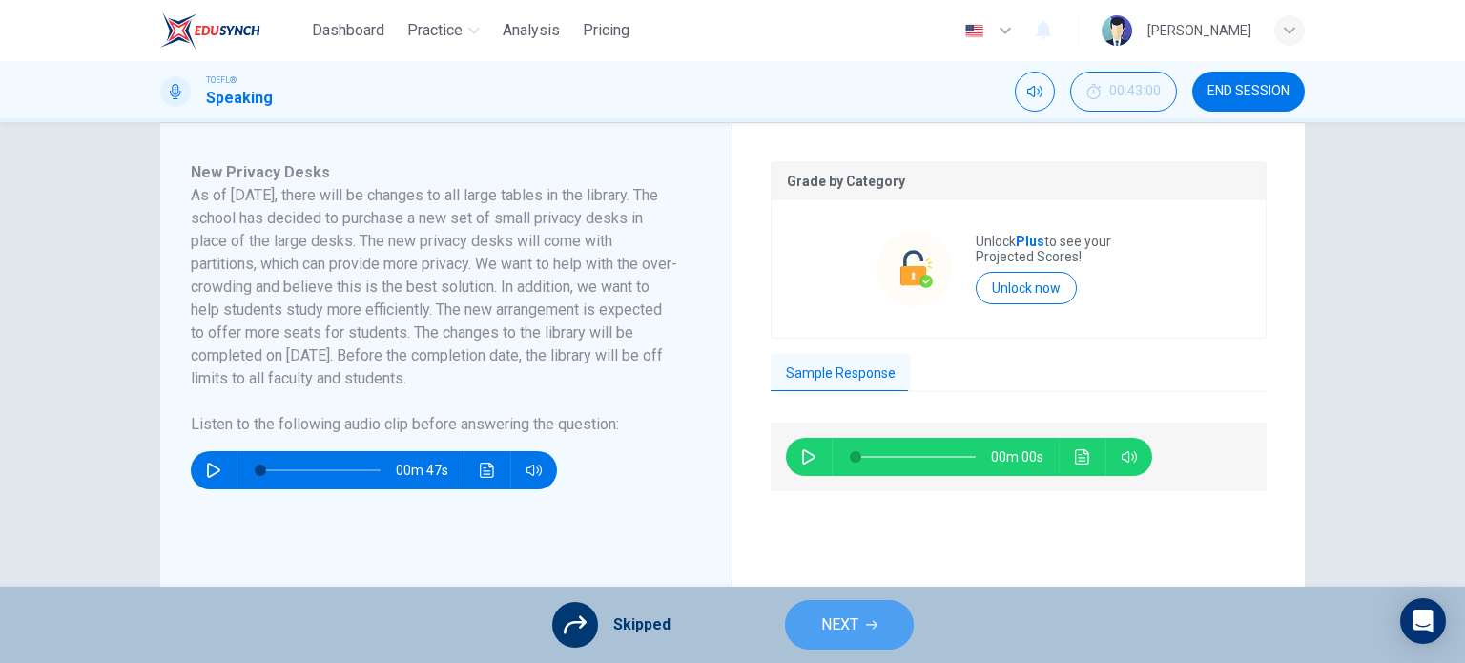
click at [850, 625] on span "NEXT" at bounding box center [839, 624] width 37 height 27
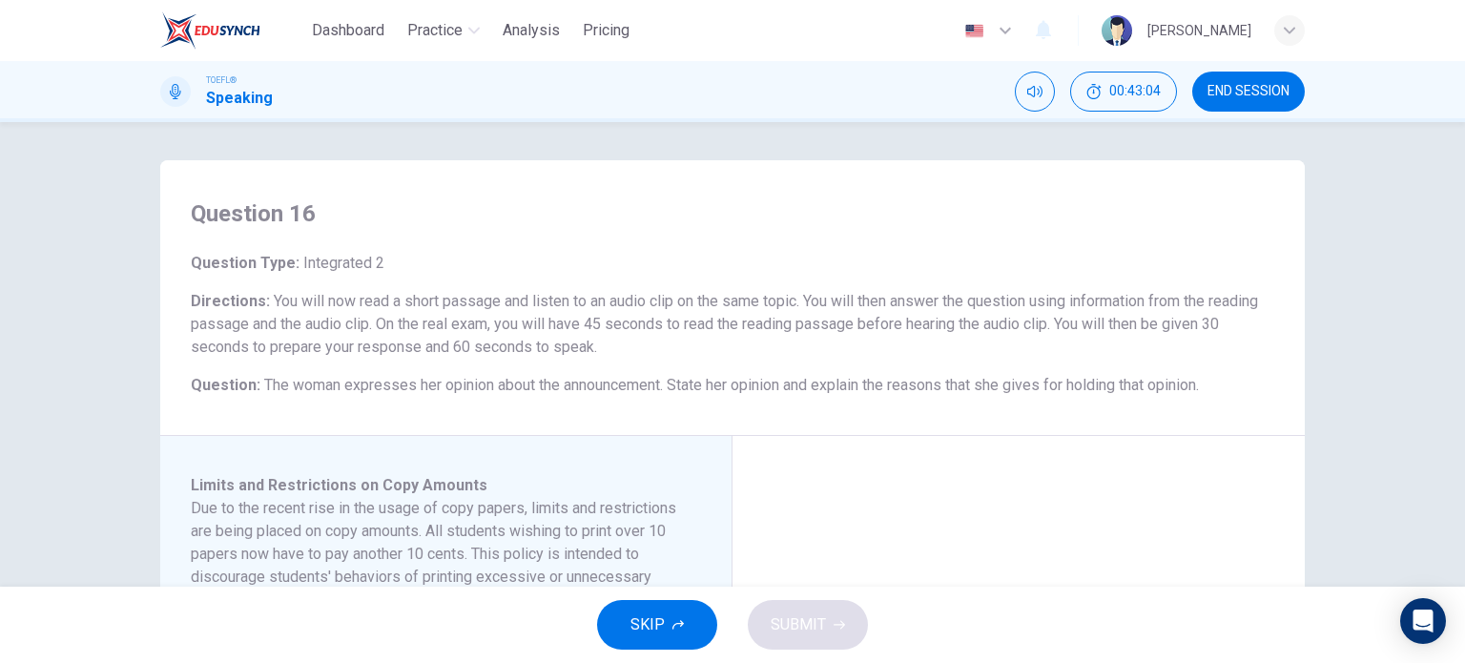
click at [654, 636] on span "SKIP" at bounding box center [647, 624] width 34 height 27
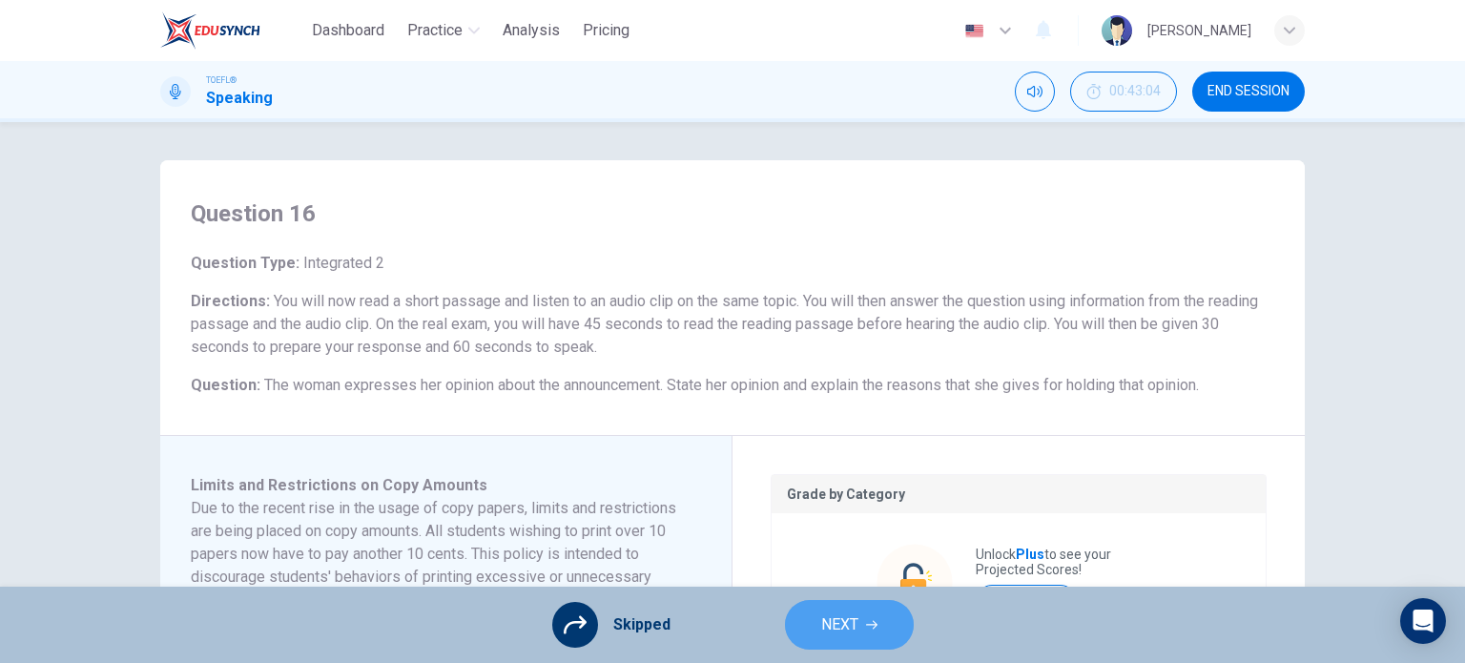
click at [842, 628] on span "NEXT" at bounding box center [839, 624] width 37 height 27
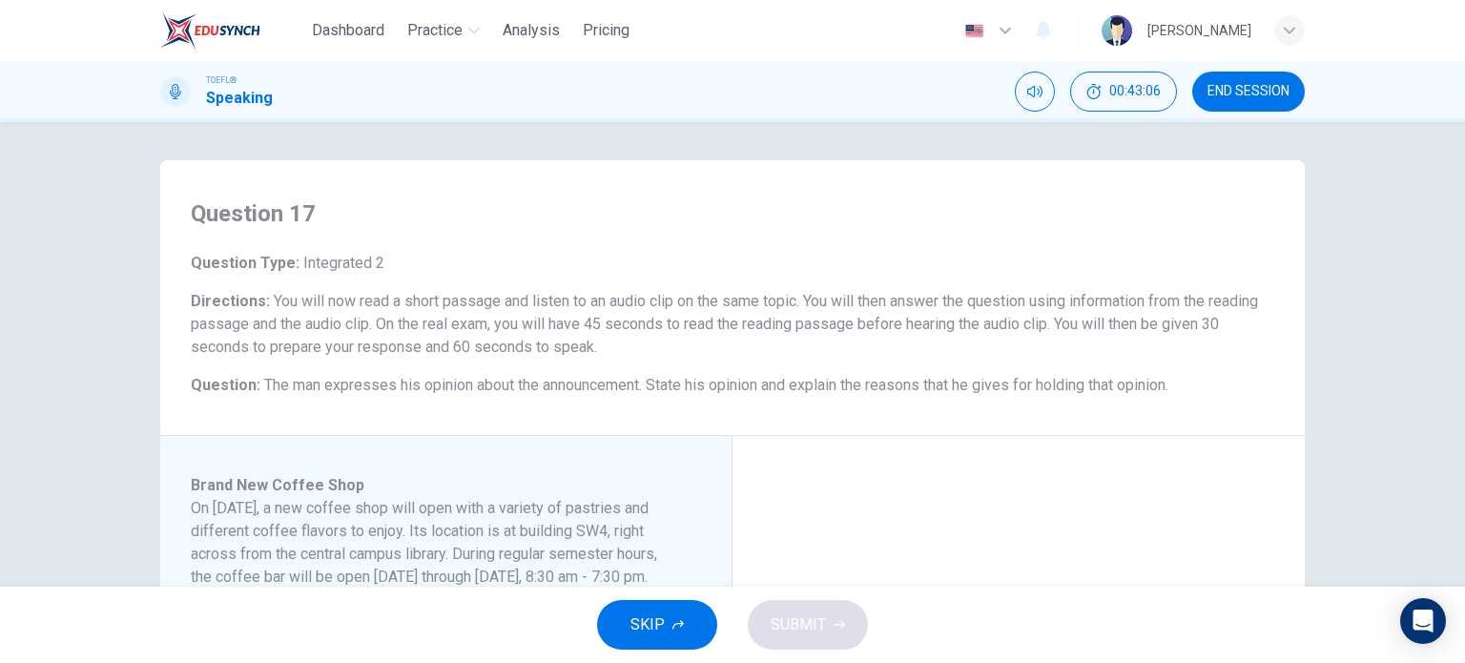
click at [634, 629] on span "SKIP" at bounding box center [647, 624] width 34 height 27
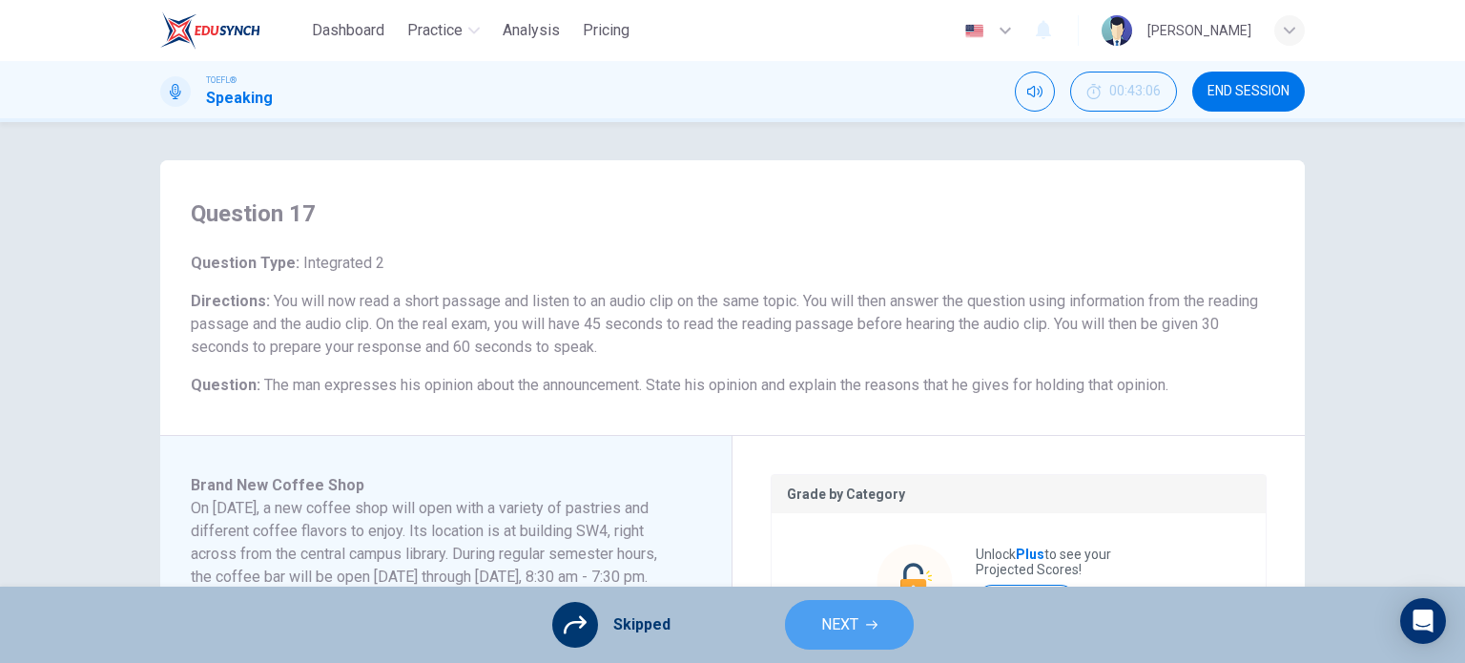
click at [852, 617] on span "NEXT" at bounding box center [839, 624] width 37 height 27
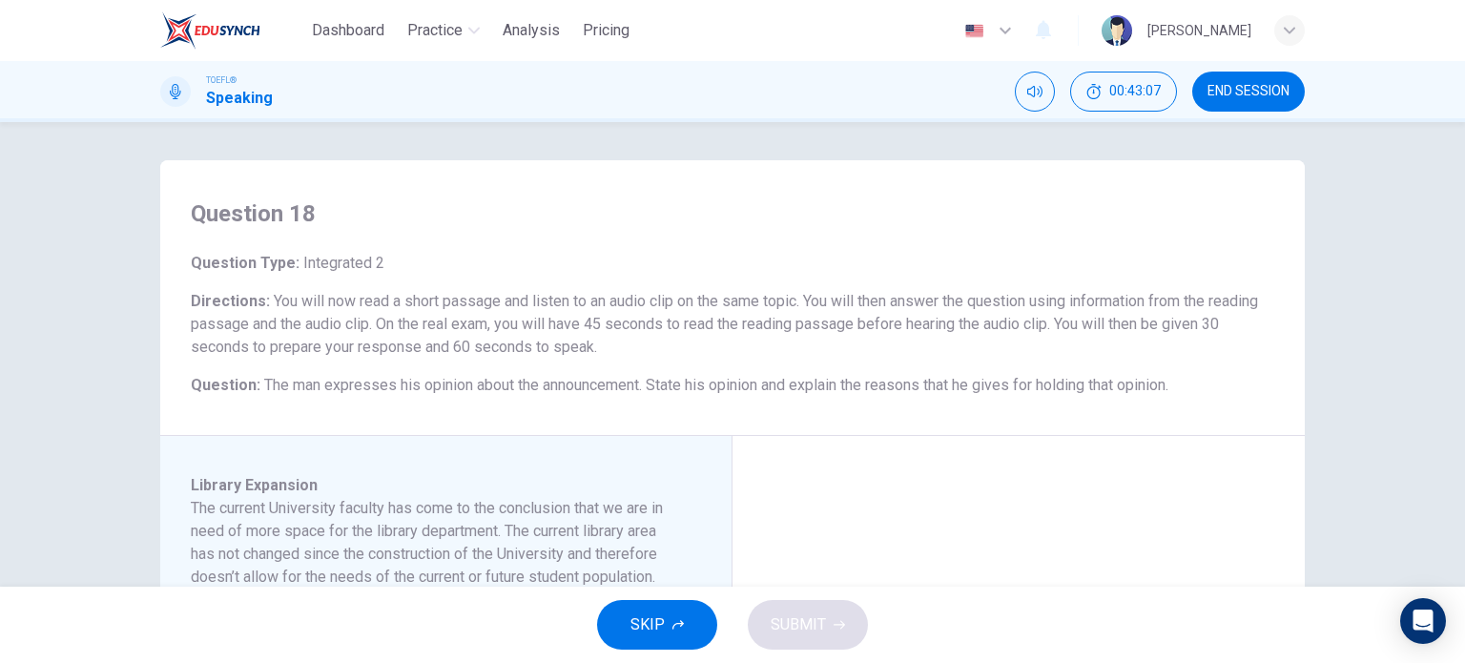
click at [666, 624] on button "SKIP" at bounding box center [657, 625] width 120 height 50
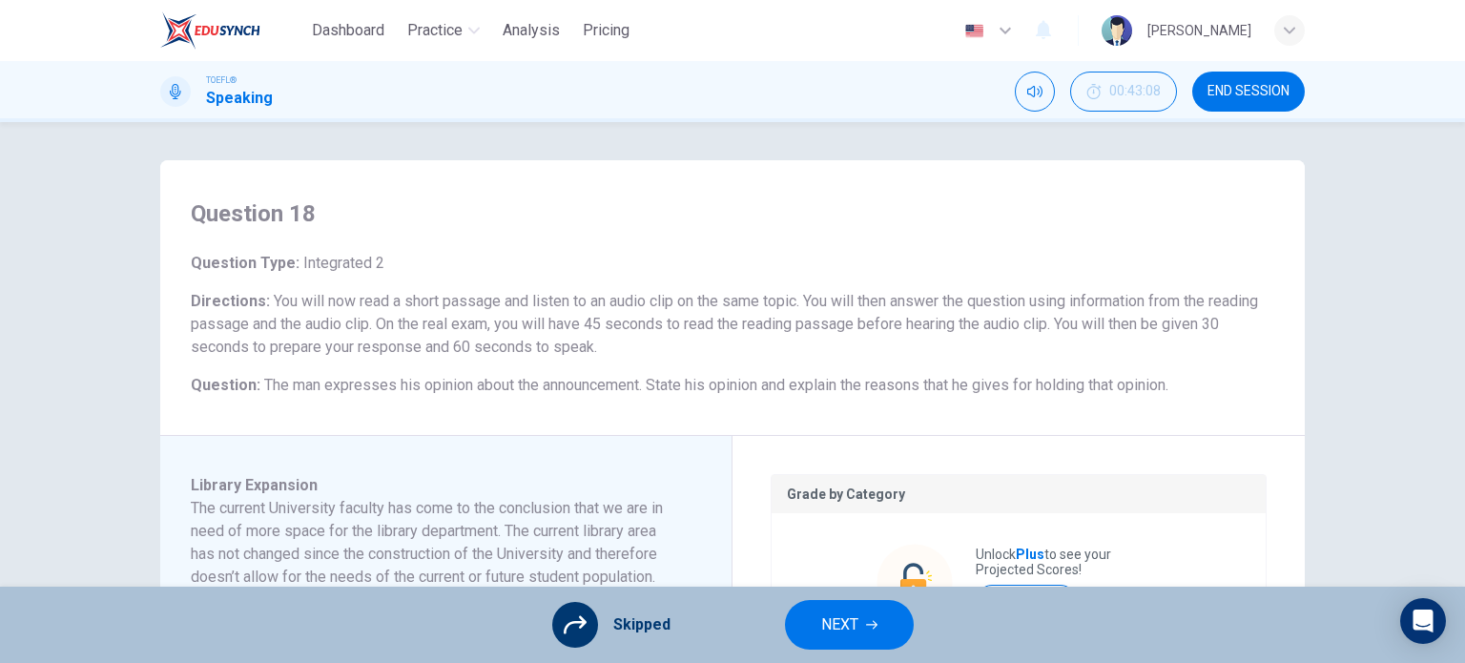
click at [866, 619] on icon "button" at bounding box center [871, 624] width 11 height 11
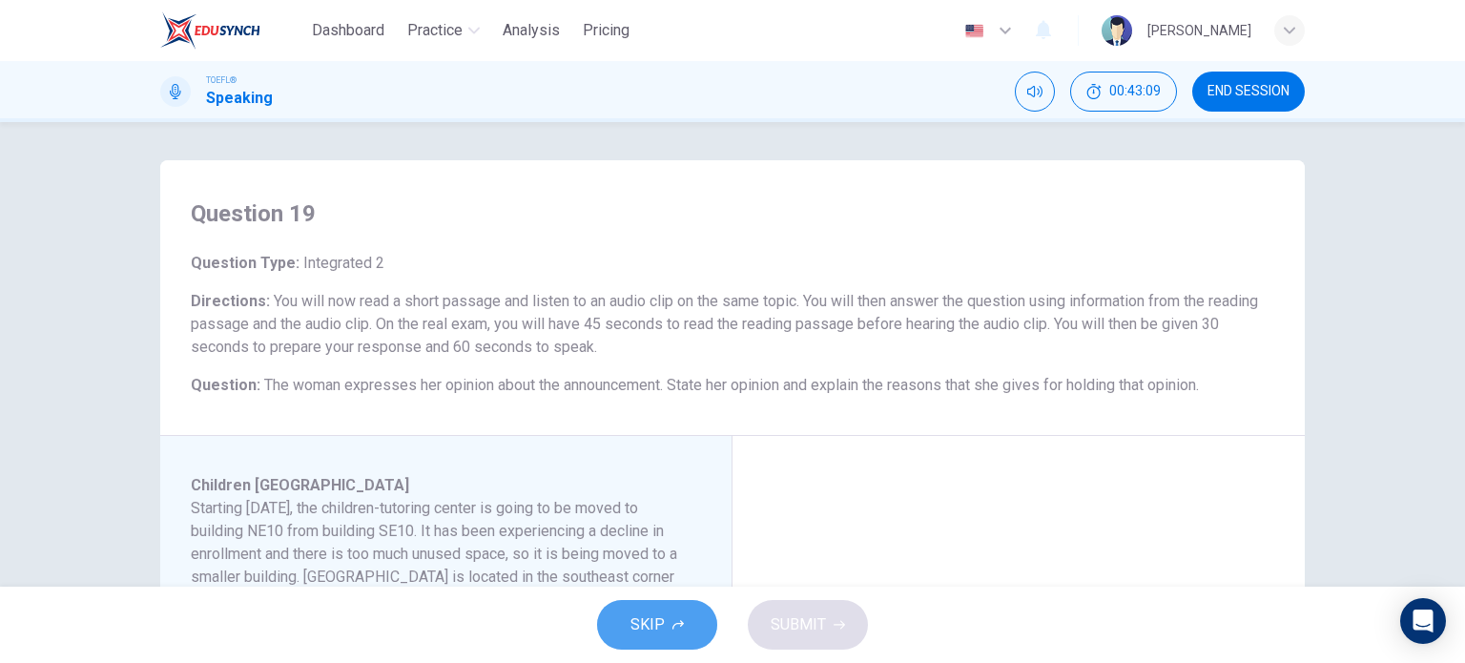
click at [648, 609] on button "SKIP" at bounding box center [657, 625] width 120 height 50
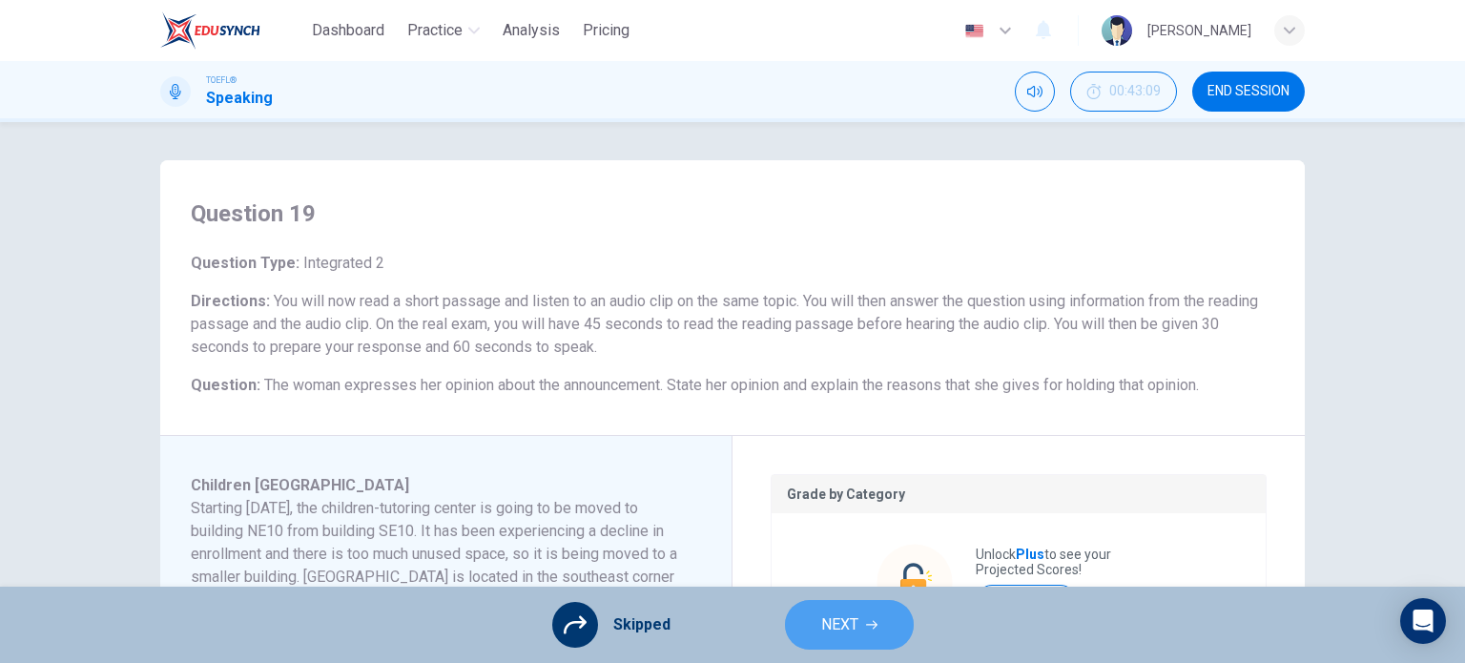
click at [839, 622] on span "NEXT" at bounding box center [839, 624] width 37 height 27
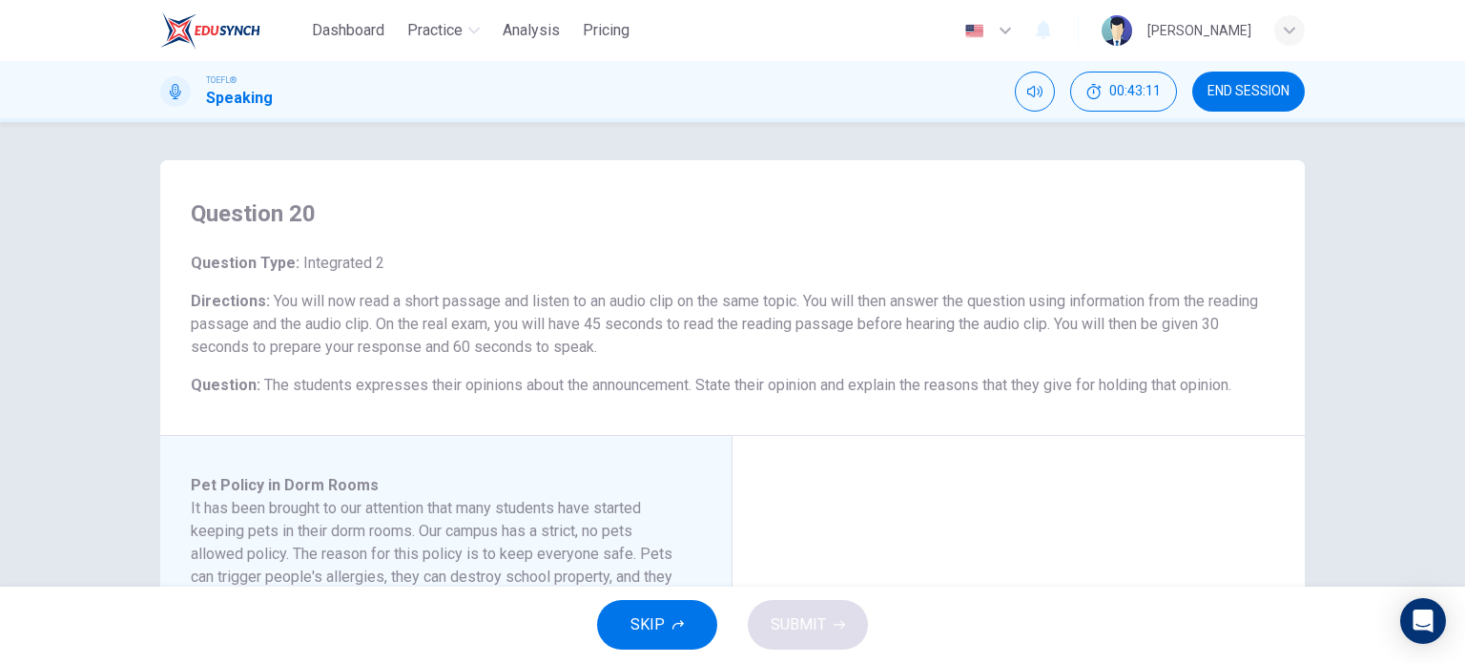
click at [644, 607] on button "SKIP" at bounding box center [657, 625] width 120 height 50
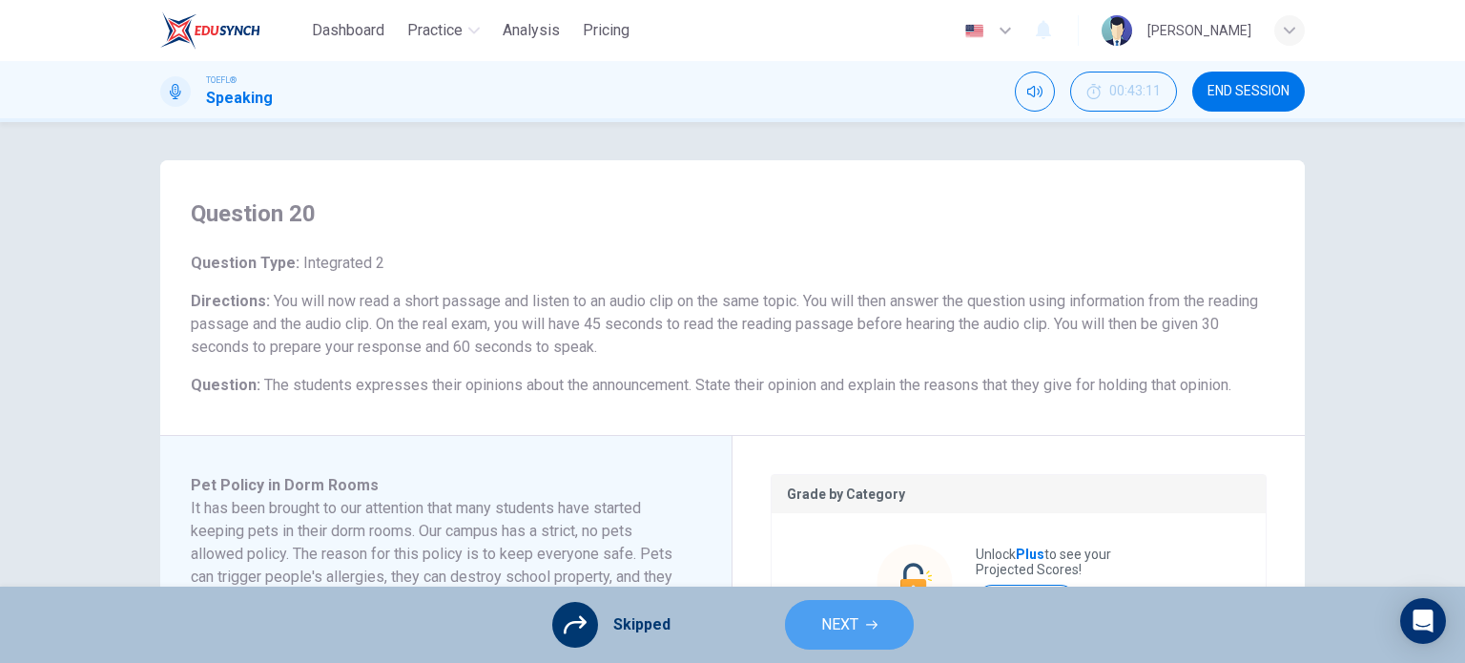
click at [858, 613] on button "NEXT" at bounding box center [849, 625] width 129 height 50
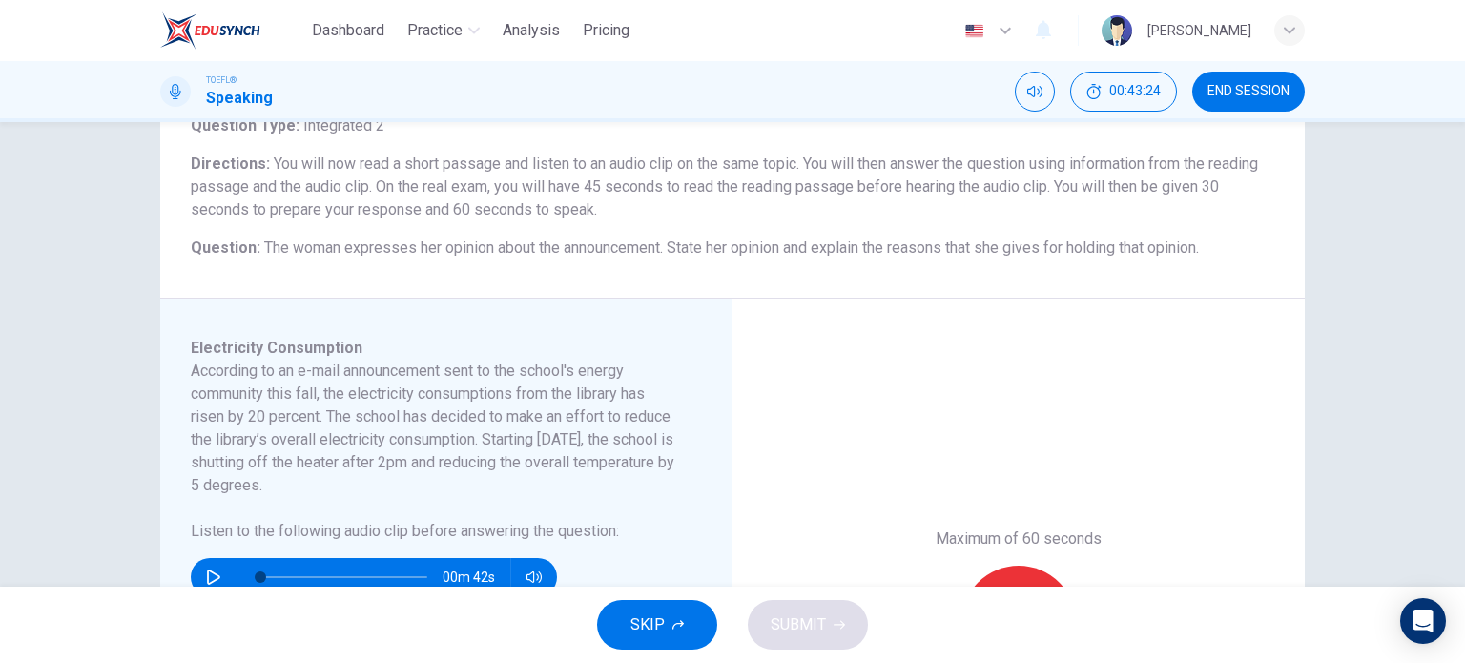
scroll to position [136, 0]
click at [638, 624] on span "SKIP" at bounding box center [647, 624] width 34 height 27
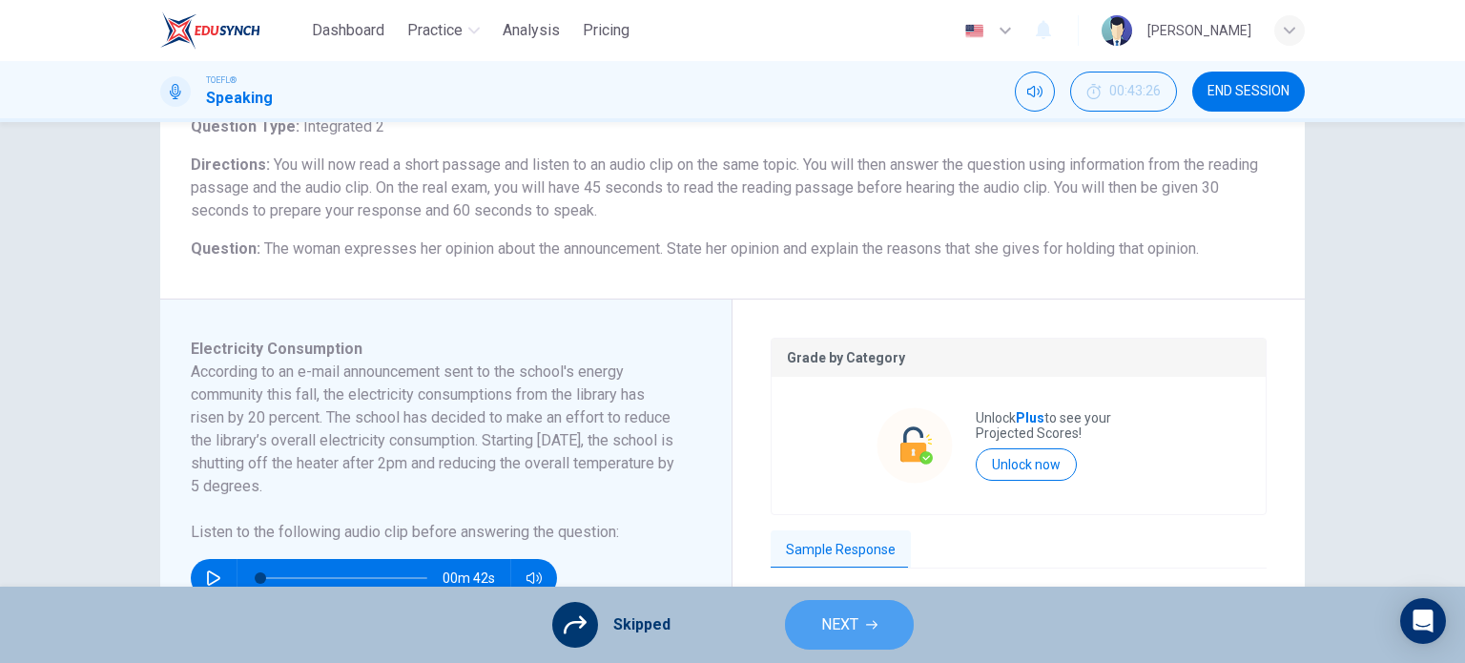
click at [857, 625] on button "NEXT" at bounding box center [849, 625] width 129 height 50
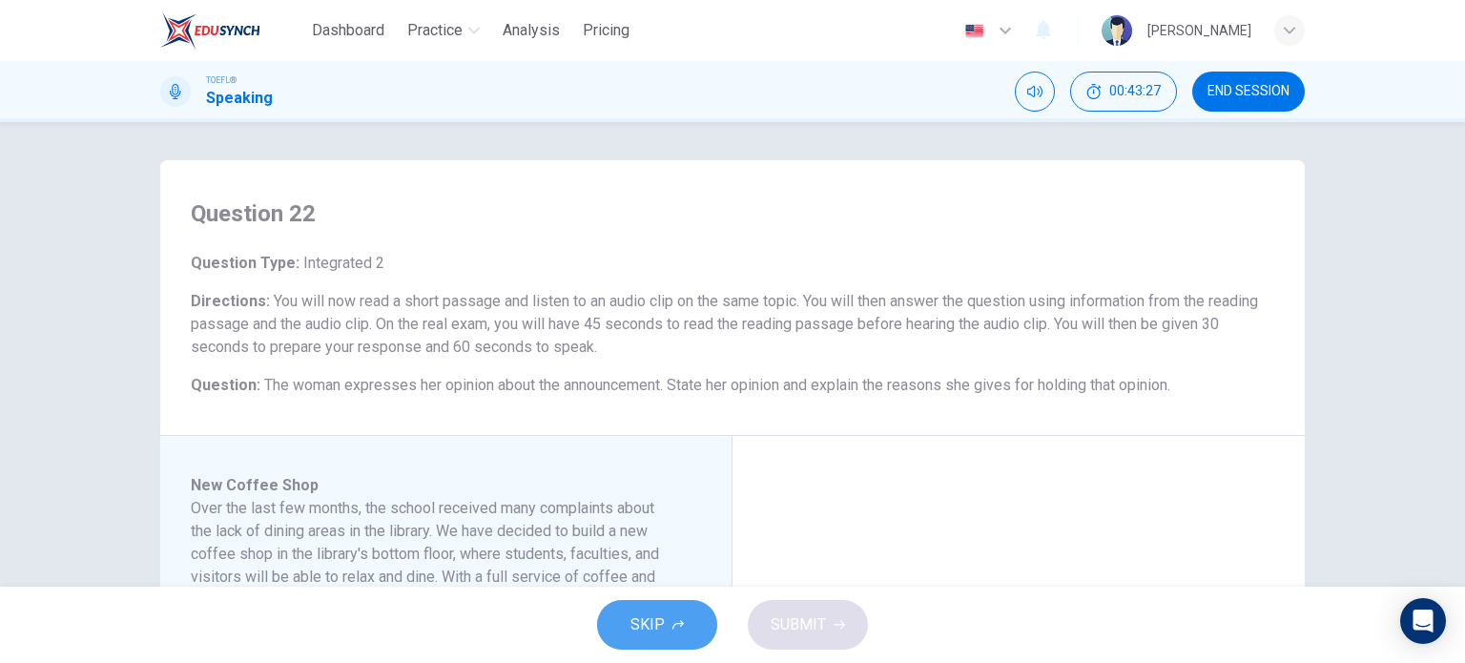
click at [644, 621] on span "SKIP" at bounding box center [647, 624] width 34 height 27
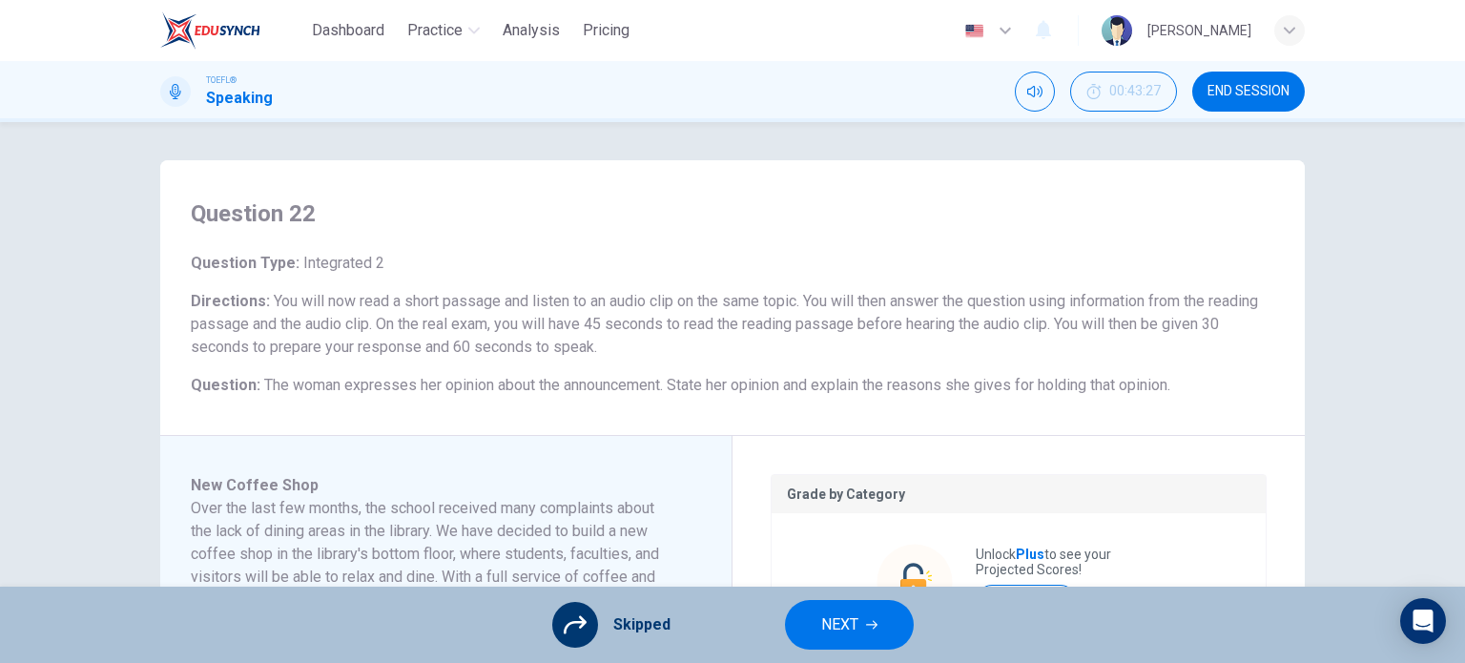
click at [822, 628] on span "NEXT" at bounding box center [839, 624] width 37 height 27
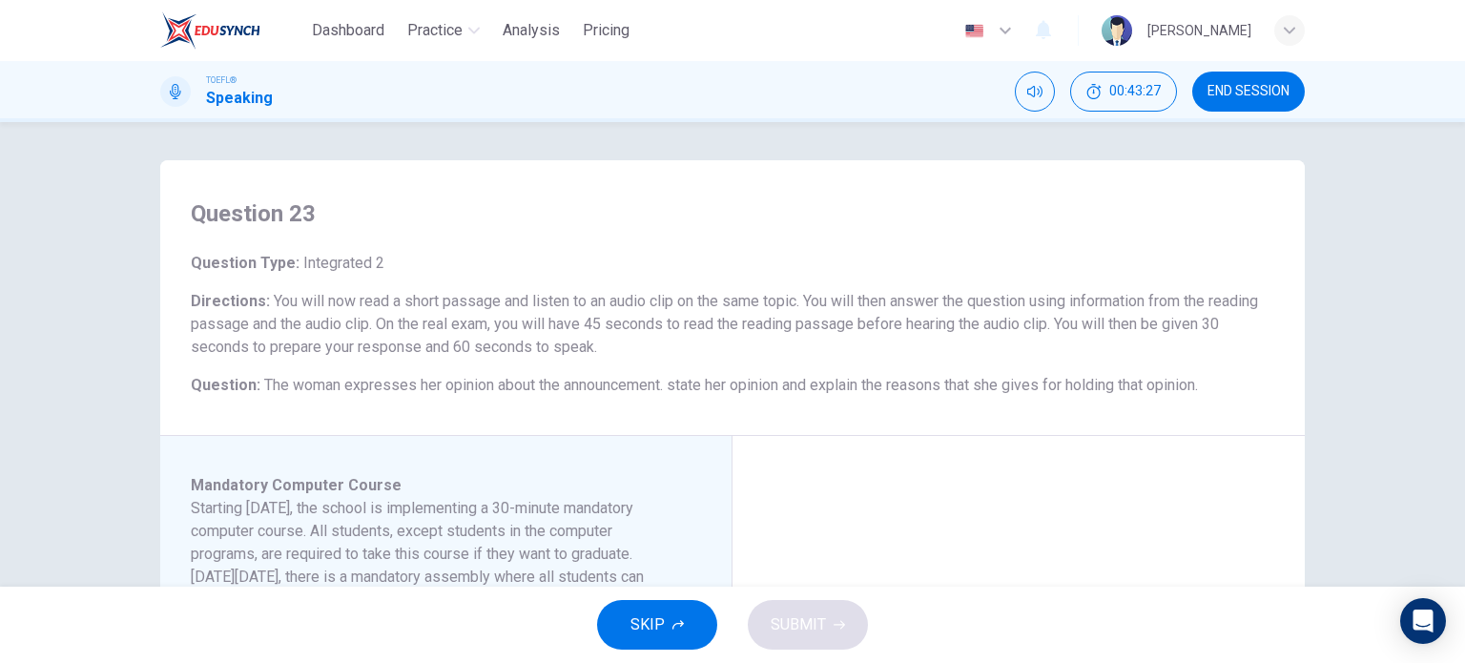
click at [664, 626] on span "SKIP" at bounding box center [647, 624] width 34 height 27
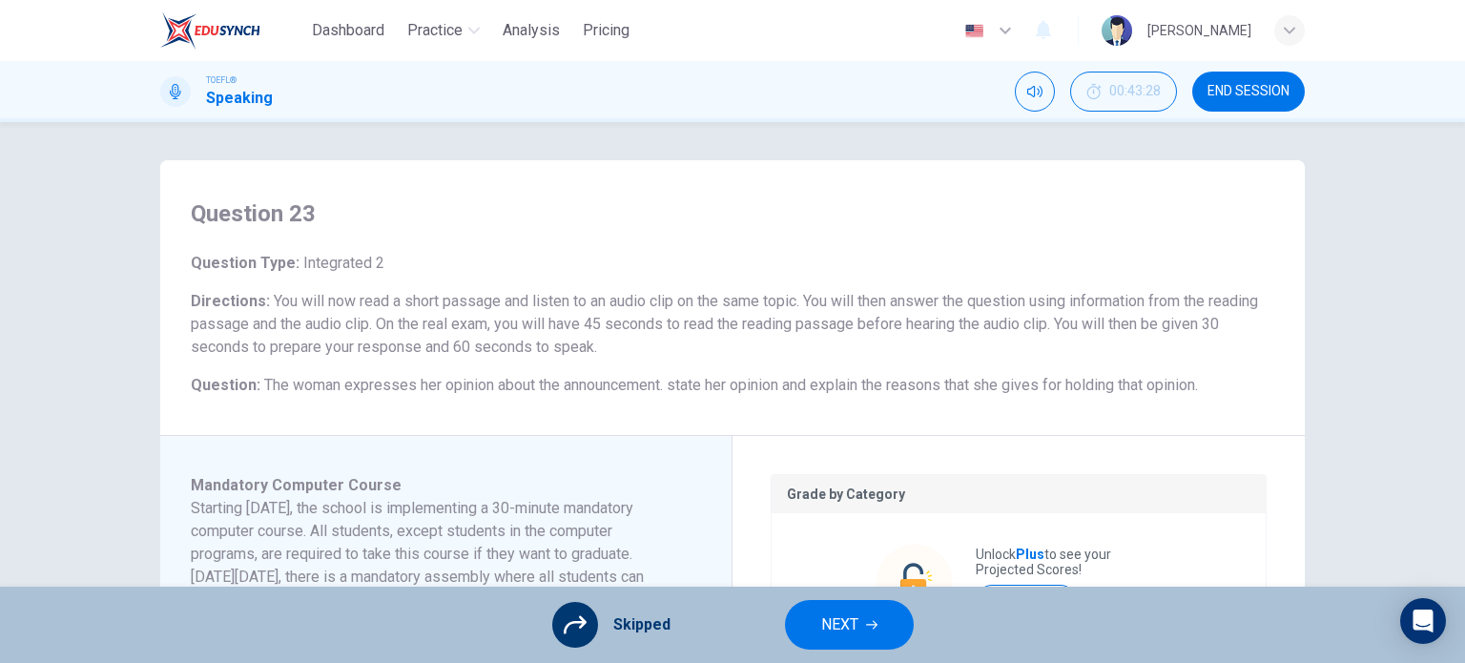
click at [878, 624] on button "NEXT" at bounding box center [849, 625] width 129 height 50
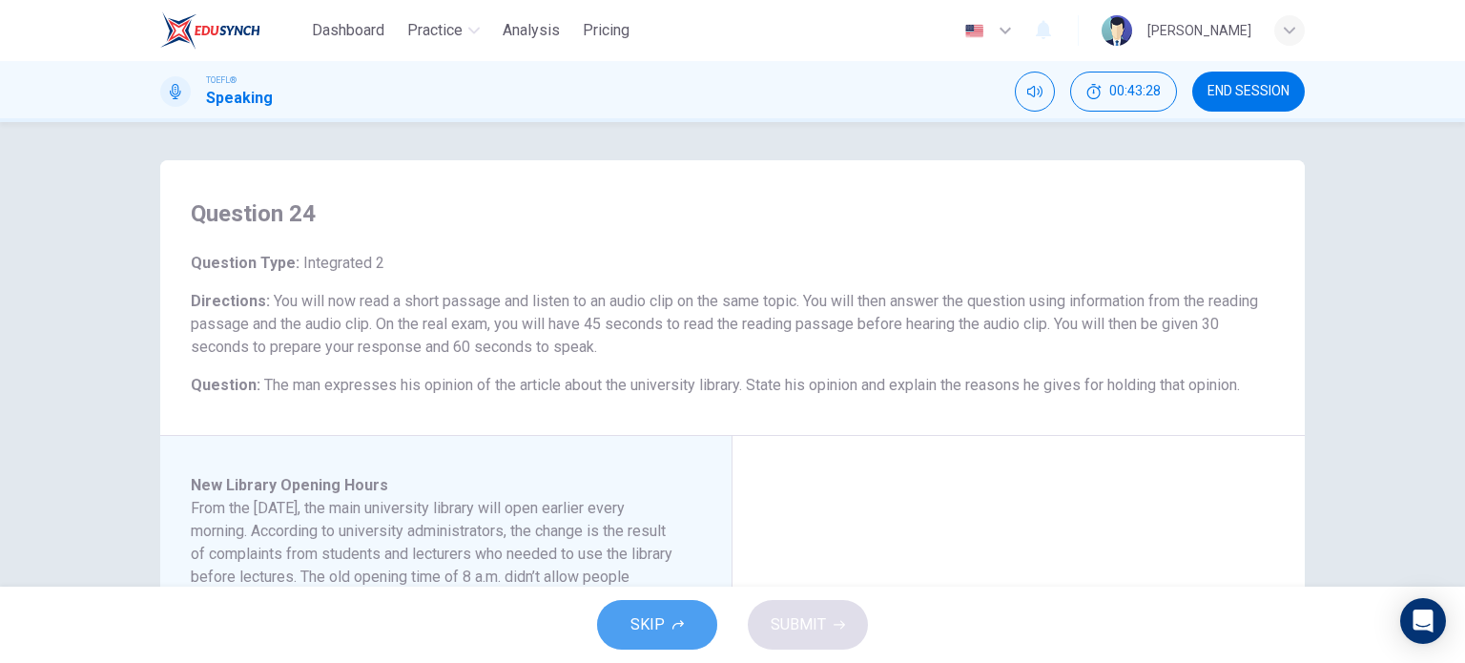
click at [712, 624] on button "SKIP" at bounding box center [657, 625] width 120 height 50
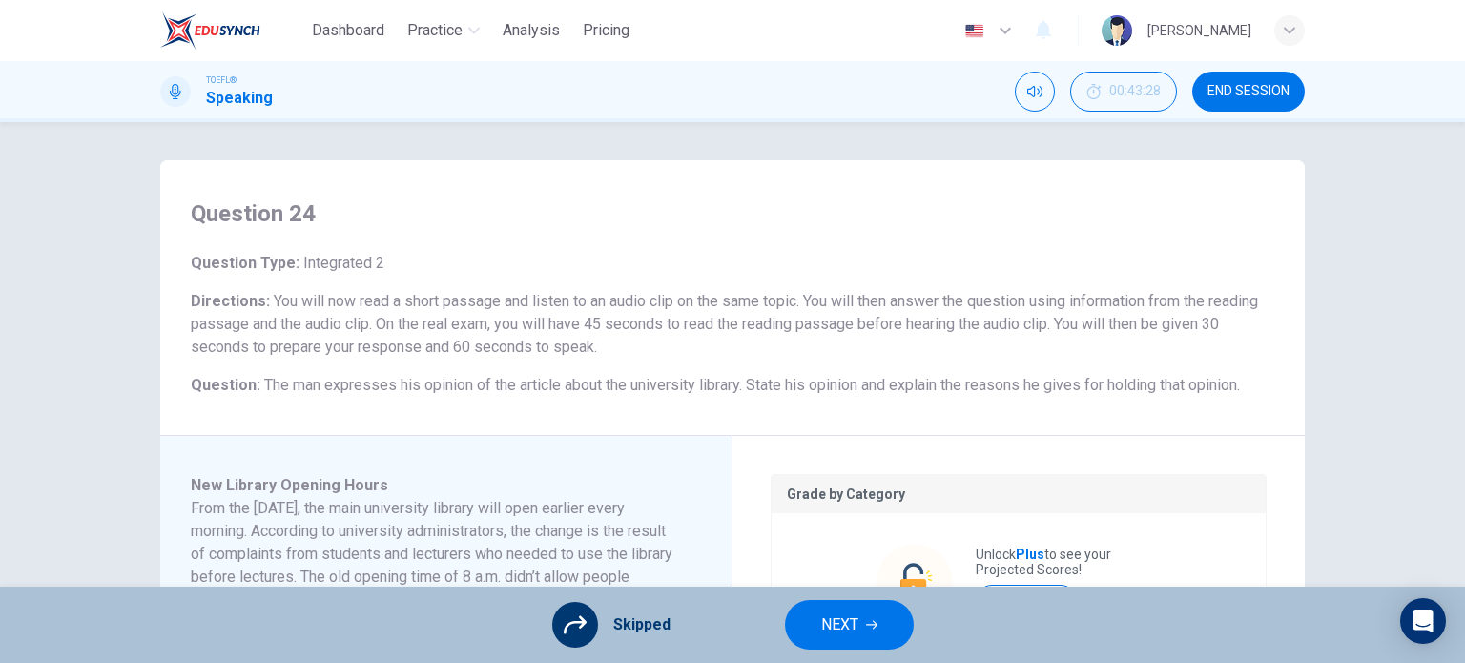
click at [835, 628] on span "NEXT" at bounding box center [839, 624] width 37 height 27
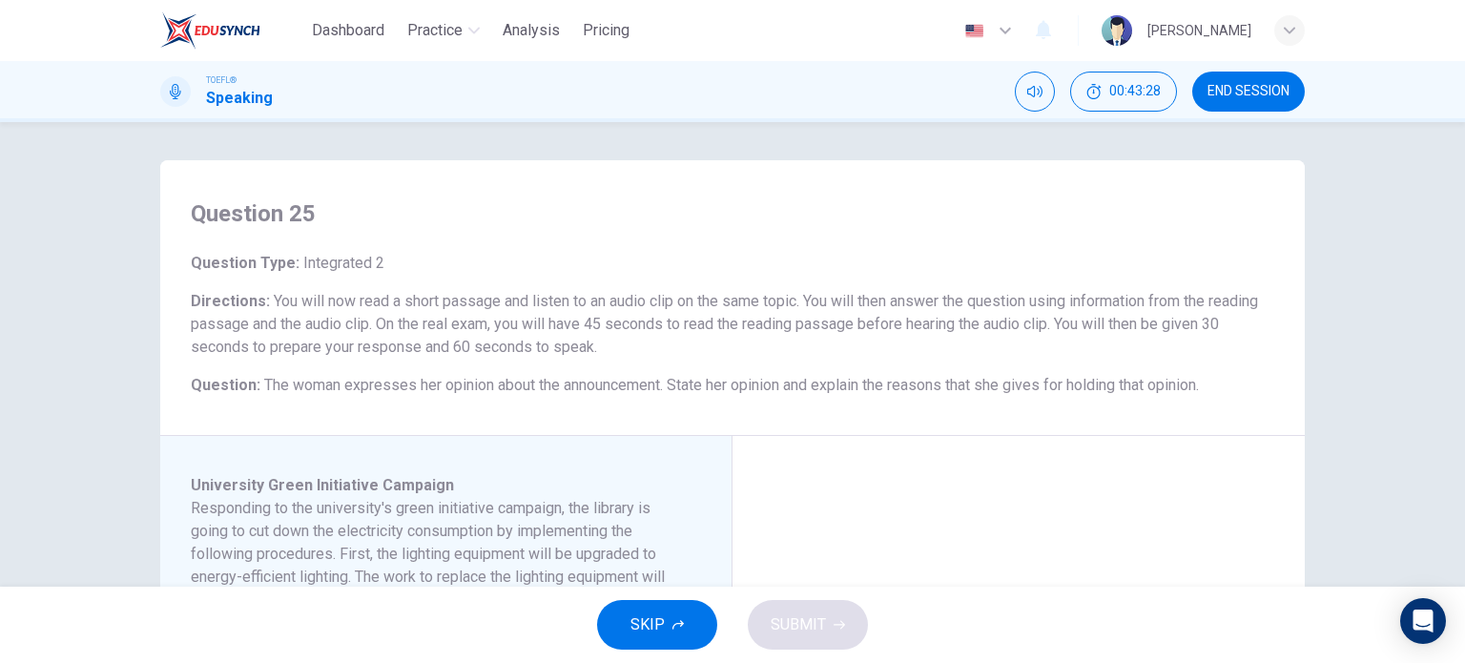
click at [643, 600] on button "SKIP" at bounding box center [657, 625] width 120 height 50
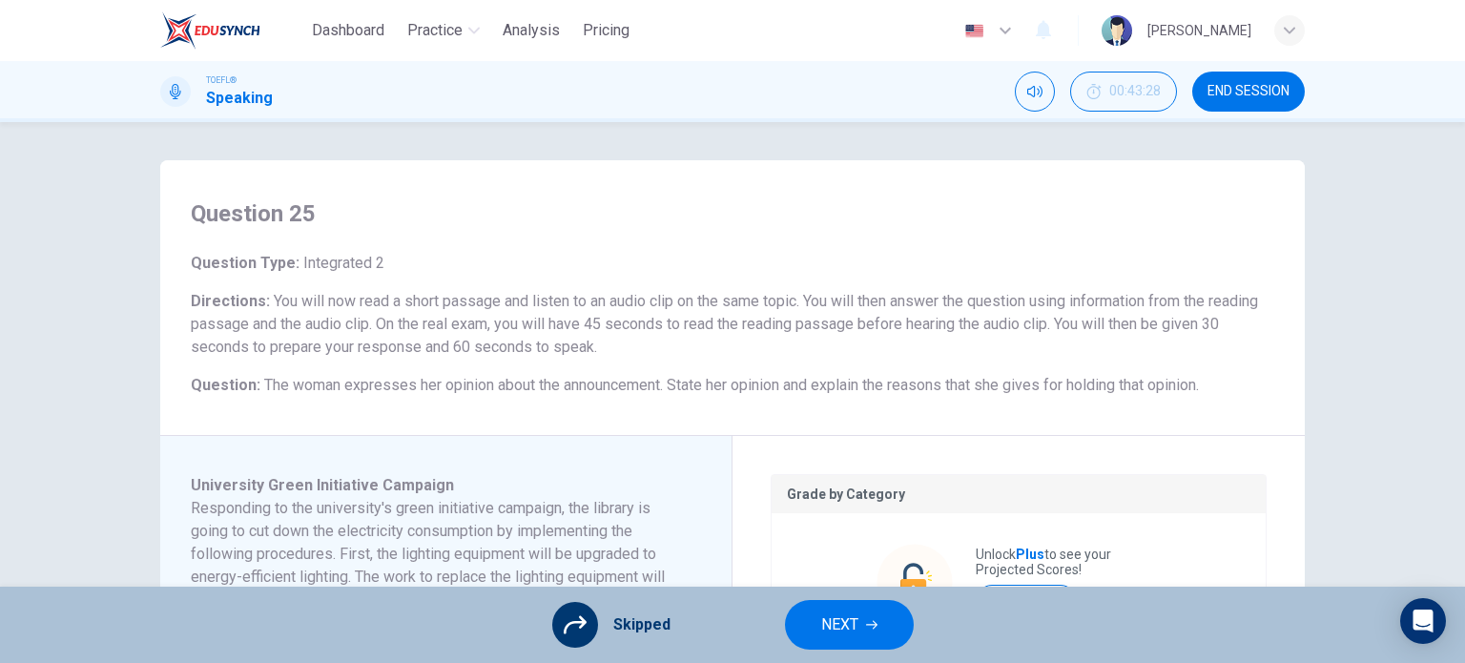
click at [782, 624] on div "Skipped NEXT" at bounding box center [732, 624] width 1465 height 76
click at [837, 625] on span "NEXT" at bounding box center [839, 624] width 37 height 27
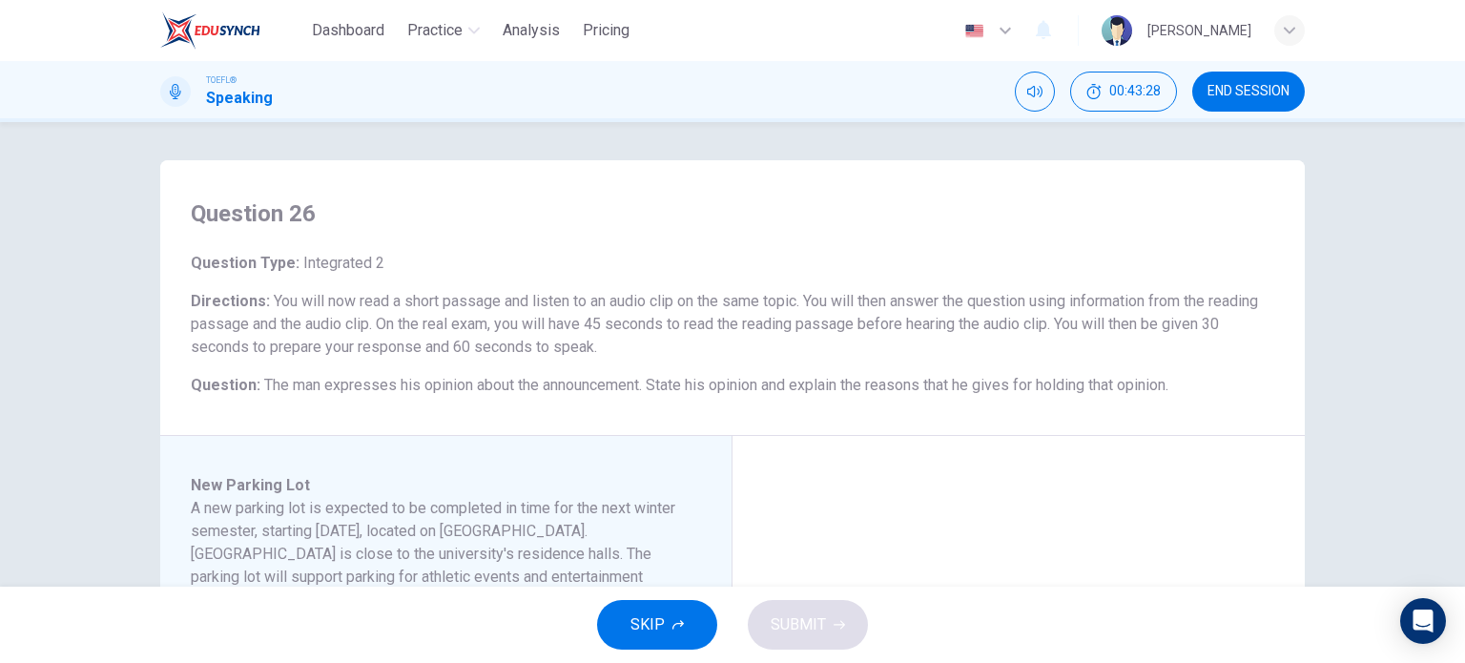
click at [672, 622] on icon "button" at bounding box center [677, 624] width 11 height 11
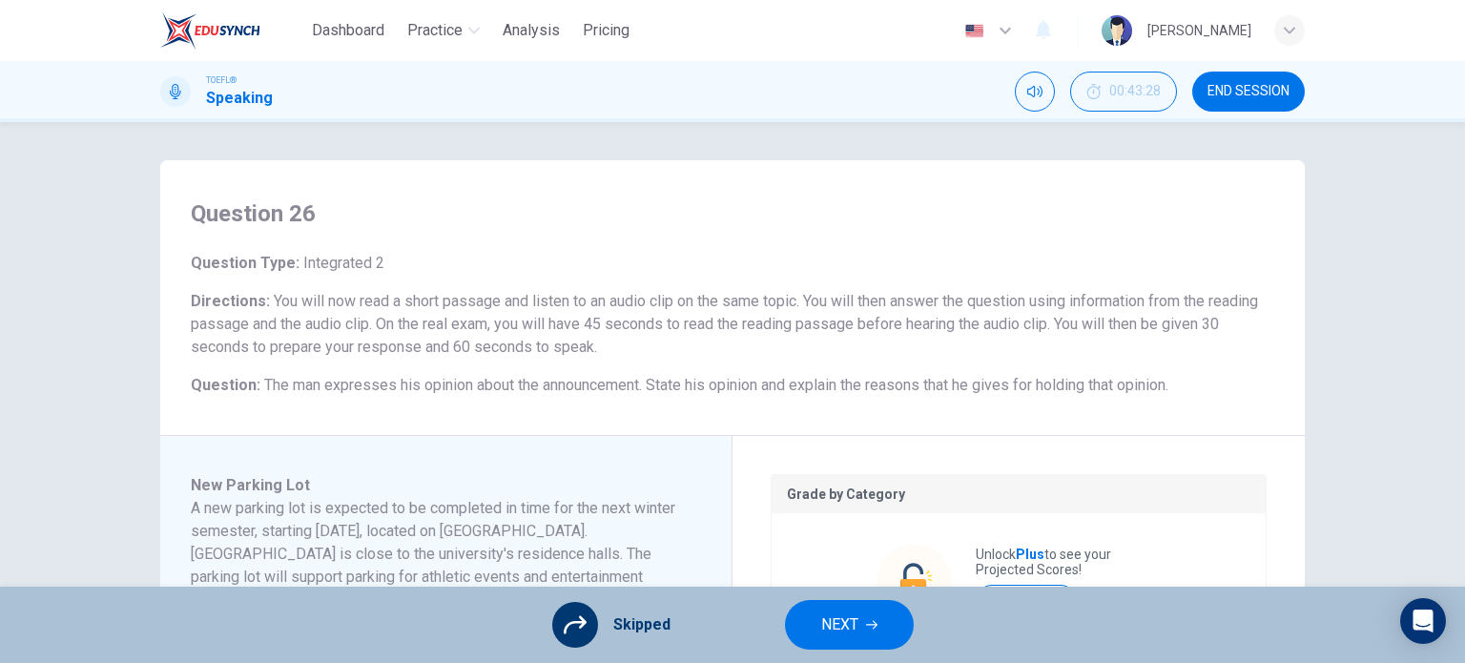
click at [863, 625] on button "NEXT" at bounding box center [849, 625] width 129 height 50
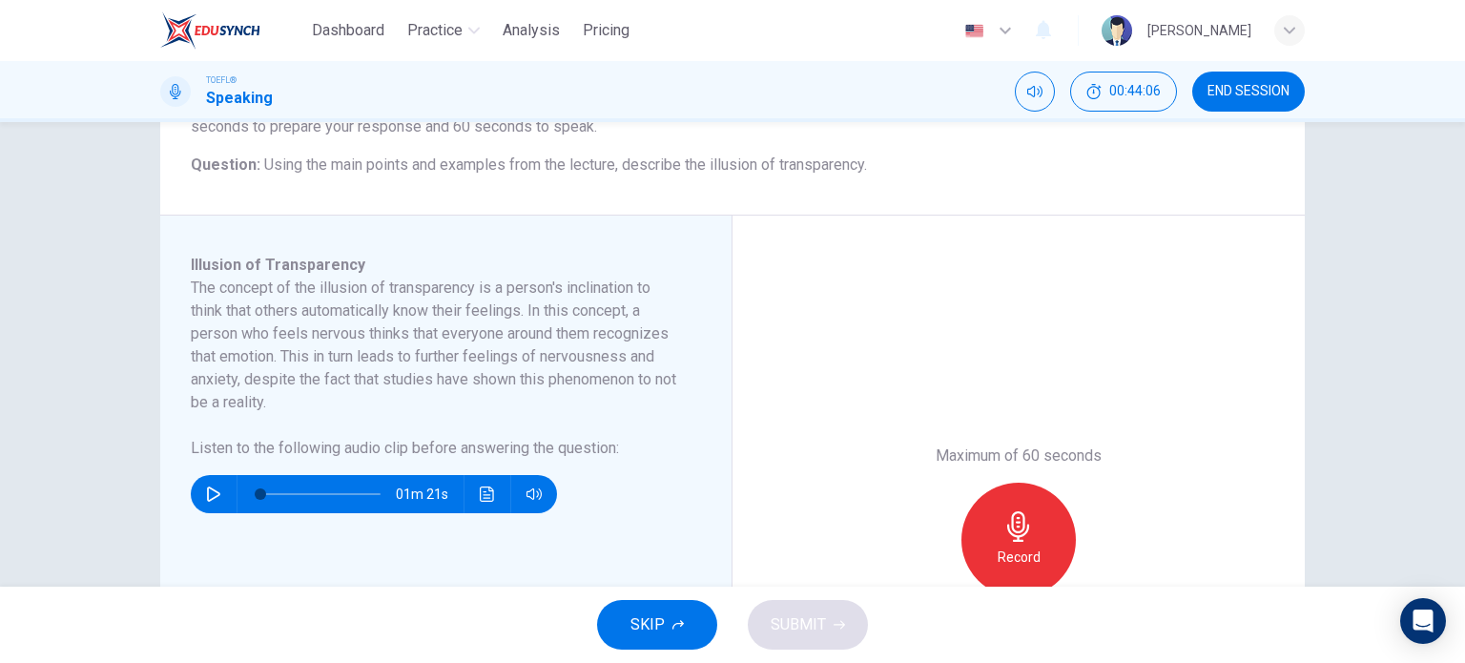
scroll to position [221, 0]
click at [209, 487] on icon "button" at bounding box center [213, 492] width 15 height 15
type input "0"
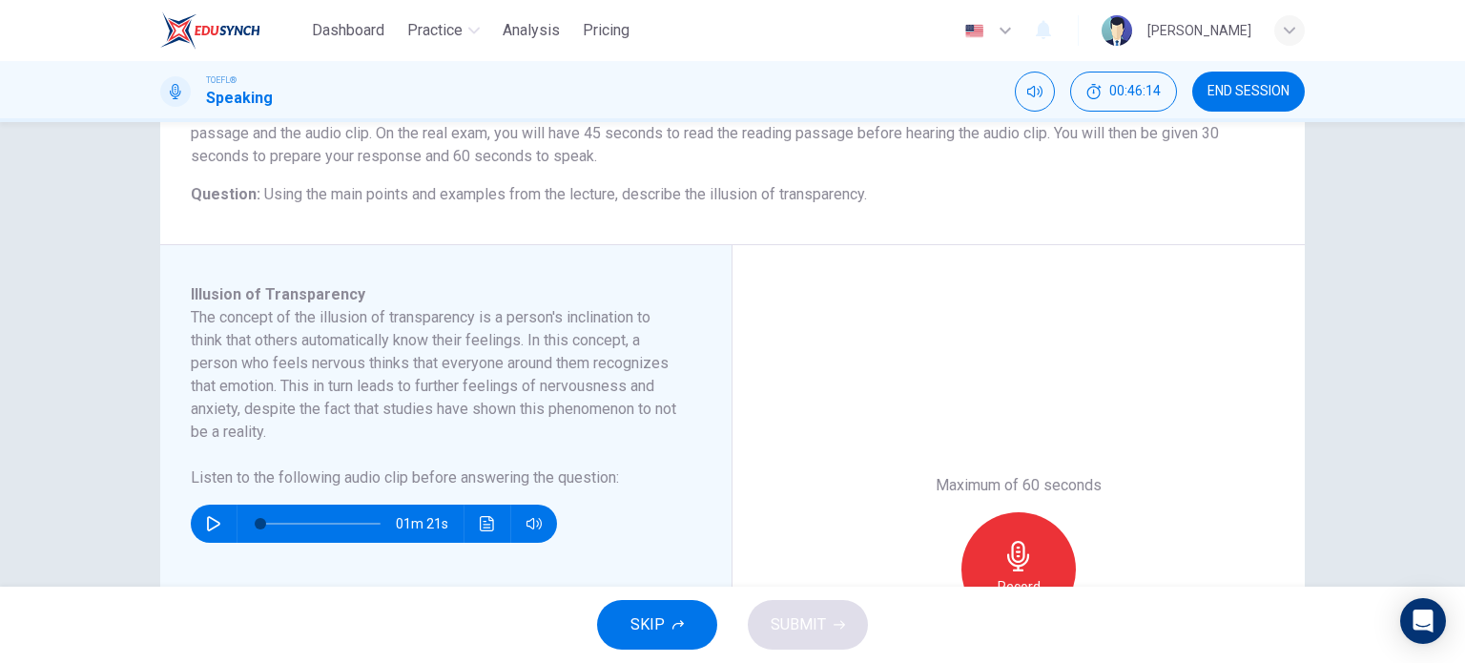
scroll to position [197, 0]
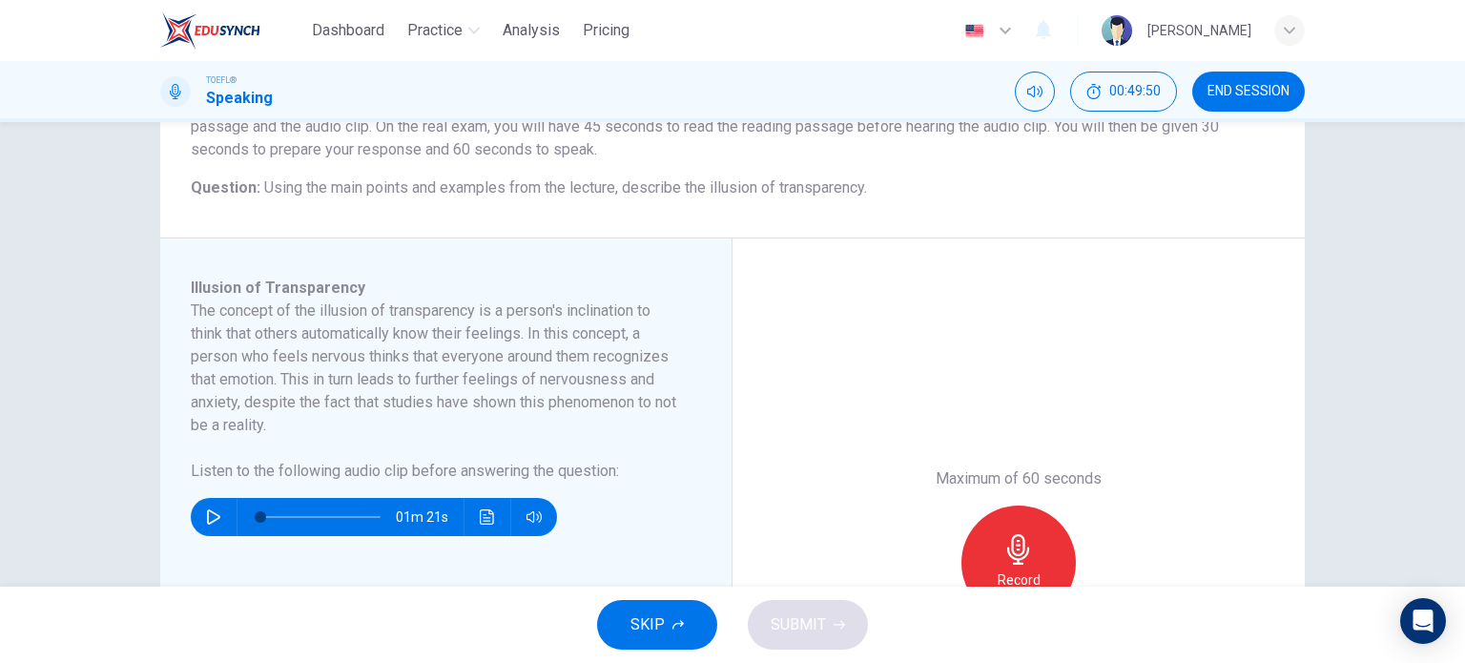
click at [648, 625] on span "SKIP" at bounding box center [647, 624] width 34 height 27
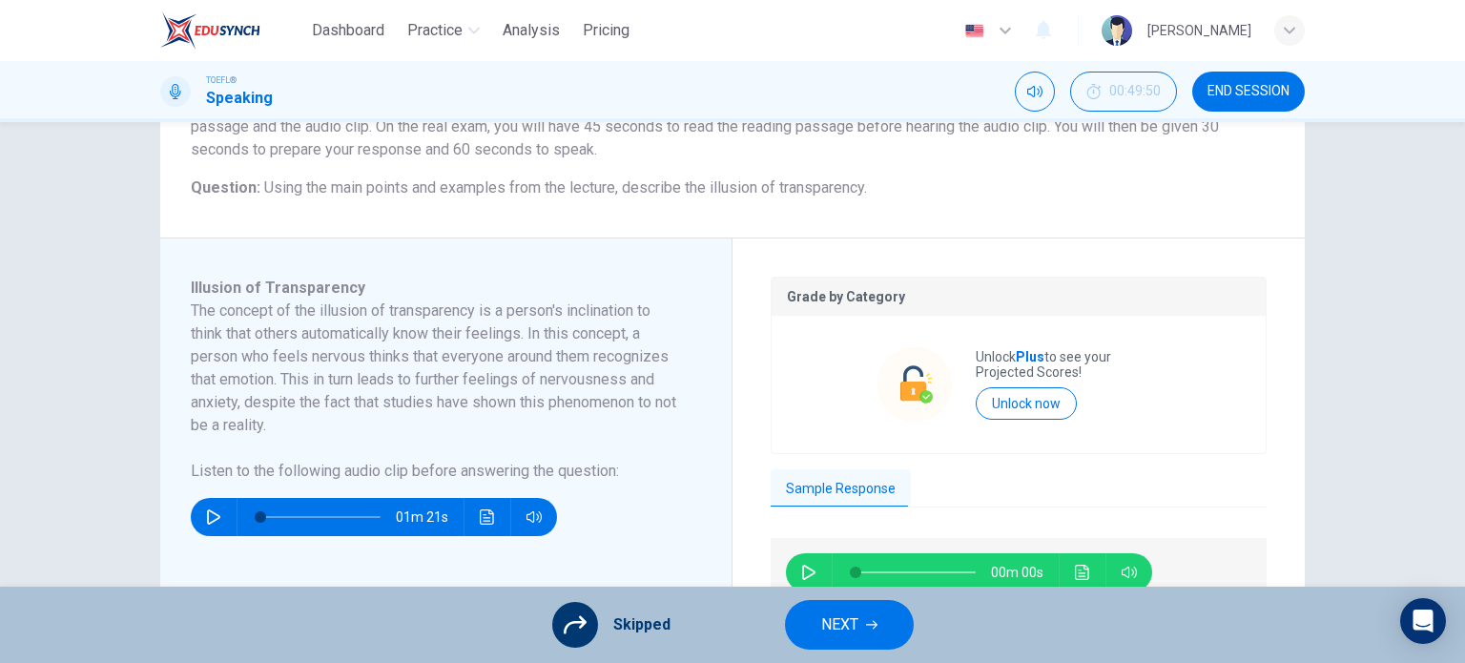
click at [862, 607] on button "NEXT" at bounding box center [849, 625] width 129 height 50
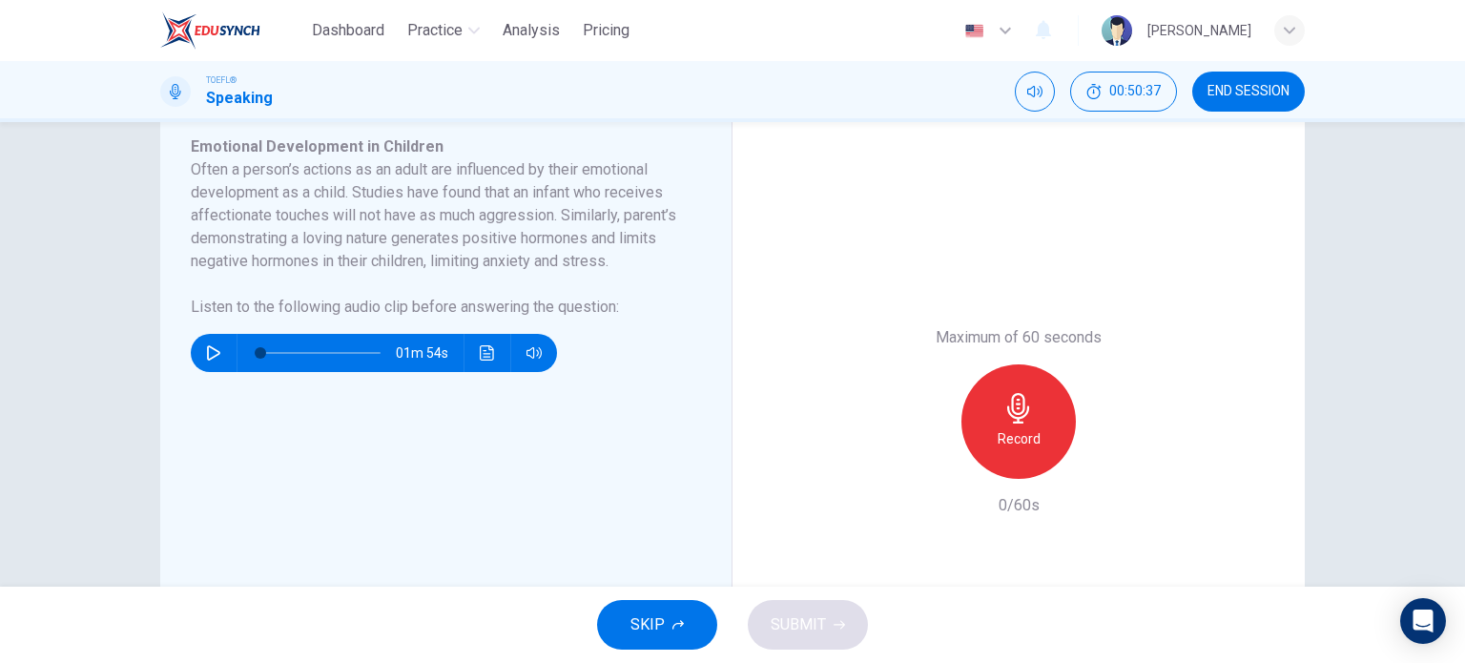
scroll to position [359, 0]
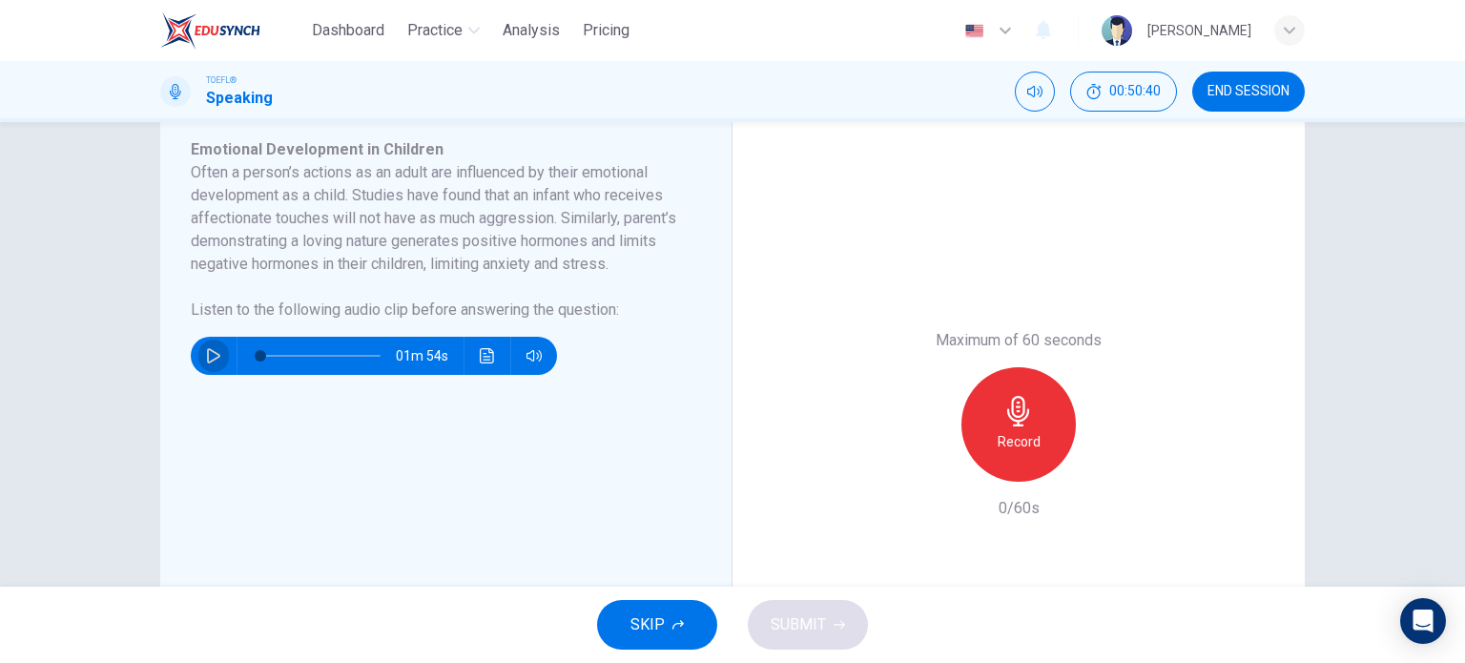
click at [198, 375] on button "button" at bounding box center [213, 356] width 31 height 38
type input "0"
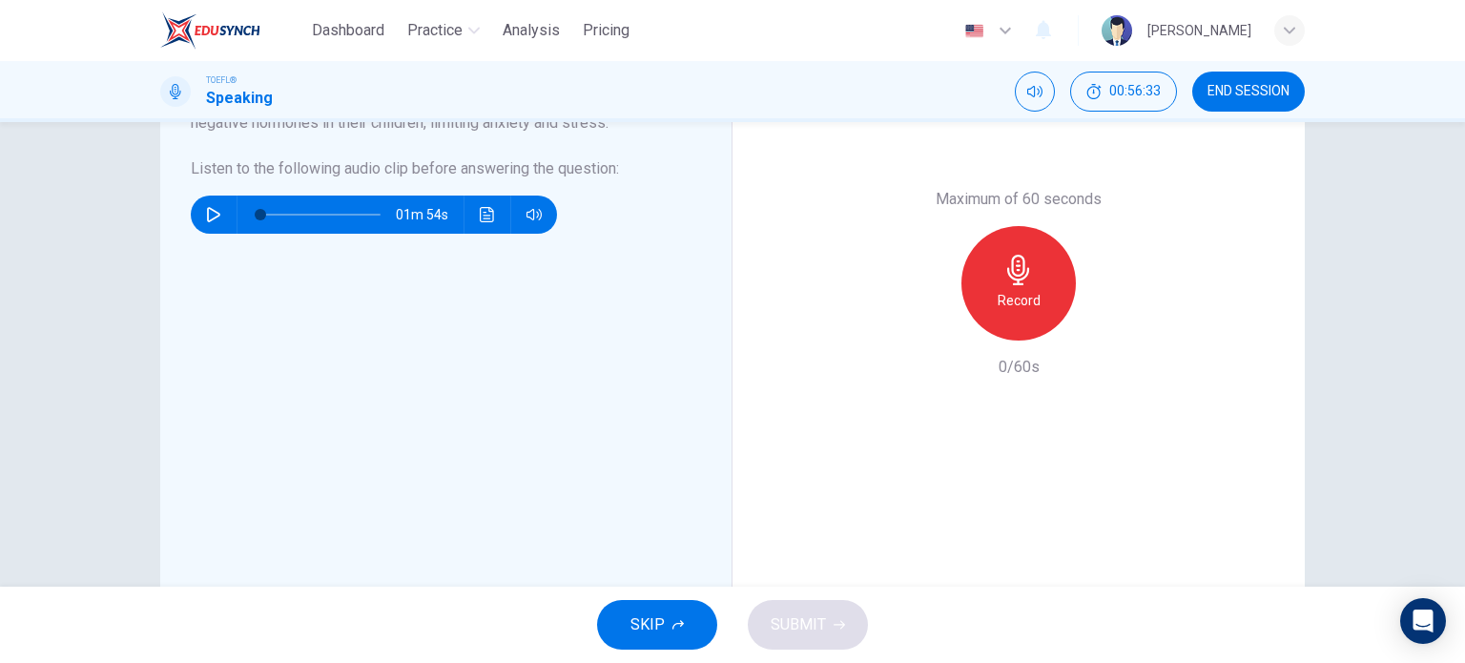
scroll to position [536, 0]
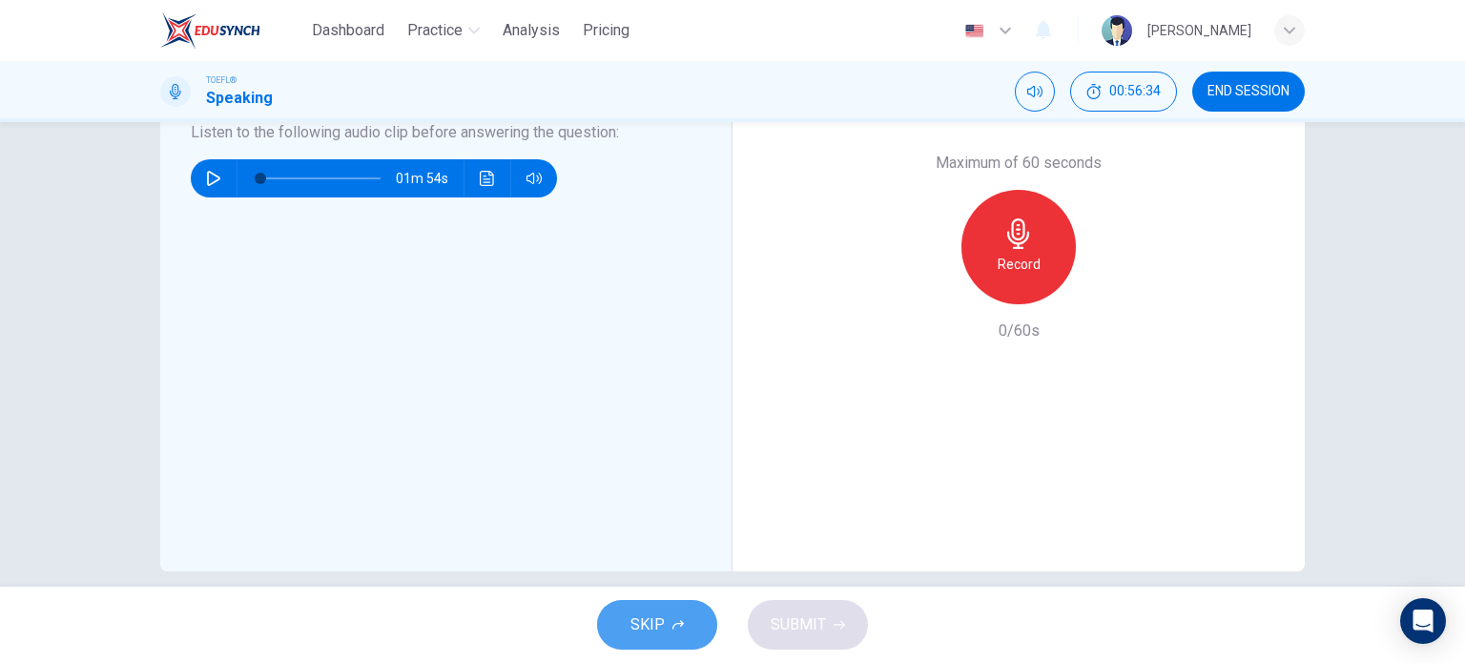
click at [649, 636] on span "SKIP" at bounding box center [647, 624] width 34 height 27
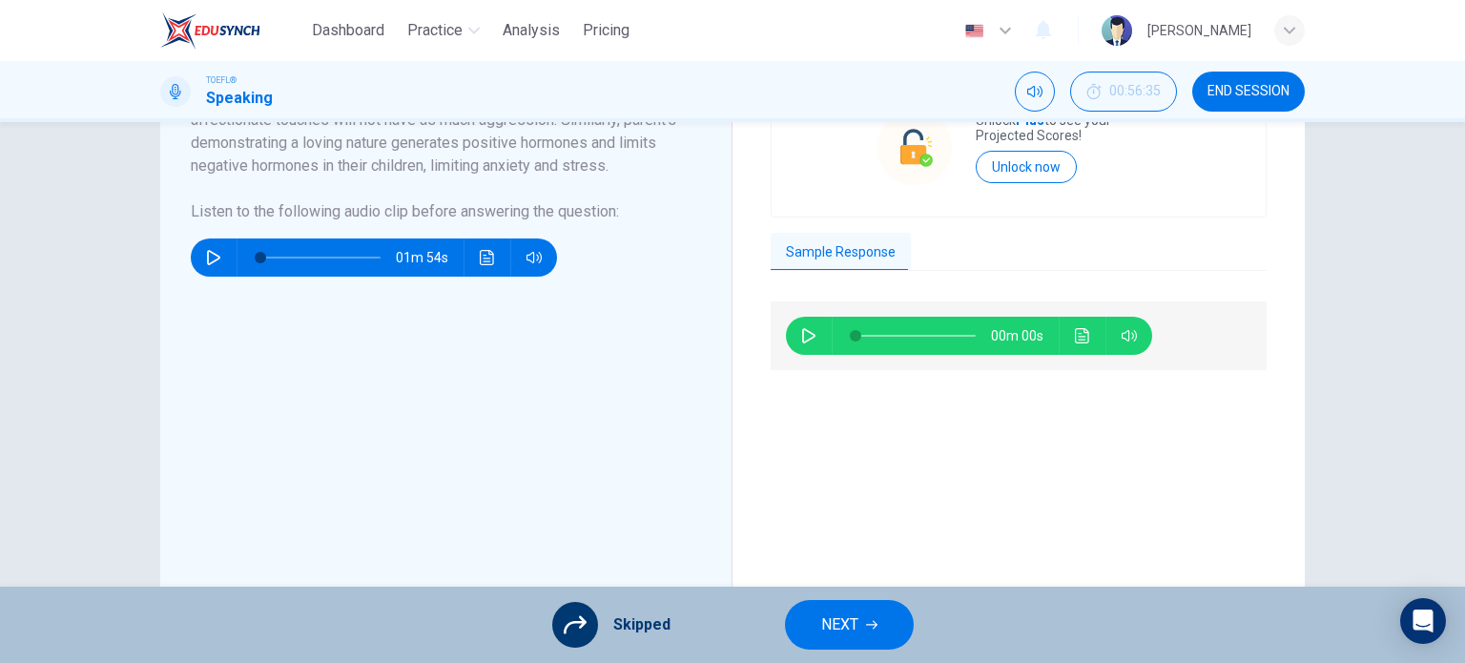
scroll to position [446, 0]
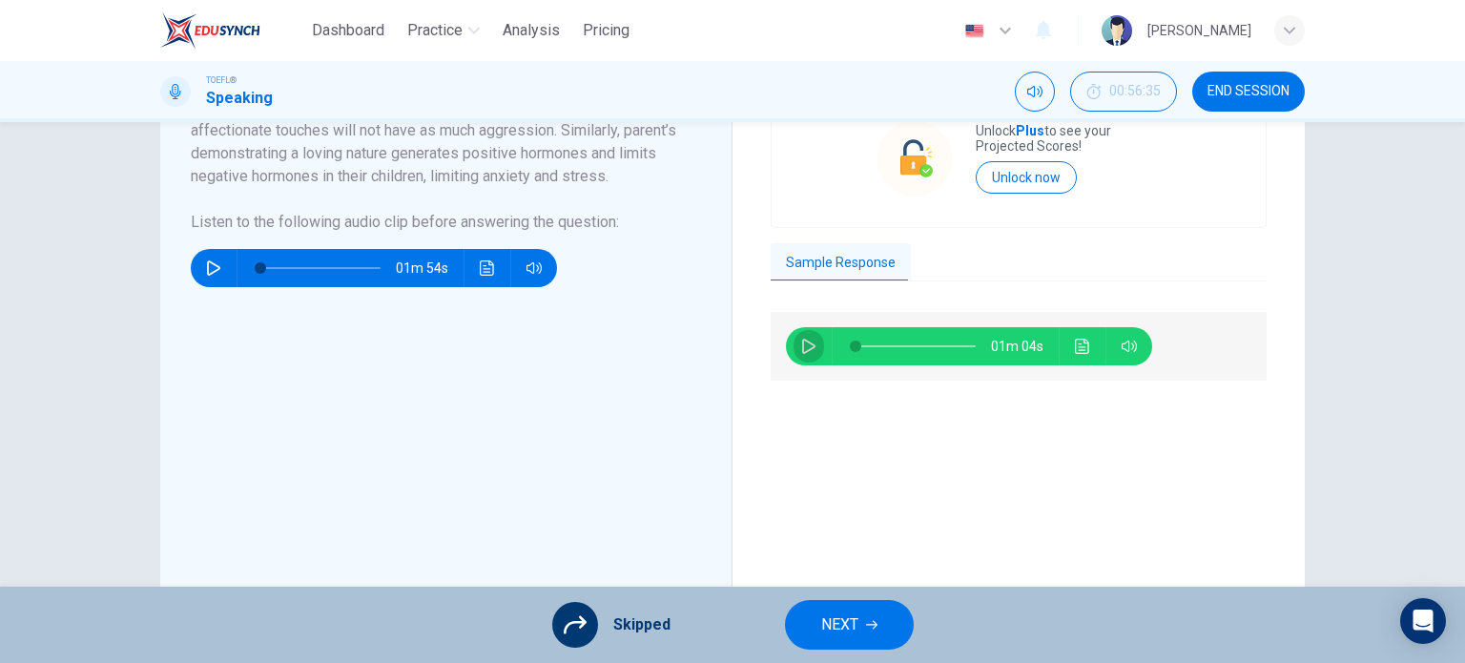
click at [805, 350] on icon "button" at bounding box center [808, 345] width 15 height 15
click at [796, 354] on button "button" at bounding box center [808, 346] width 31 height 38
type input "6"
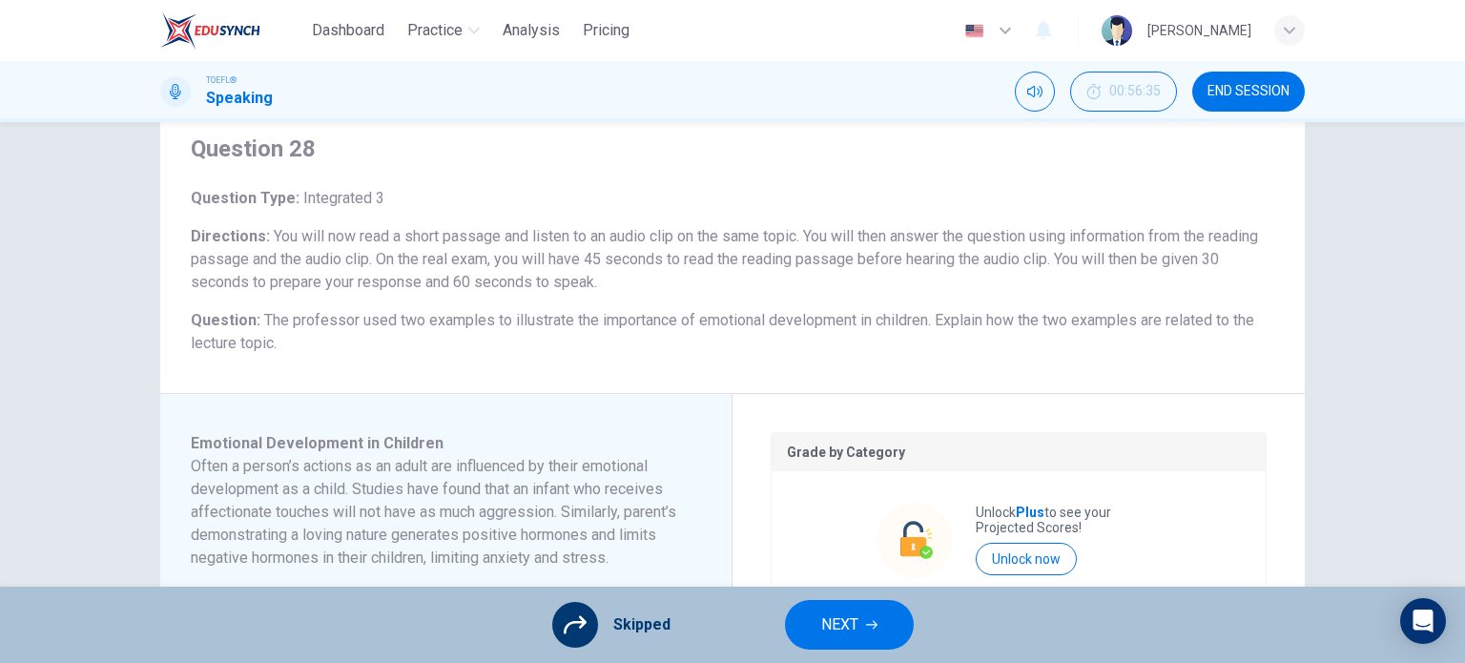
scroll to position [63, 0]
click at [866, 619] on icon "button" at bounding box center [871, 624] width 11 height 11
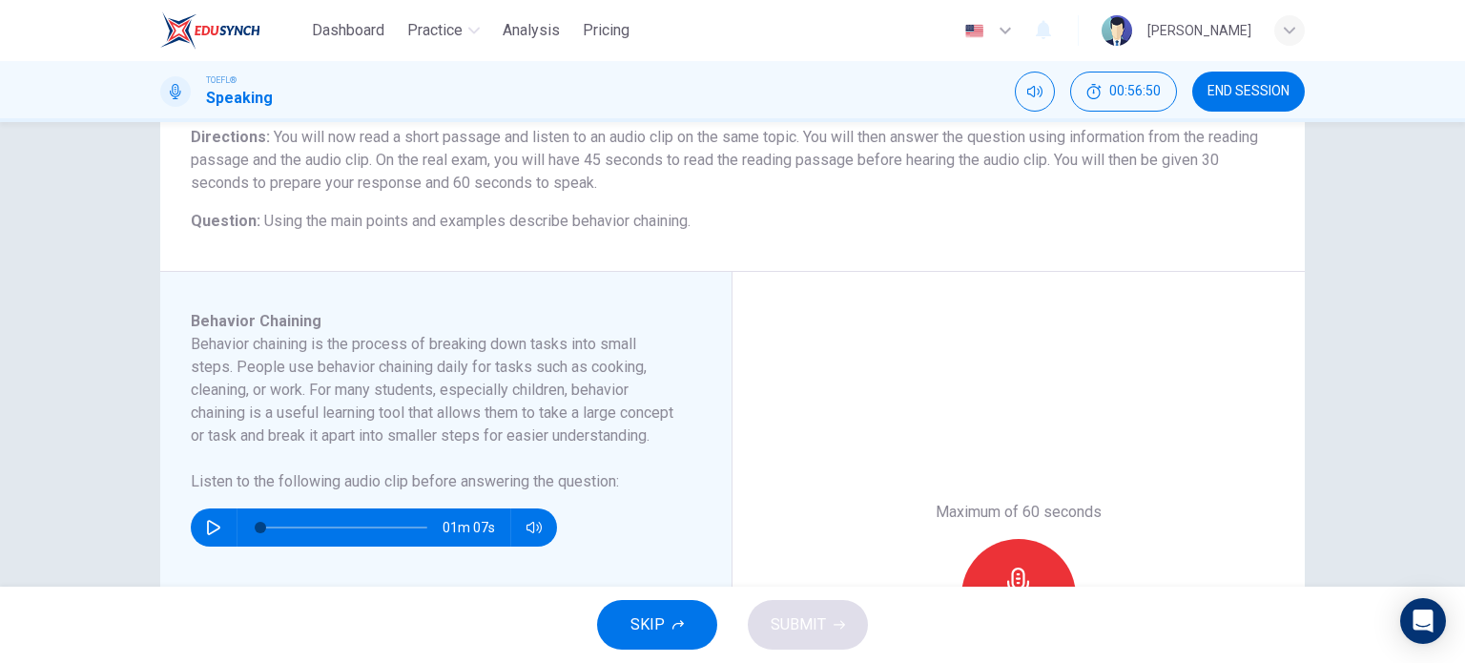
scroll to position [177, 0]
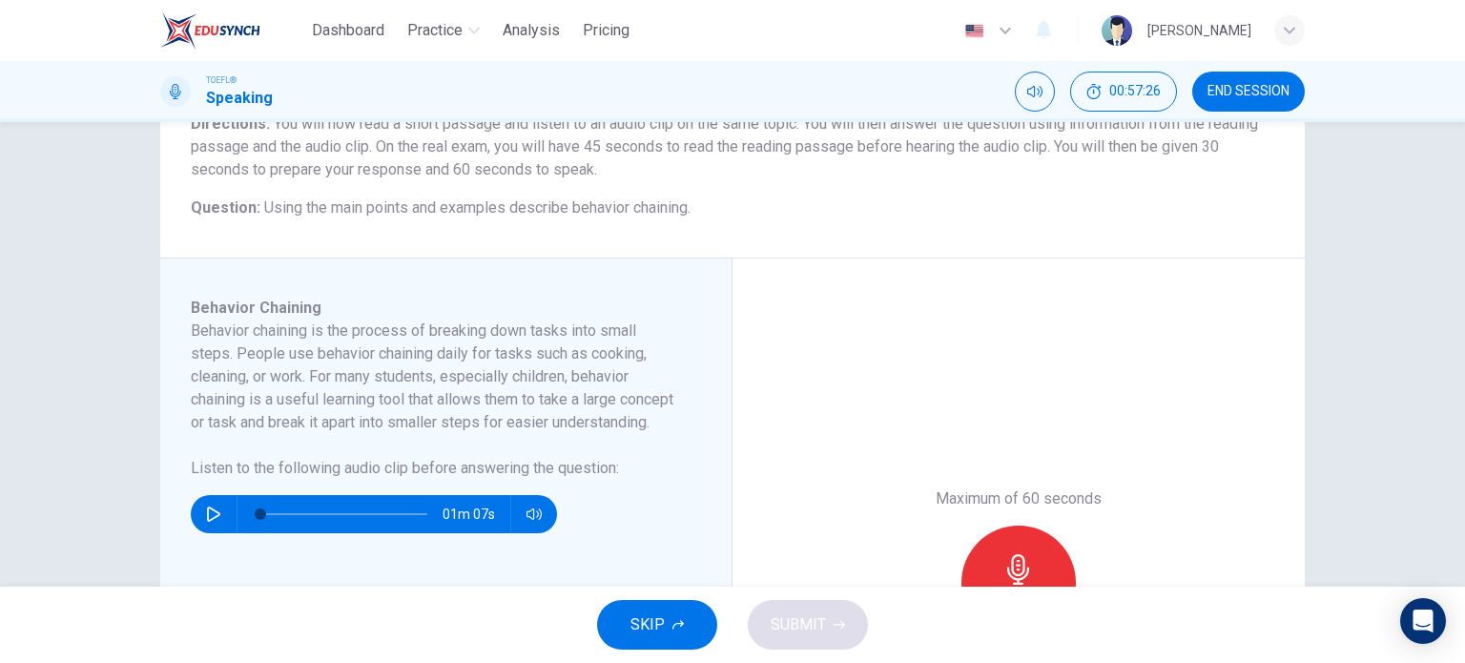
click at [206, 522] on icon "button" at bounding box center [213, 513] width 15 height 15
type input "0"
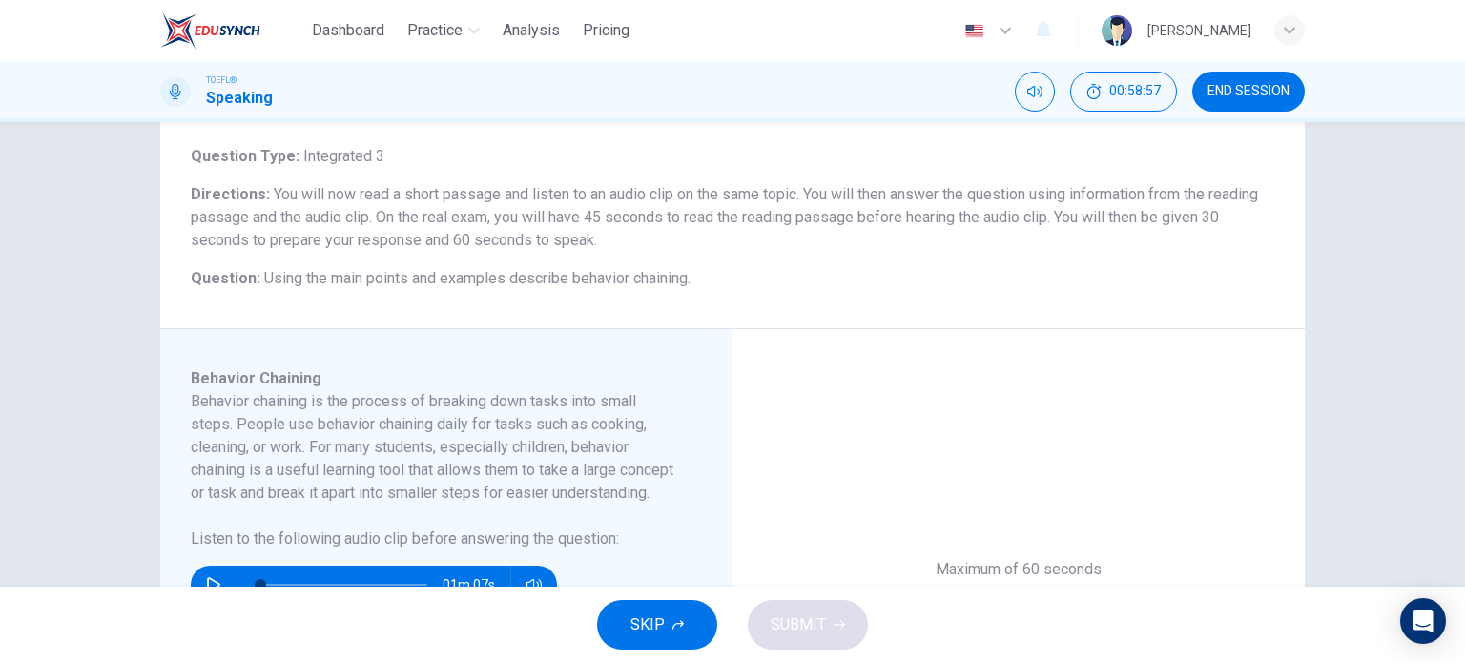
scroll to position [143, 0]
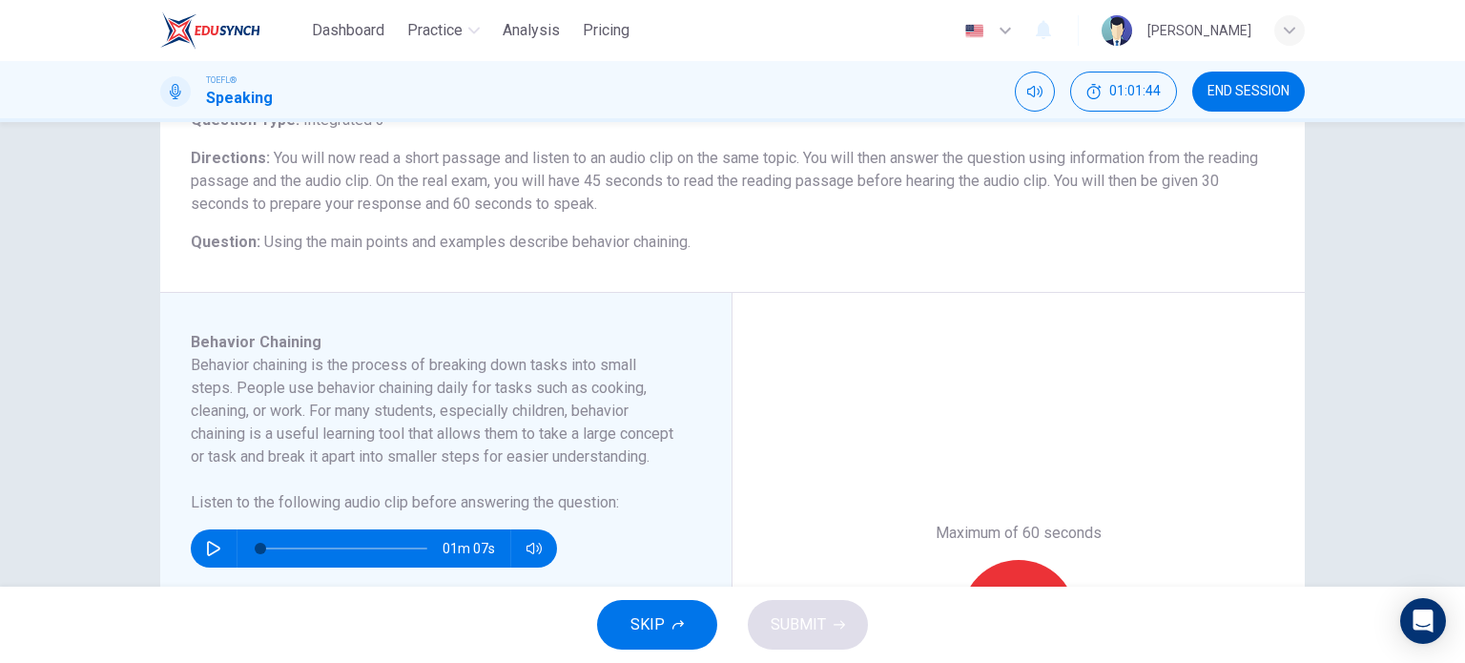
click at [1266, 98] on span "END SESSION" at bounding box center [1248, 91] width 82 height 15
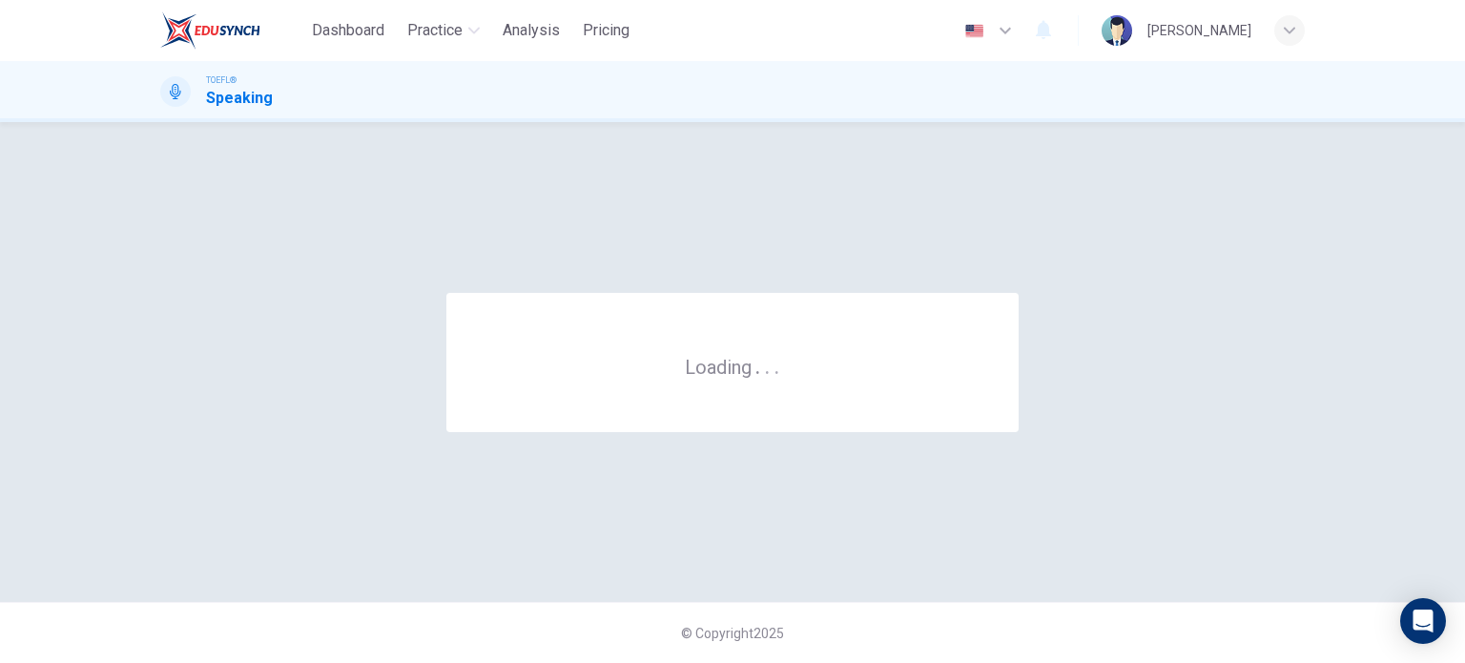
scroll to position [0, 0]
